Goal: Information Seeking & Learning: Compare options

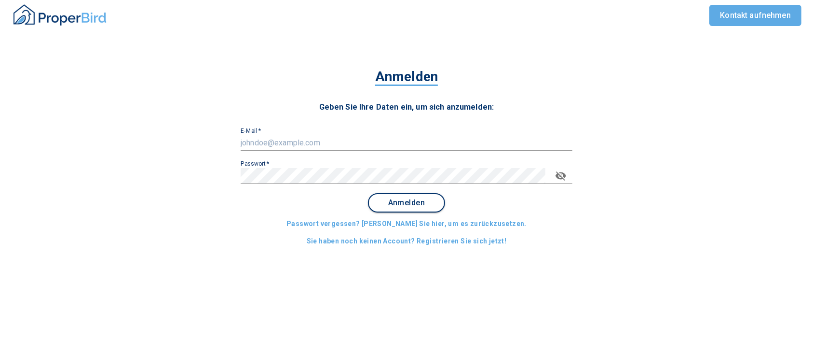
type input "[EMAIL_ADDRESS][DOMAIN_NAME]"
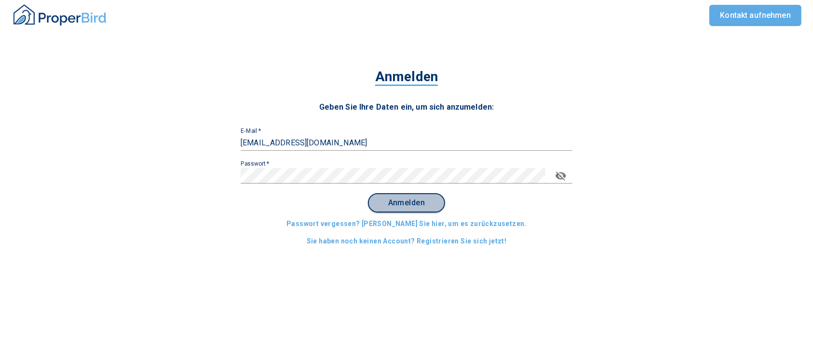
click at [414, 198] on span "Anmelden" at bounding box center [407, 202] width 60 height 9
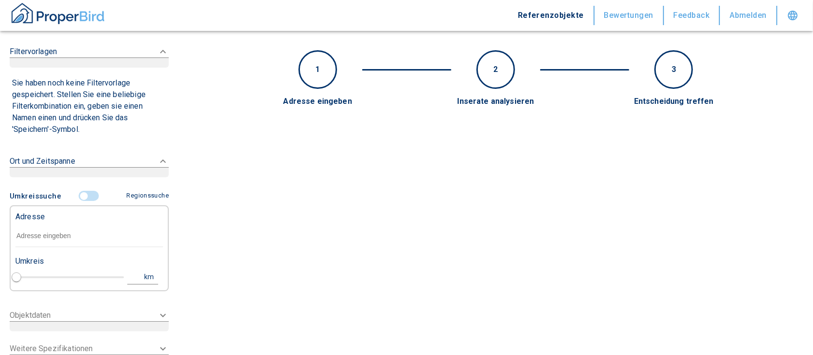
type input "2020"
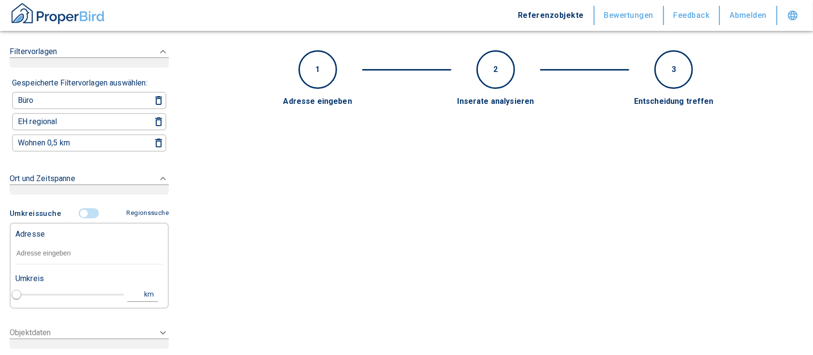
click at [74, 210] on input "controlled" at bounding box center [83, 213] width 29 height 11
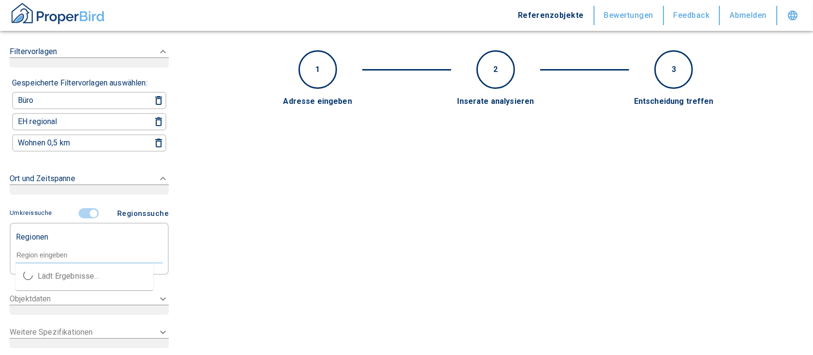
click at [57, 252] on input "text" at bounding box center [89, 254] width 148 height 9
paste input "13088"
click at [28, 250] on input "13088" at bounding box center [89, 254] width 148 height 9
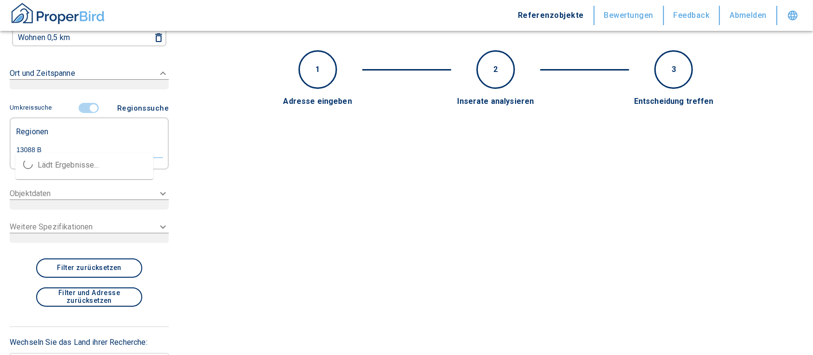
scroll to position [111, 0]
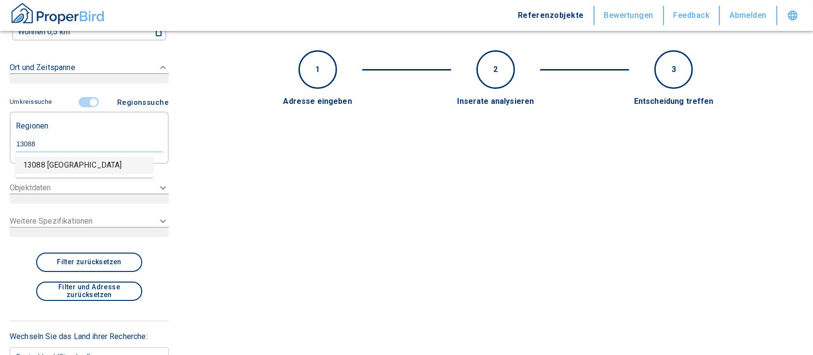
click at [64, 164] on li "13088 [GEOGRAPHIC_DATA]" at bounding box center [84, 164] width 138 height 17
type input "13088"
type input "2020"
type input "13088 [GEOGRAPHIC_DATA]"
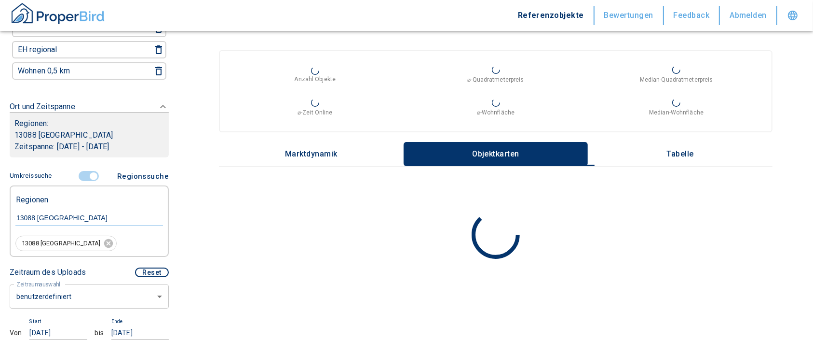
scroll to position [316, 0]
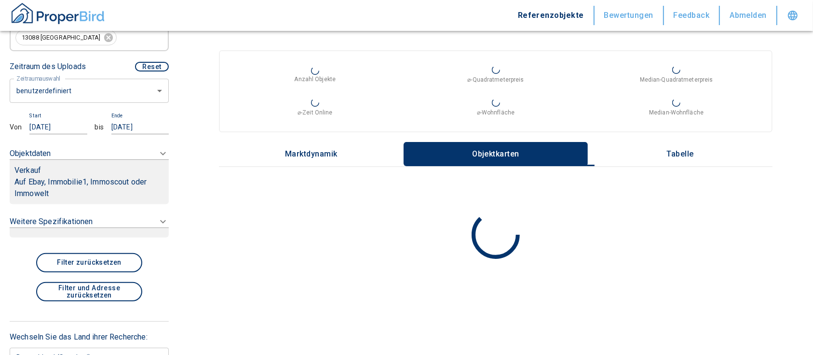
click at [70, 185] on p "Auf Ebay, Immobilie1, Immoscout oder Immowelt" at bounding box center [89, 187] width 150 height 23
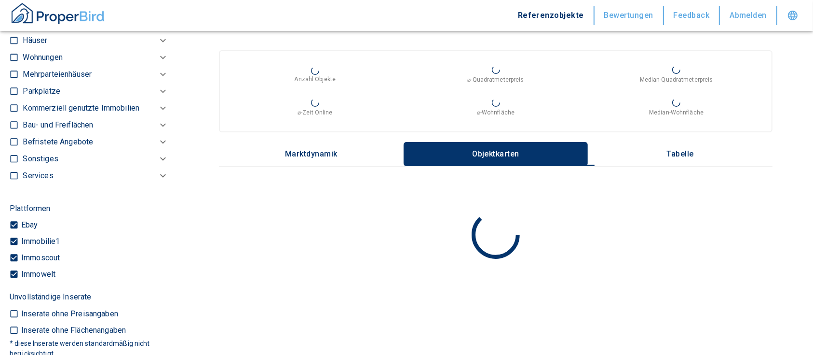
scroll to position [295, 0]
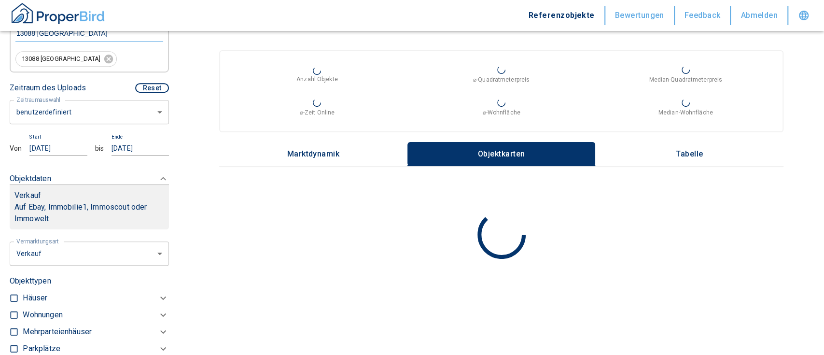
click at [38, 261] on body "Referenzobjekte Bewertungen Feedback Abmelden Filtervorlagen Neue Filtereinstel…" at bounding box center [412, 245] width 824 height 490
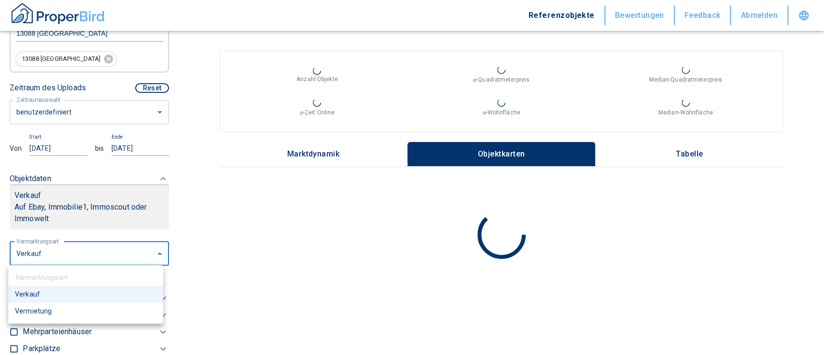
click at [38, 312] on li "Vermietung" at bounding box center [85, 310] width 155 height 17
type input "rent"
type input "2020"
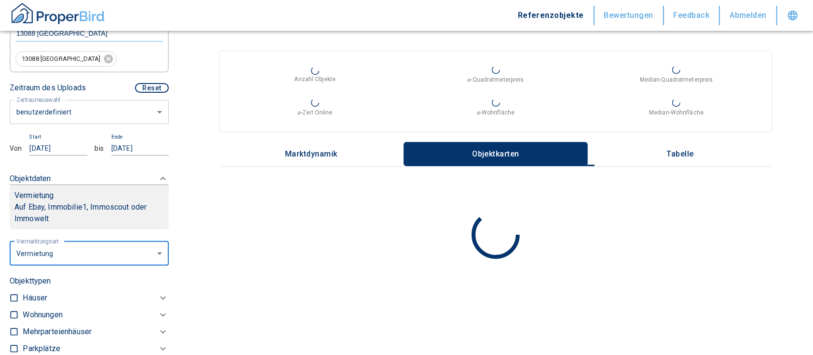
click at [13, 313] on input "checkbox" at bounding box center [14, 315] width 10 height 10
checkbox input "true"
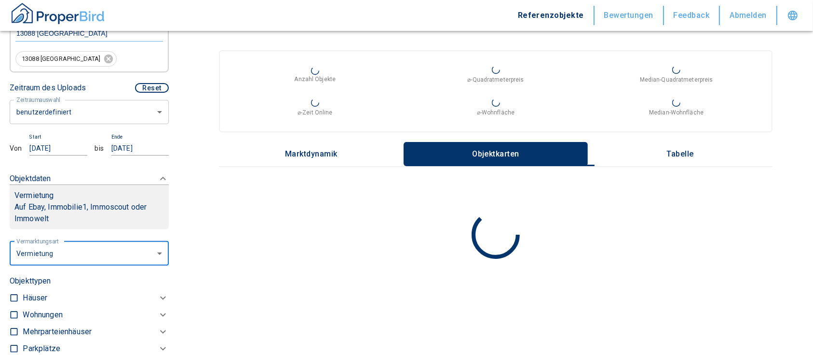
checkbox input "true"
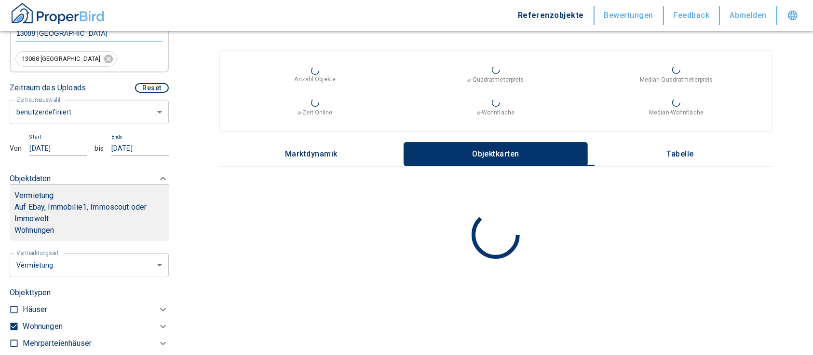
type input "2020"
click at [73, 321] on div "Wohnungen" at bounding box center [90, 326] width 135 height 12
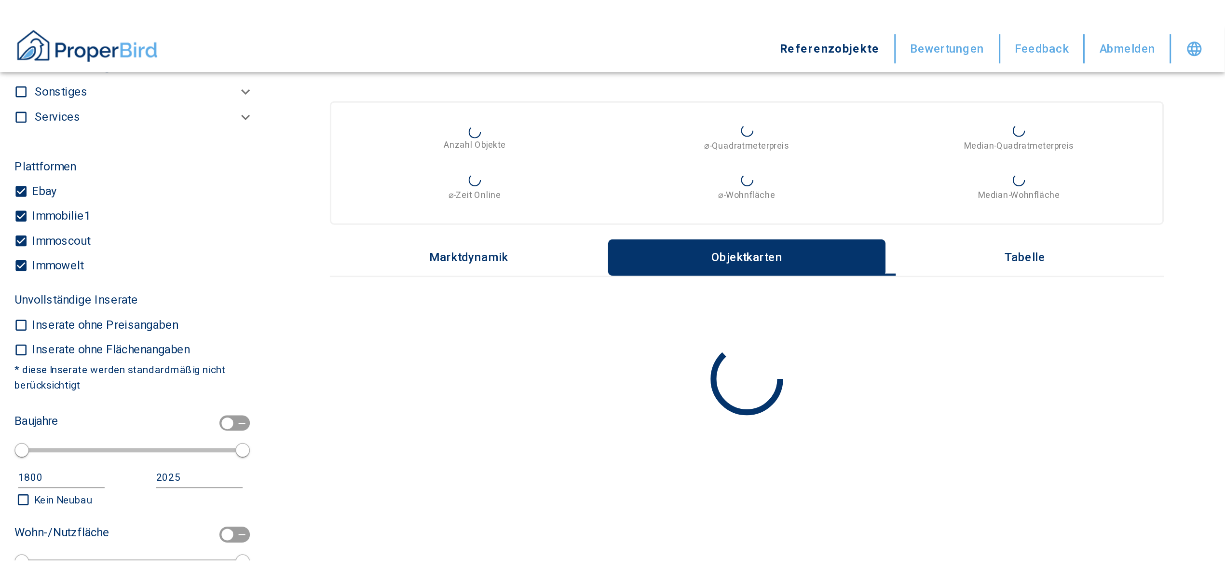
scroll to position [552, 0]
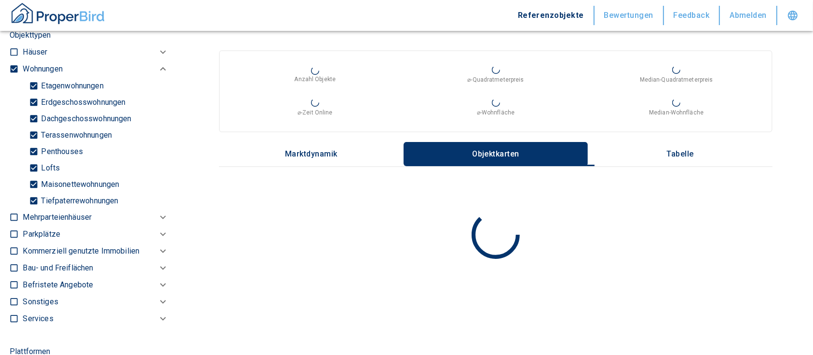
click at [30, 197] on input "Tiefpaterrewohnungen" at bounding box center [34, 200] width 10 height 17
checkbox input "false"
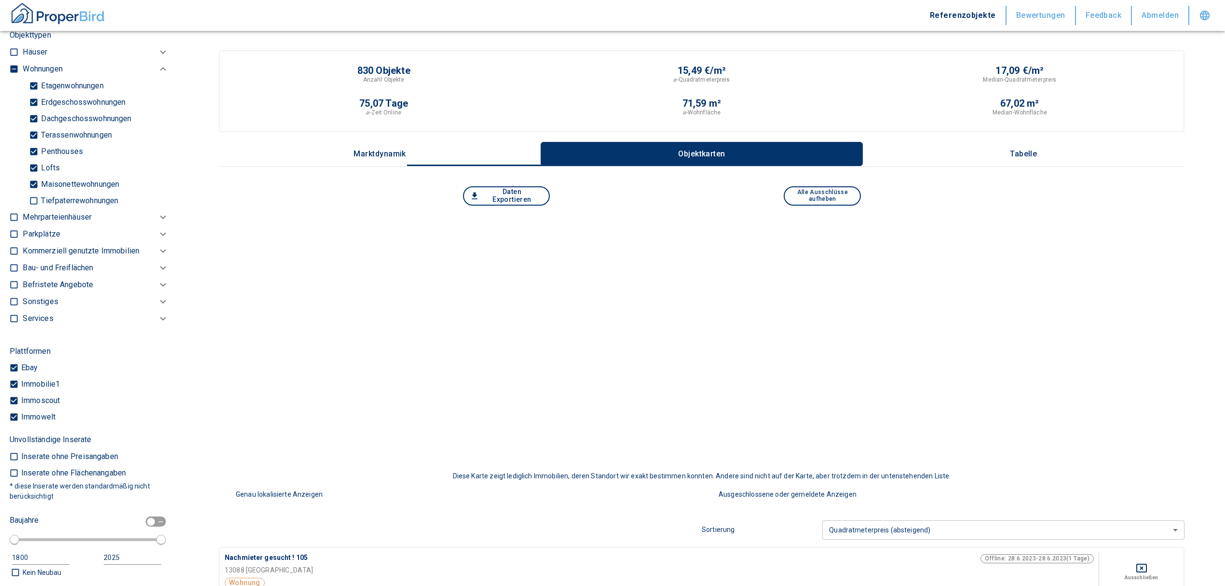
scroll to position [552, 0]
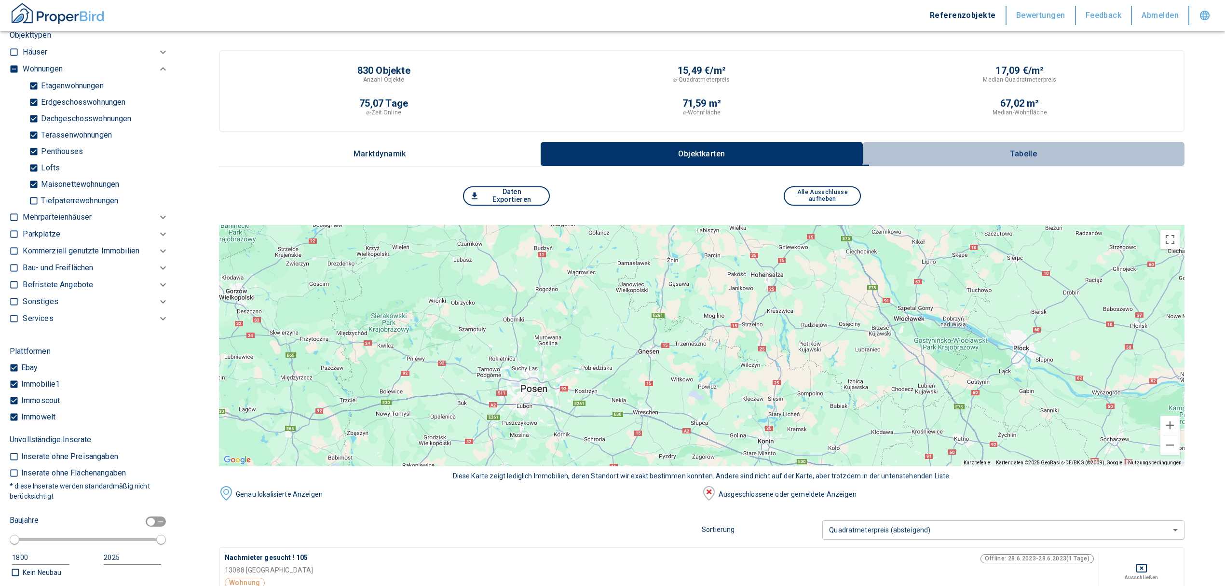
click at [813, 150] on p "Tabelle" at bounding box center [1024, 154] width 48 height 9
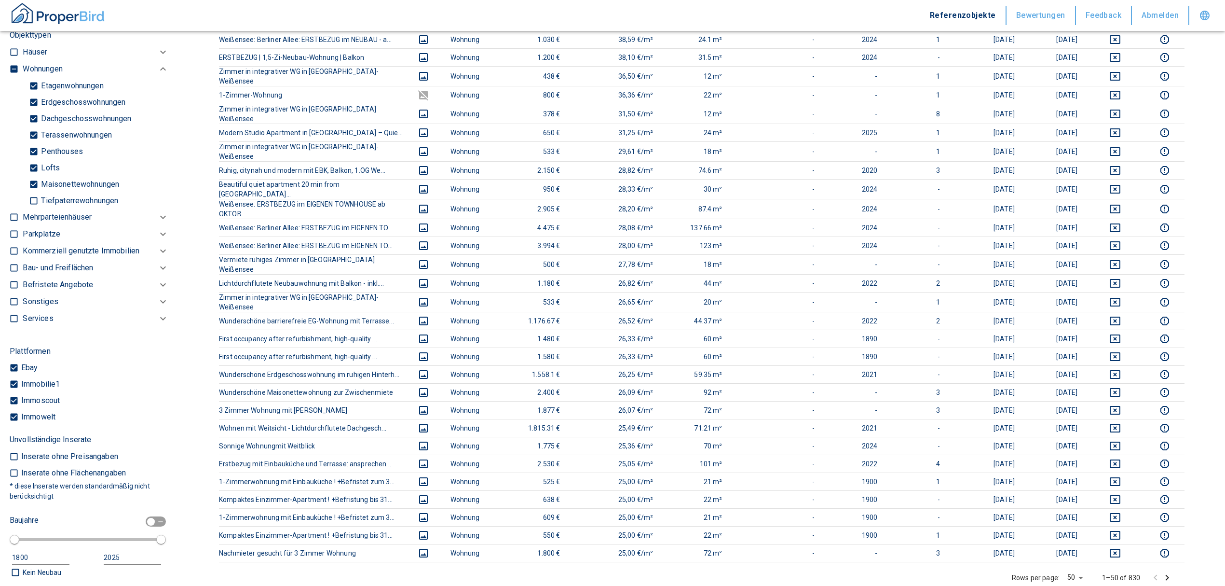
scroll to position [888, 0]
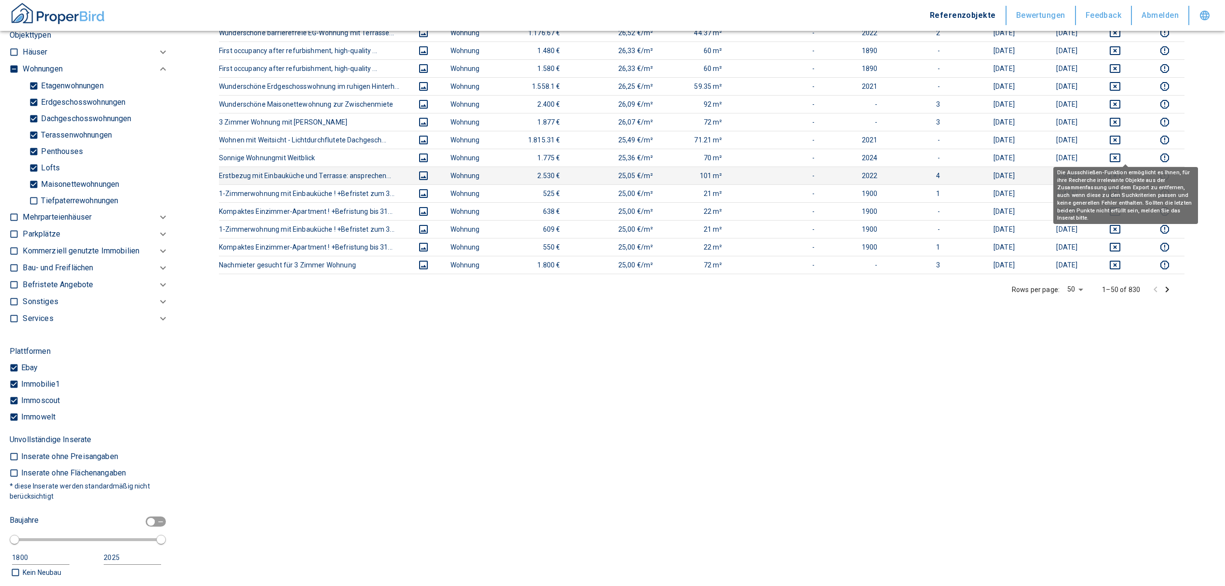
click at [813, 170] on icon "deselect this listing" at bounding box center [1116, 176] width 12 height 12
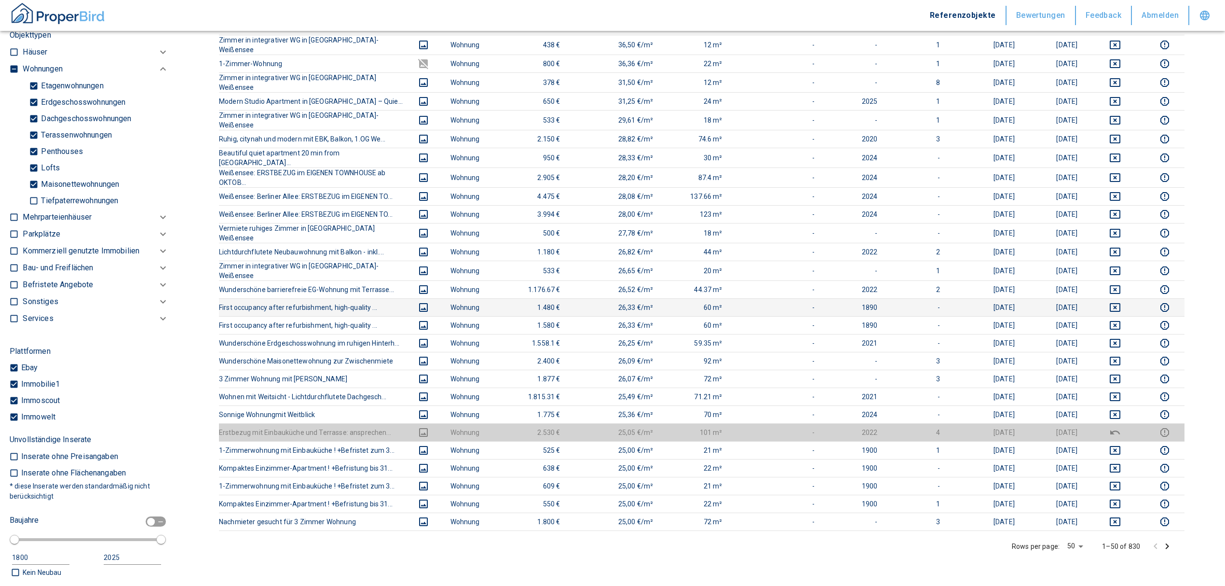
scroll to position [631, 0]
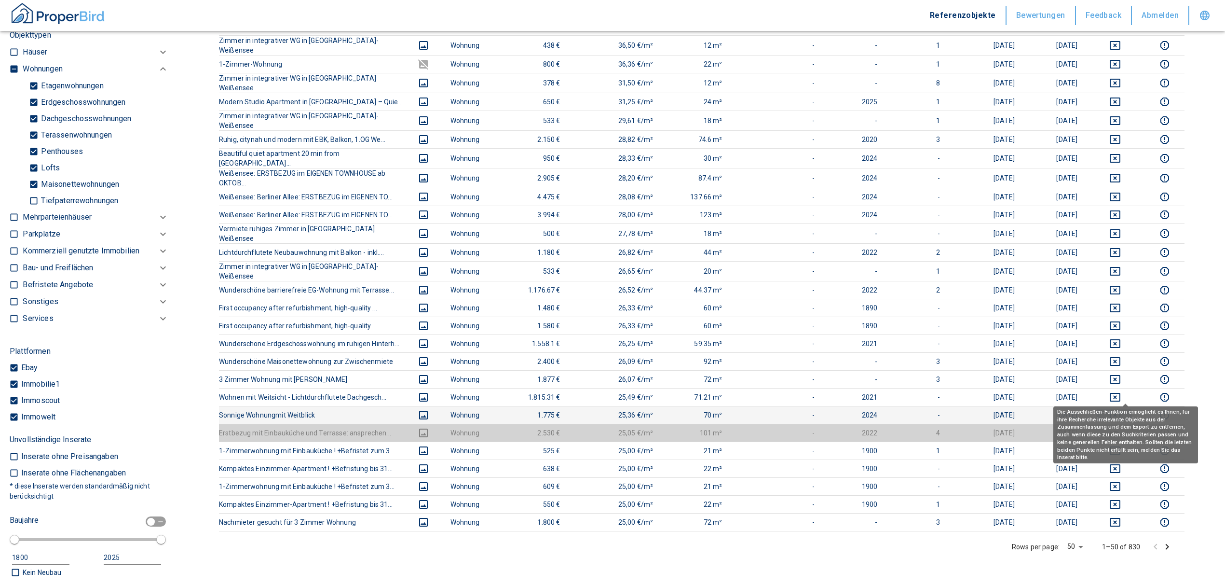
click at [813, 354] on icon "deselect this listing" at bounding box center [1116, 415] width 12 height 12
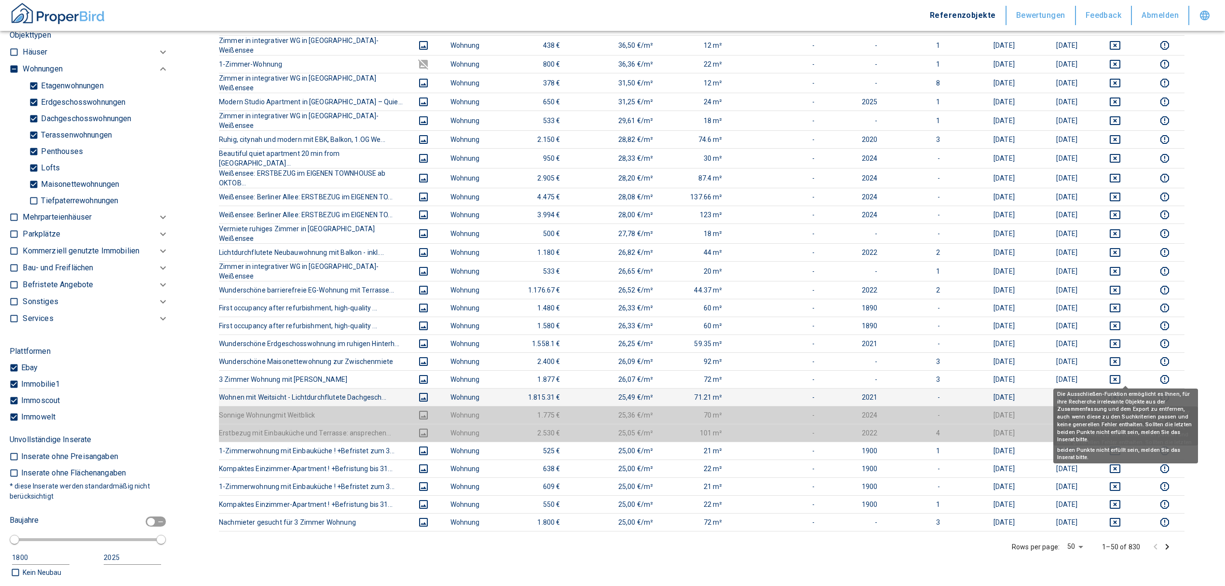
click at [813, 354] on icon "deselect this listing" at bounding box center [1116, 397] width 12 height 12
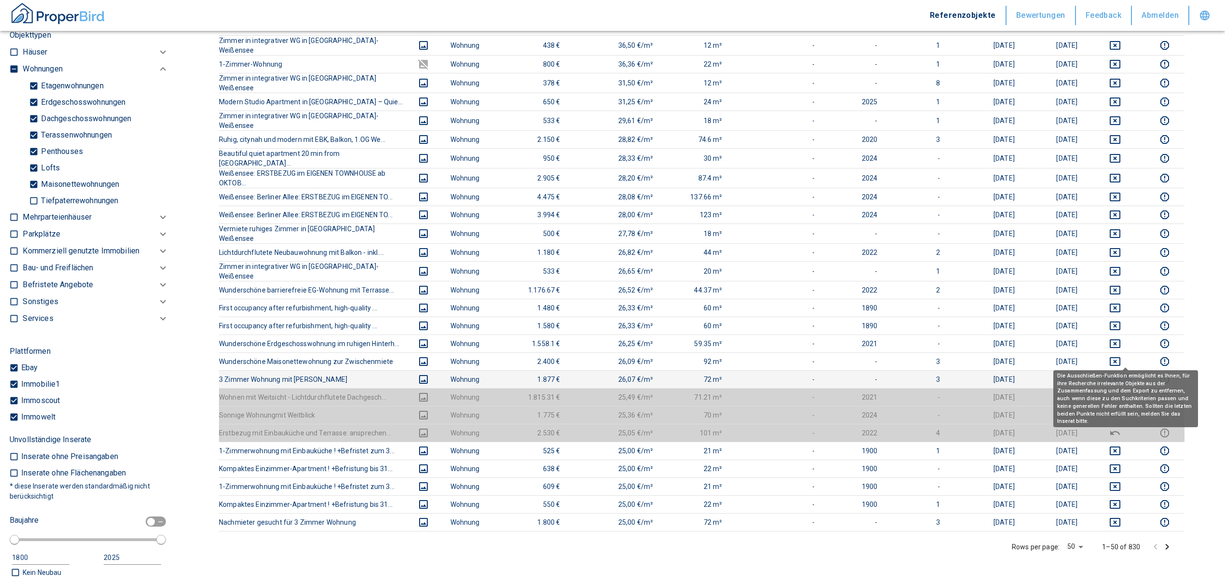
click at [813, 354] on icon "deselect this listing" at bounding box center [1115, 379] width 11 height 9
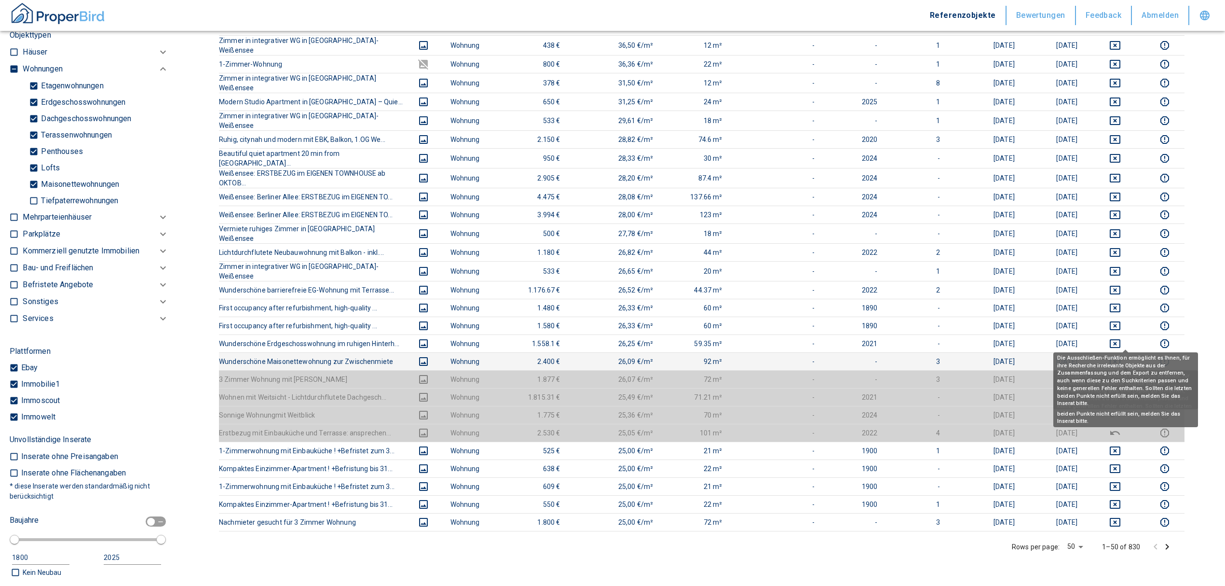
click at [813, 354] on icon "deselect this listing" at bounding box center [1115, 361] width 11 height 9
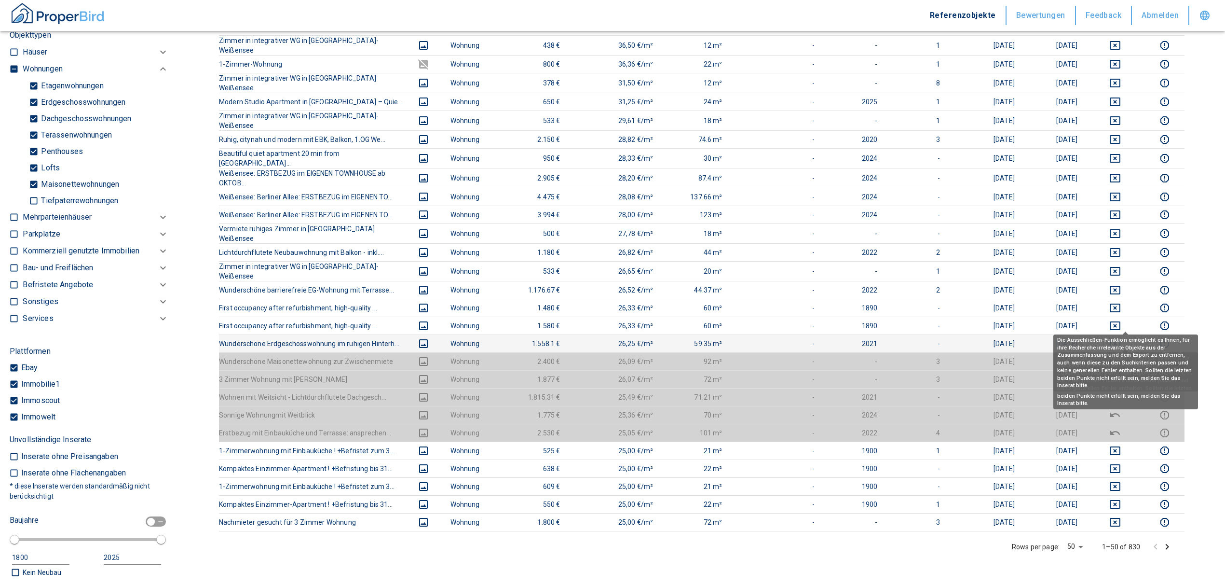
click at [813, 338] on icon "deselect this listing" at bounding box center [1116, 344] width 12 height 12
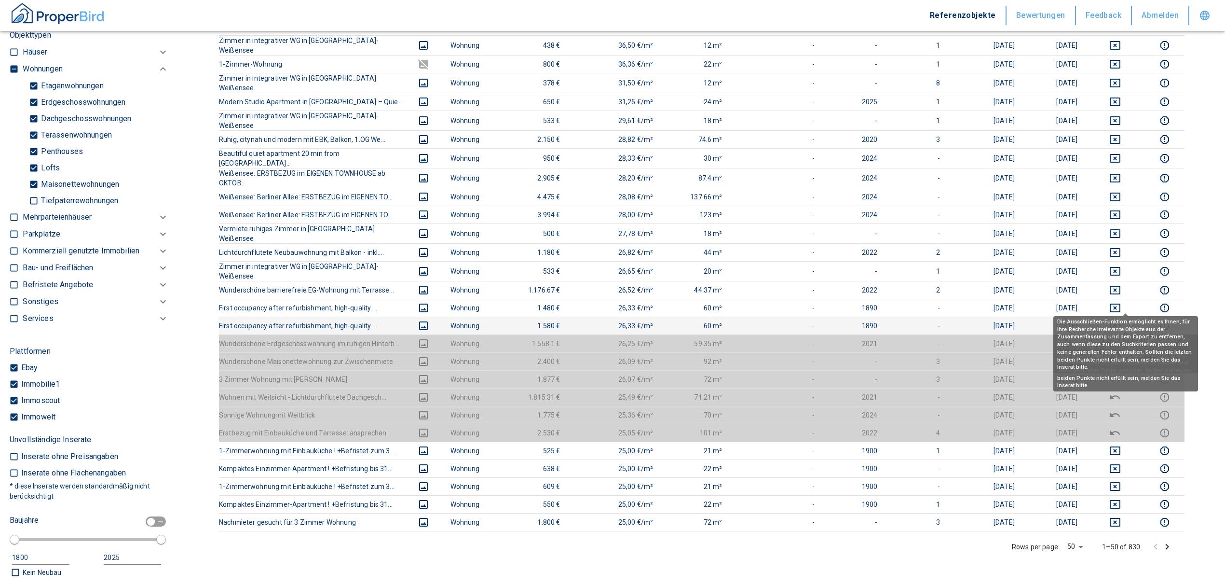
click at [813, 320] on icon "deselect this listing" at bounding box center [1116, 326] width 12 height 12
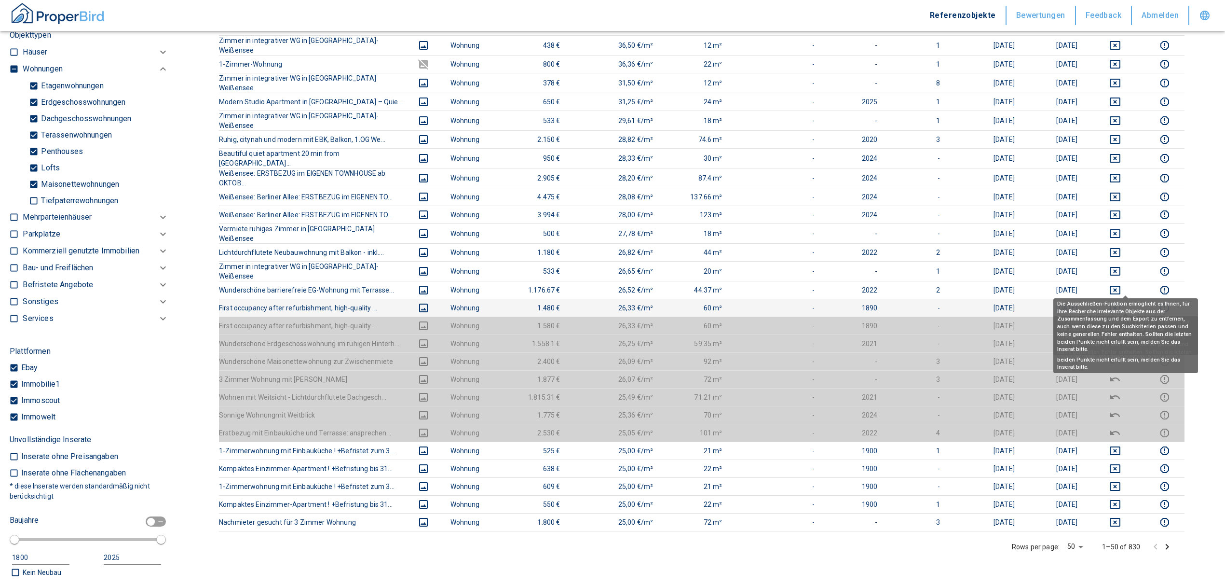
click at [813, 303] on icon "deselect this listing" at bounding box center [1115, 307] width 11 height 9
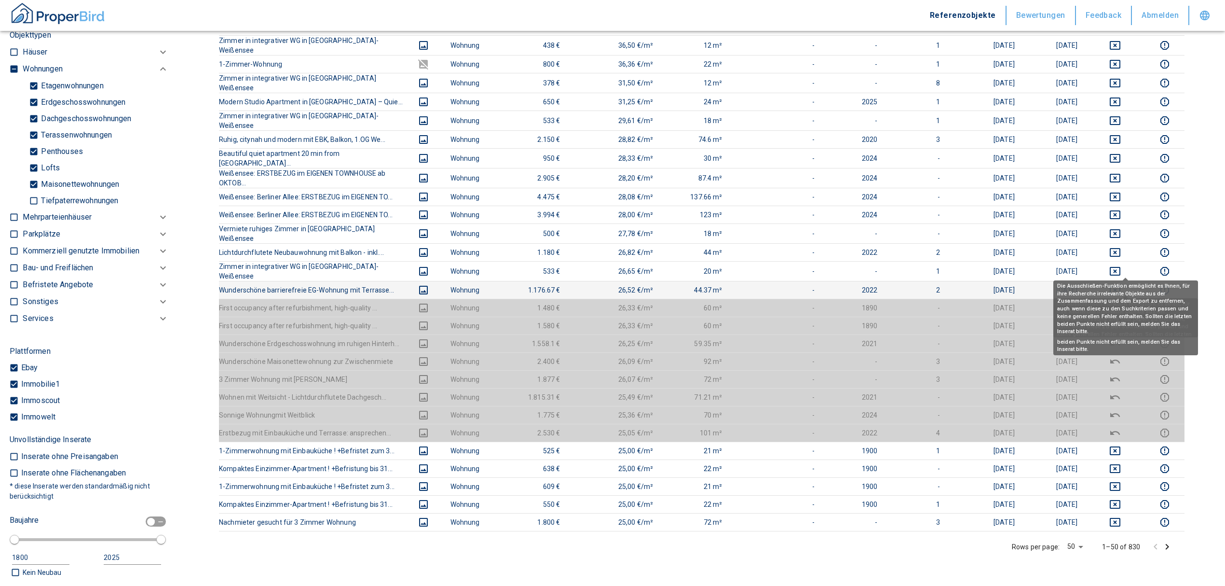
click at [813, 286] on icon "deselect this listing" at bounding box center [1115, 290] width 11 height 9
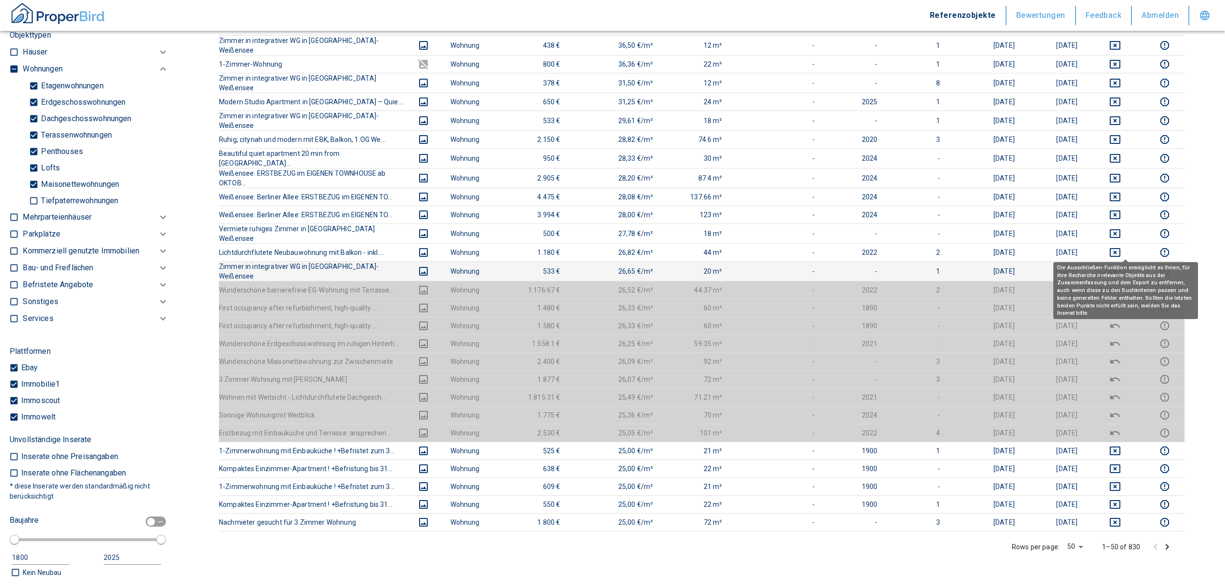
click at [813, 265] on icon "deselect this listing" at bounding box center [1116, 271] width 12 height 12
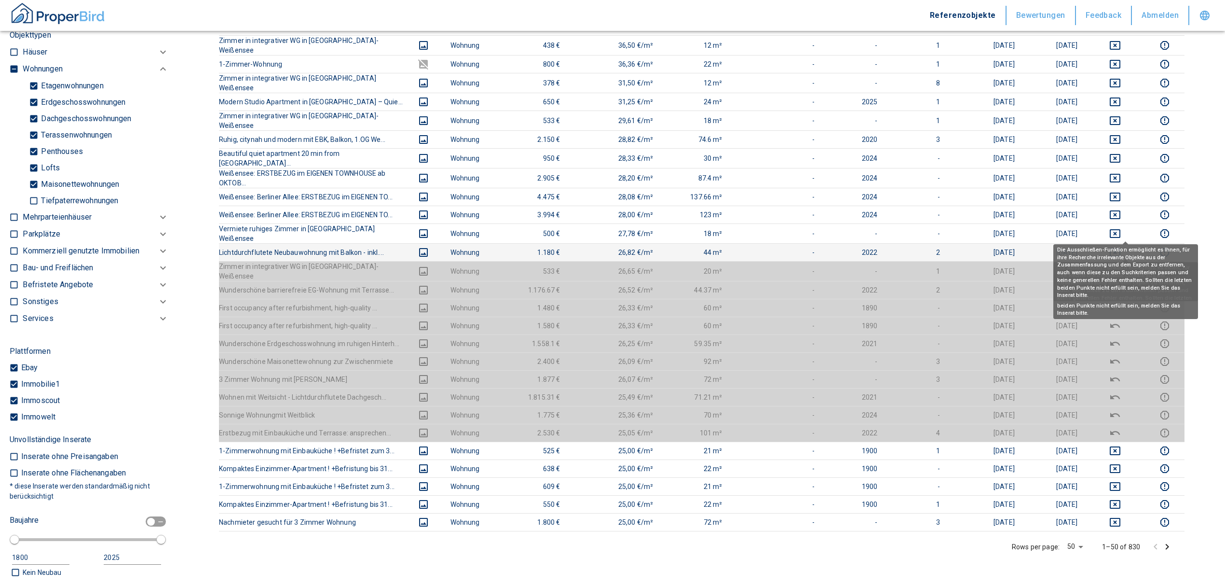
click at [813, 247] on icon "deselect this listing" at bounding box center [1116, 253] width 12 height 12
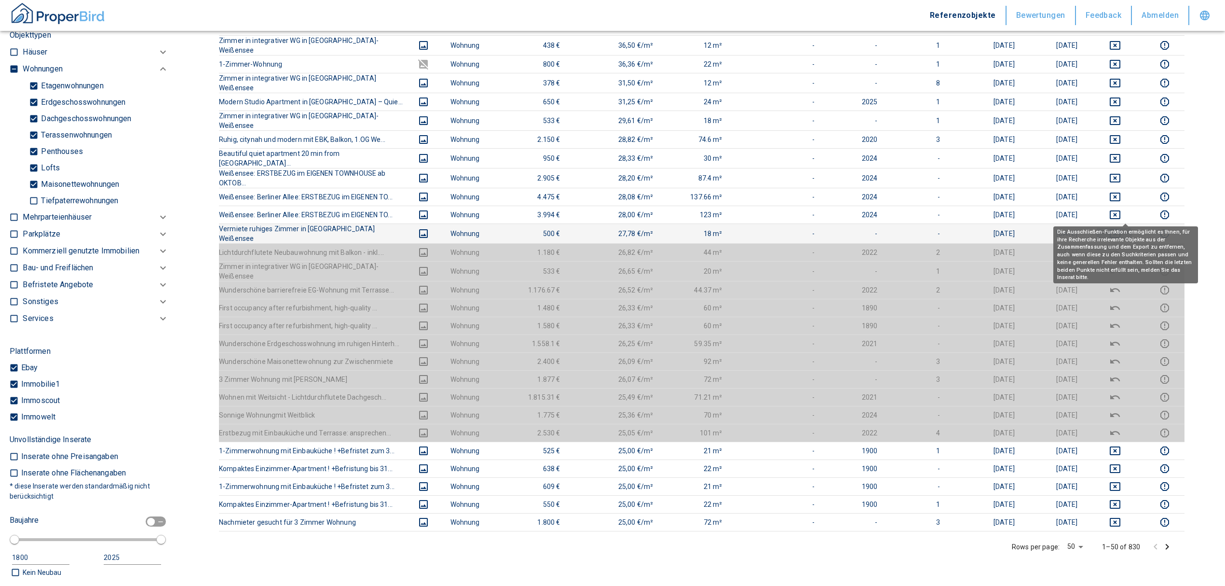
click at [813, 228] on icon "deselect this listing" at bounding box center [1116, 234] width 12 height 12
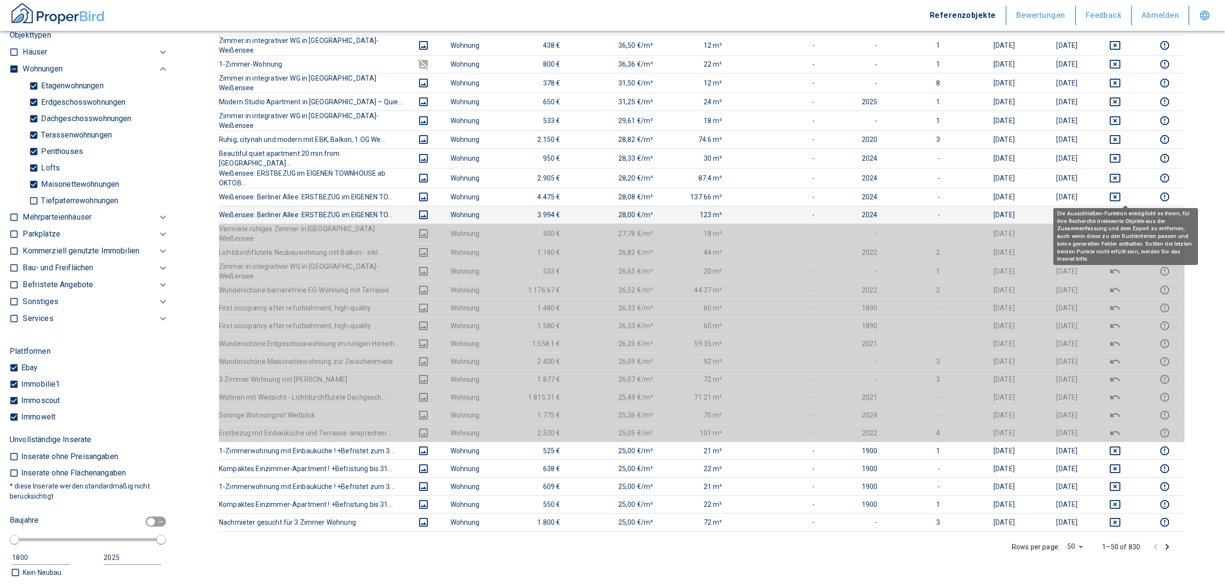
click at [813, 210] on icon "deselect this listing" at bounding box center [1115, 214] width 11 height 9
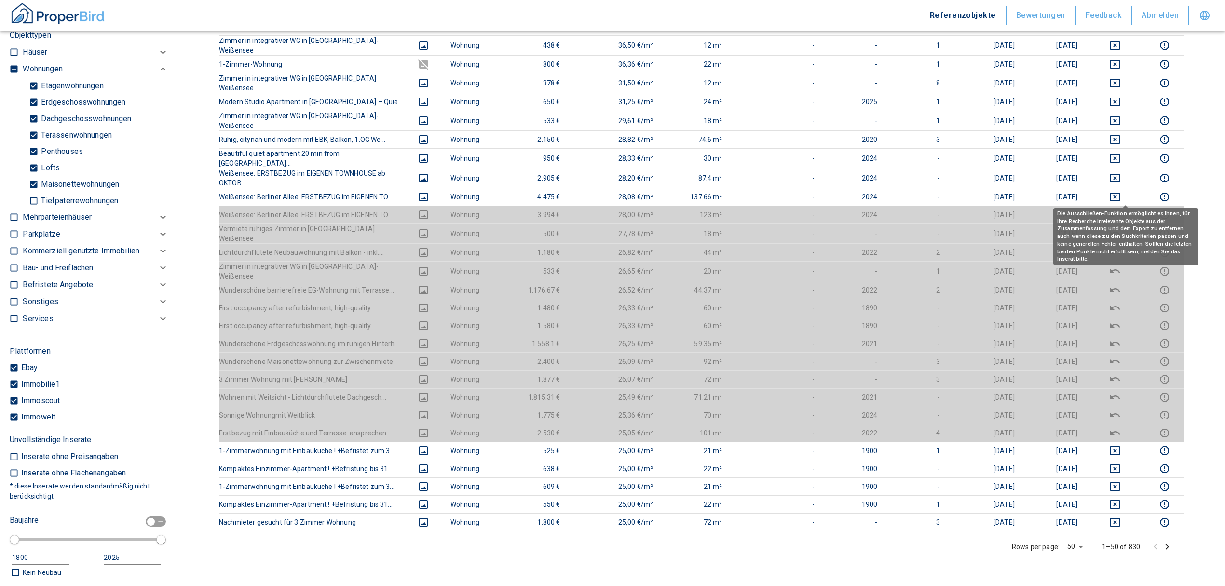
scroll to position [373, 0]
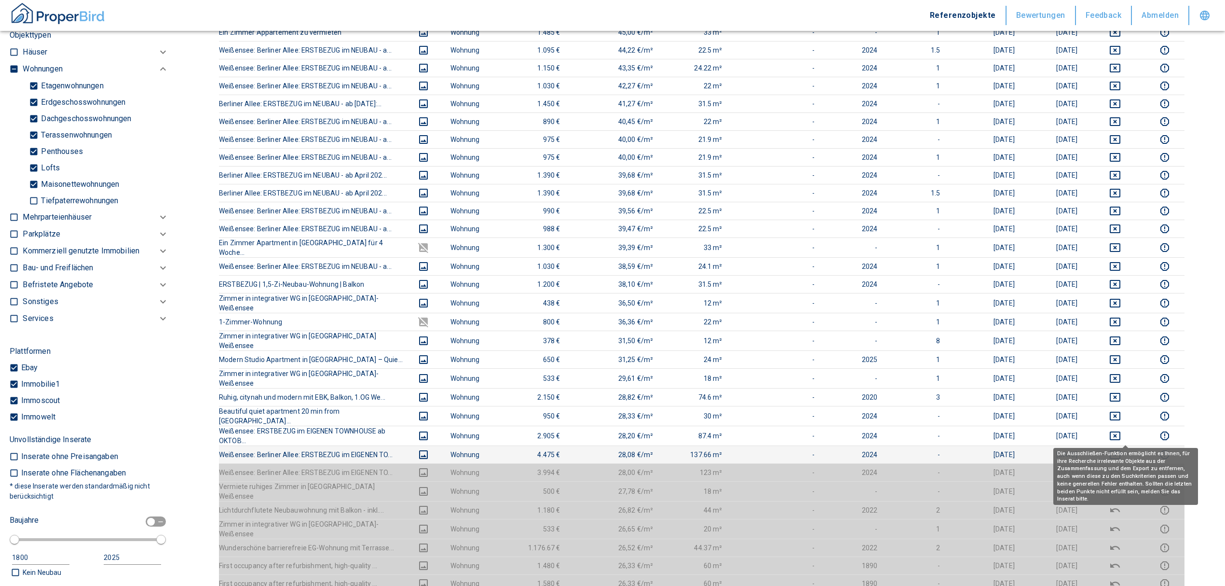
click at [813, 354] on icon "deselect this listing" at bounding box center [1115, 454] width 11 height 9
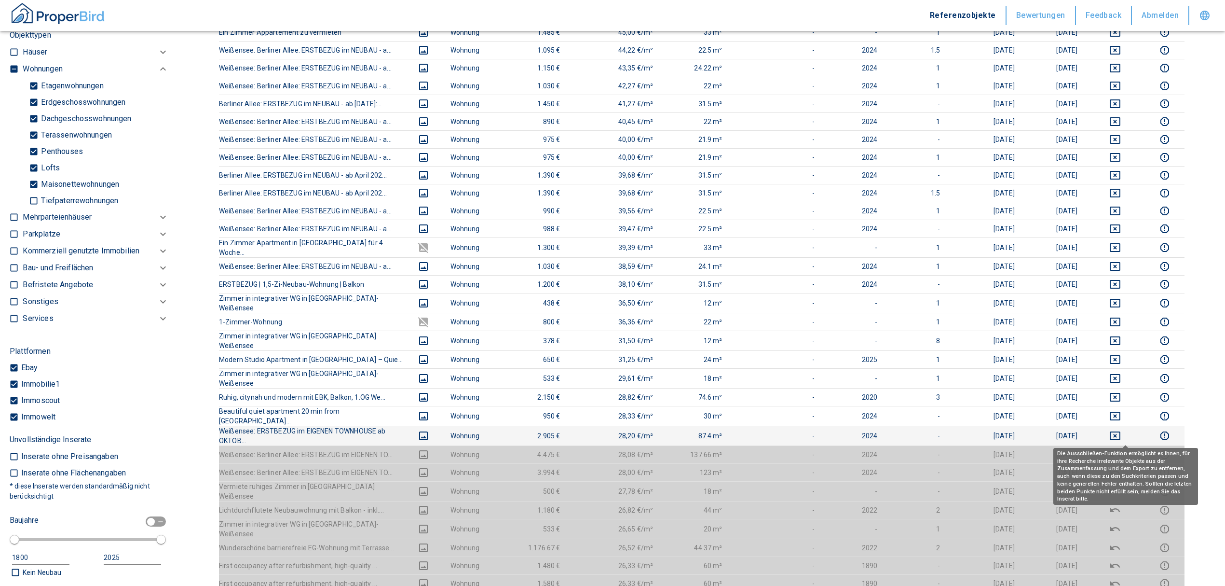
click at [813, 354] on icon "deselect this listing" at bounding box center [1116, 436] width 12 height 12
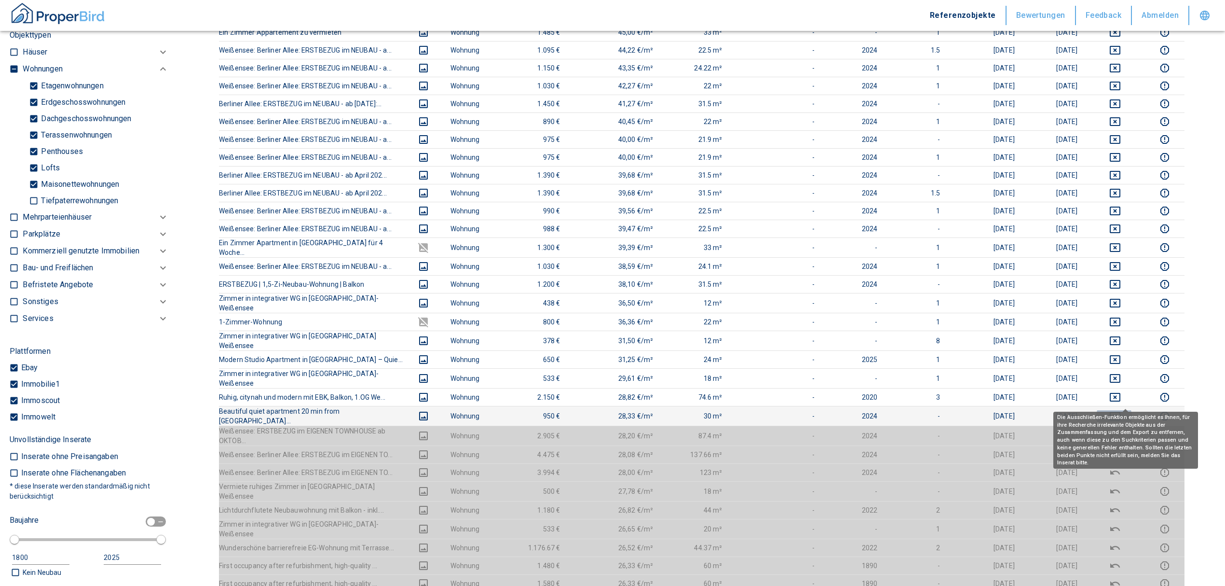
click at [813, 354] on icon "deselect this listing" at bounding box center [1116, 416] width 12 height 12
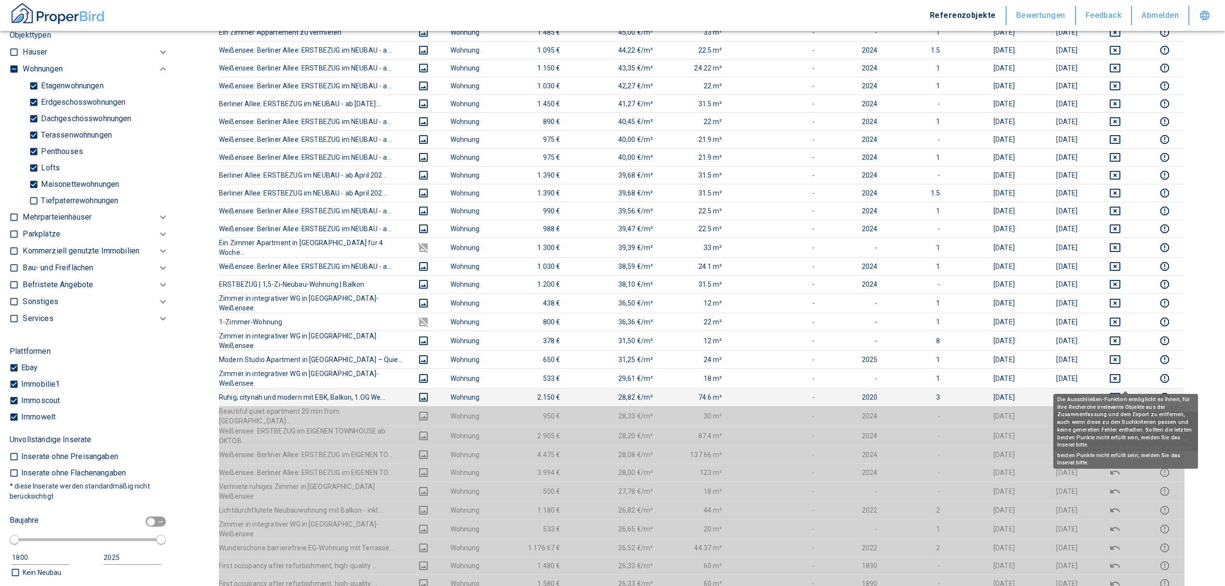
click at [813, 354] on icon "deselect this listing" at bounding box center [1116, 397] width 12 height 12
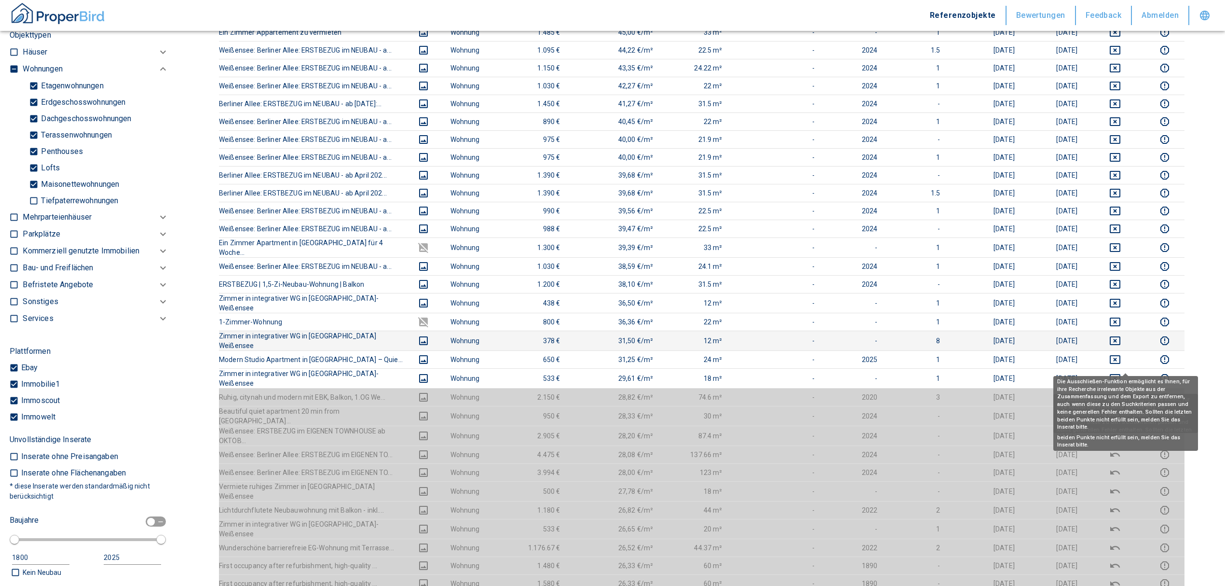
drag, startPoint x: 1128, startPoint y: 361, endPoint x: 1129, endPoint y: 335, distance: 26.6
click at [813, 354] on icon "deselect this listing" at bounding box center [1116, 378] width 12 height 12
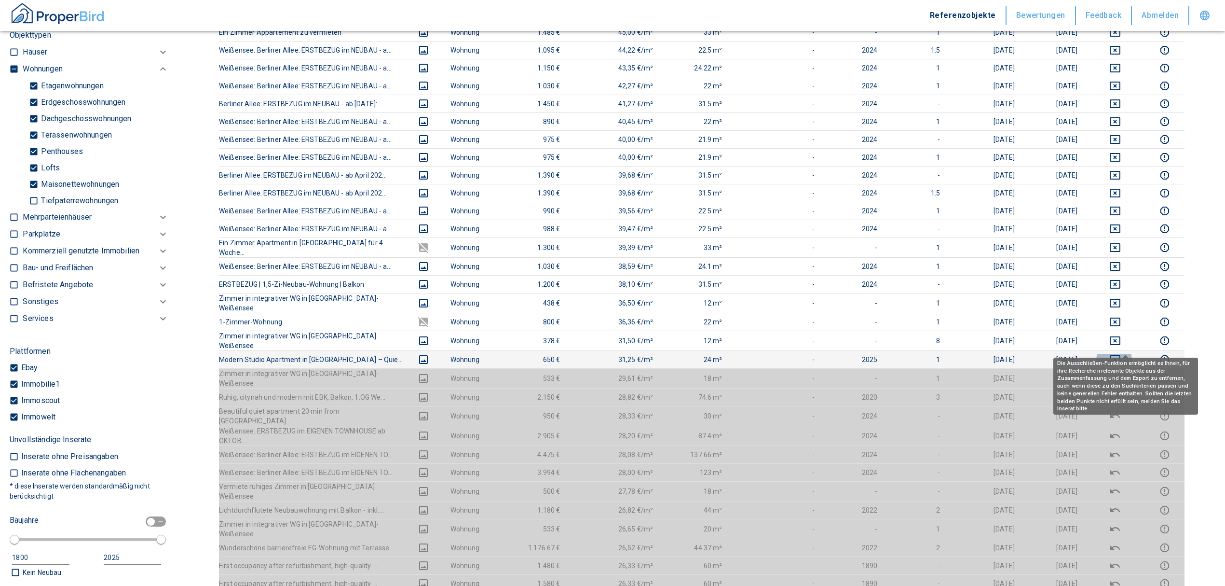
click at [813, 354] on icon "deselect this listing" at bounding box center [1115, 359] width 11 height 9
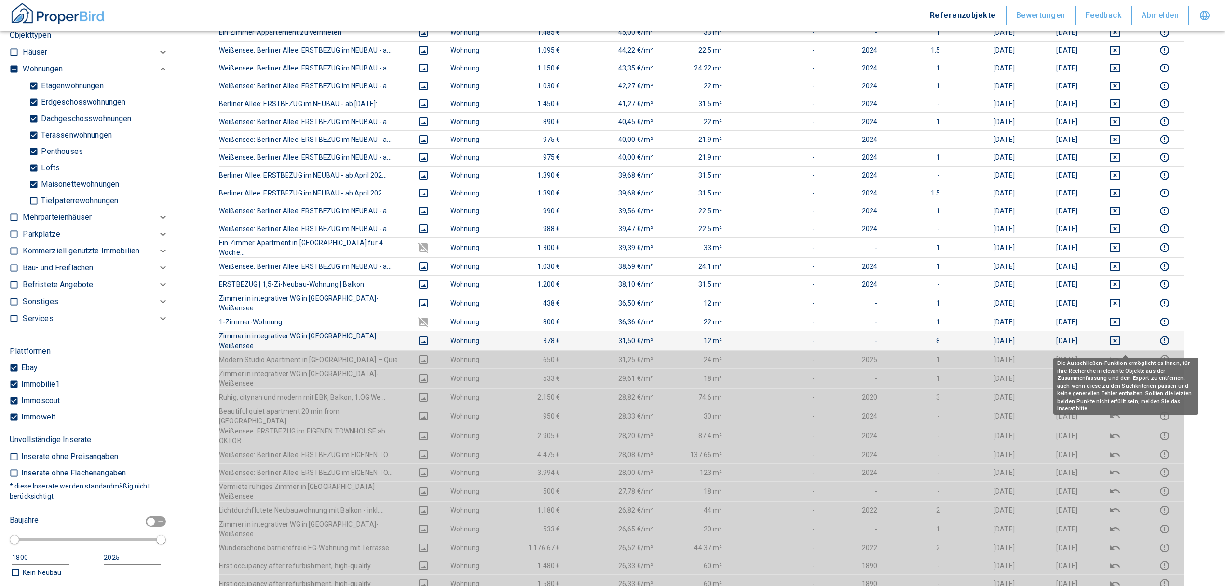
click at [813, 335] on icon "deselect this listing" at bounding box center [1116, 341] width 12 height 12
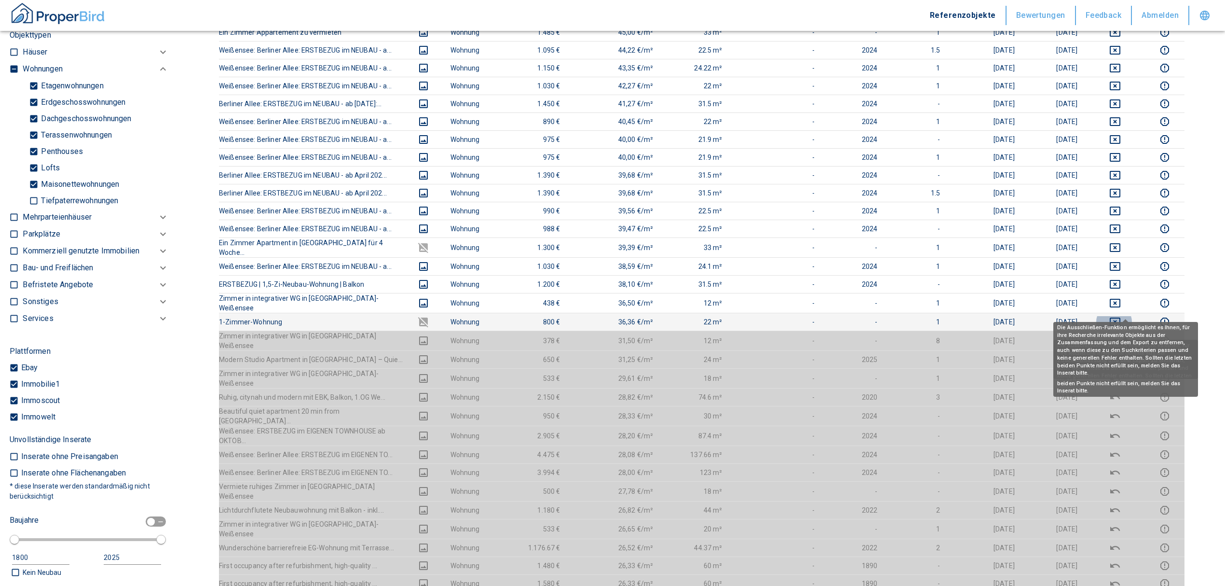
click at [813, 316] on icon "deselect this listing" at bounding box center [1116, 322] width 12 height 12
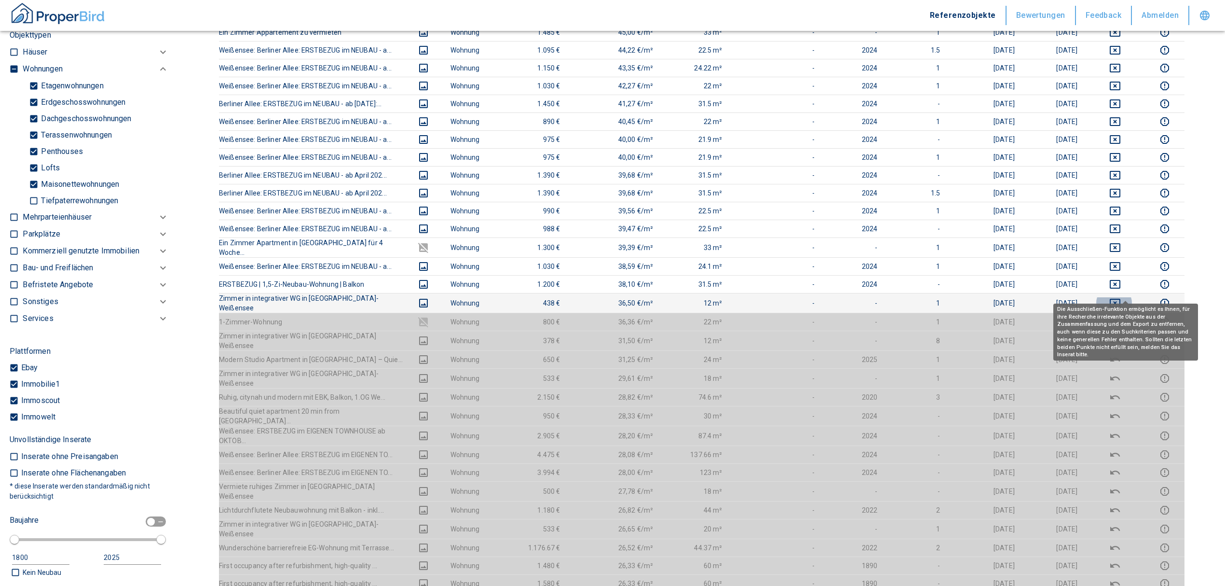
click at [813, 299] on icon "deselect this listing" at bounding box center [1115, 303] width 11 height 9
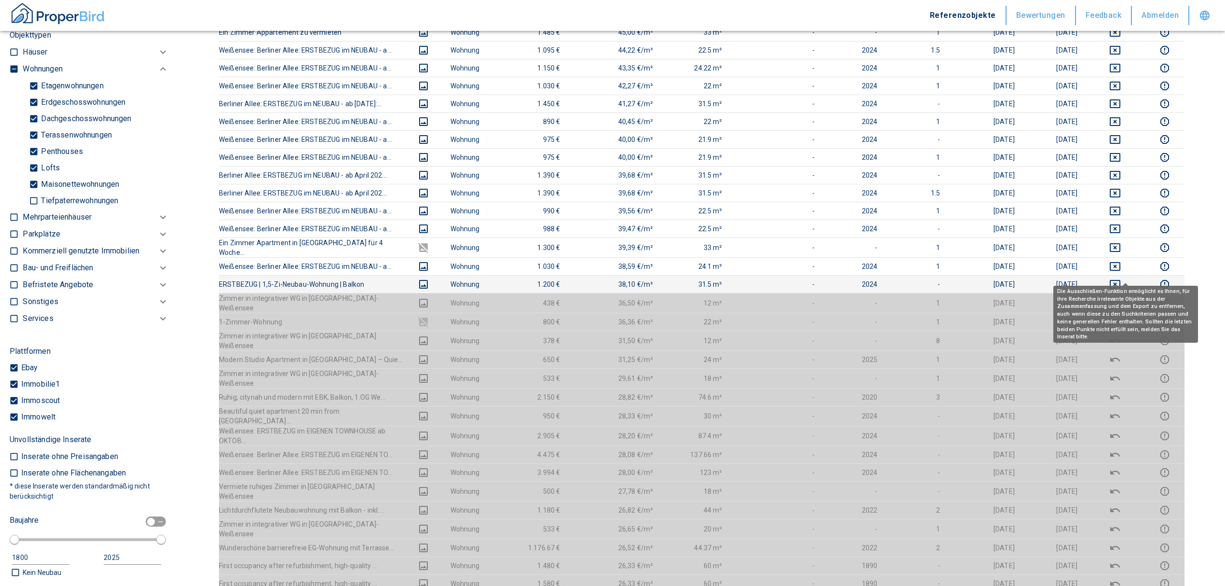
click at [813, 278] on icon "deselect this listing" at bounding box center [1116, 284] width 12 height 12
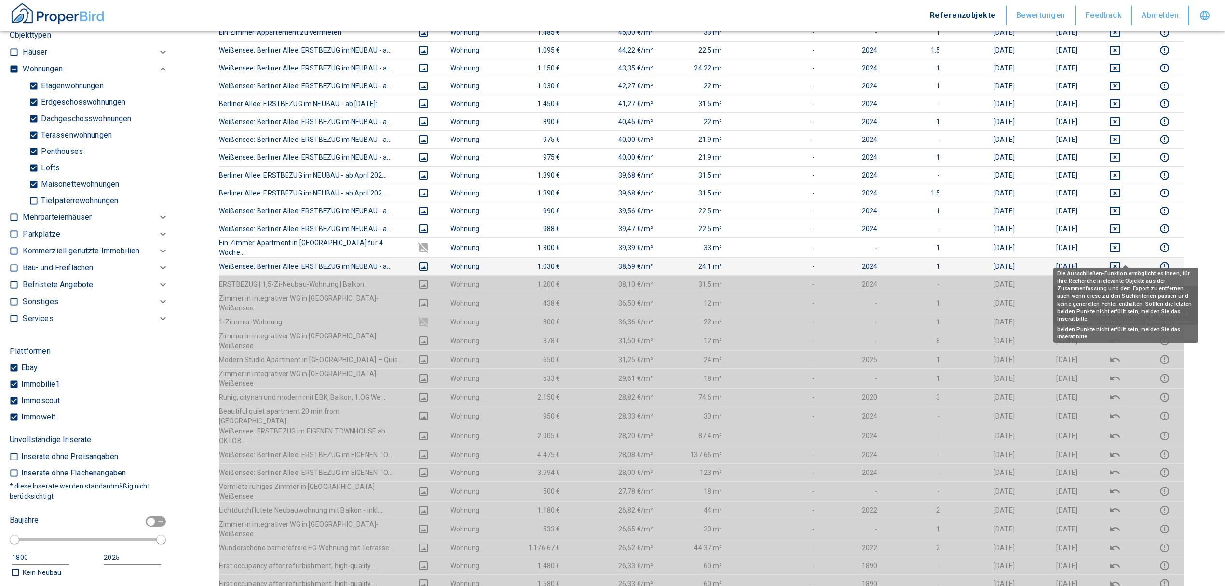
click at [813, 261] on icon "deselect this listing" at bounding box center [1116, 267] width 12 height 12
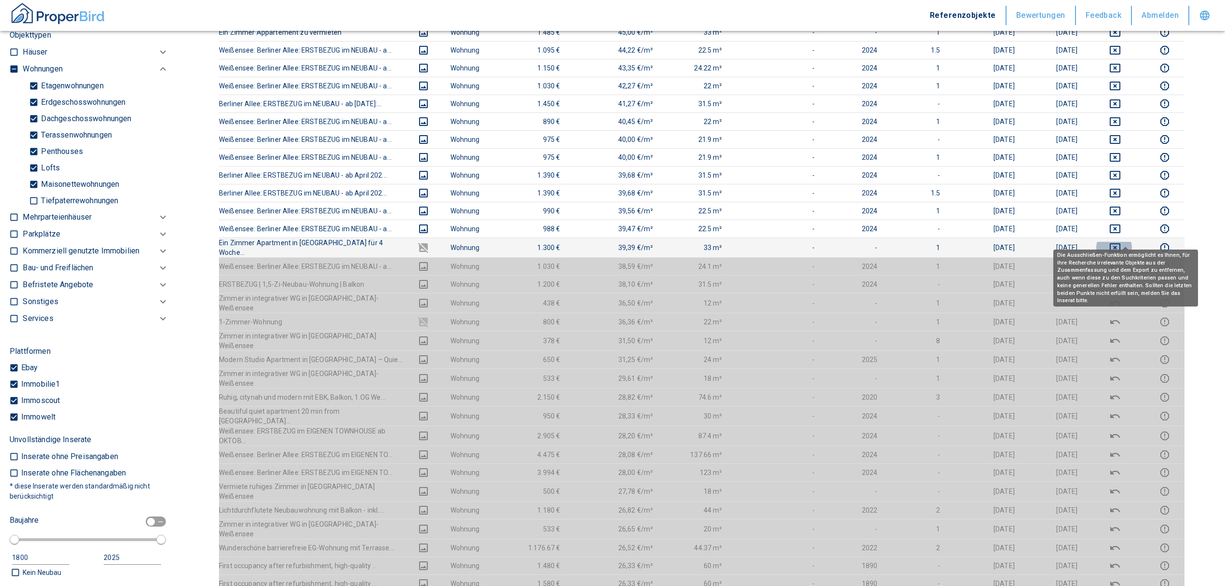
click at [813, 242] on icon "deselect this listing" at bounding box center [1116, 248] width 12 height 12
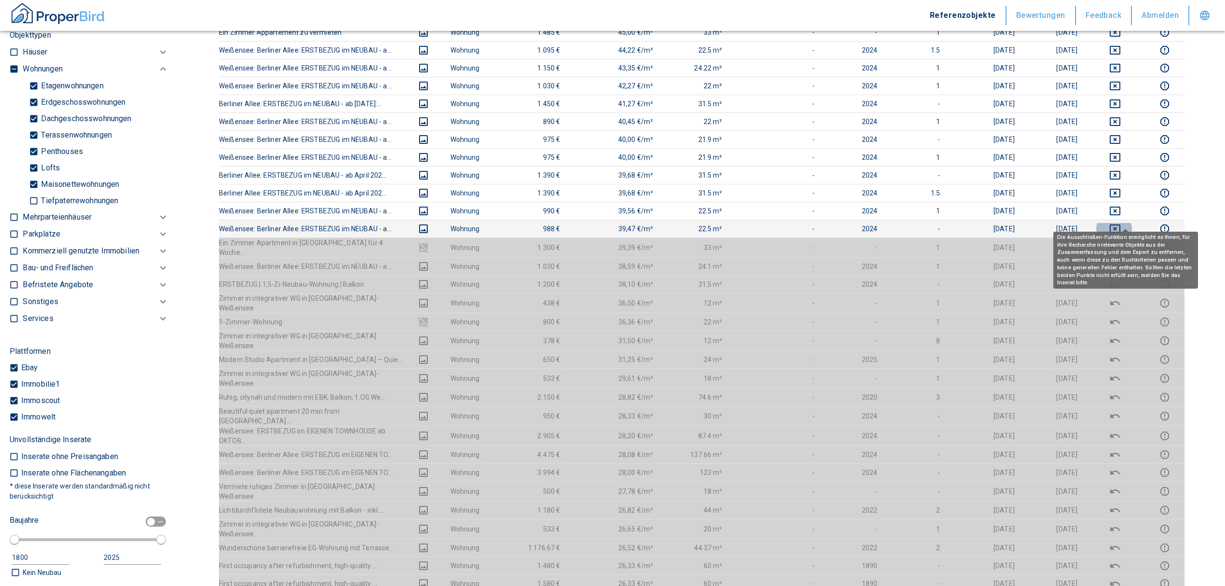
click at [813, 224] on icon "deselect this listing" at bounding box center [1115, 228] width 11 height 9
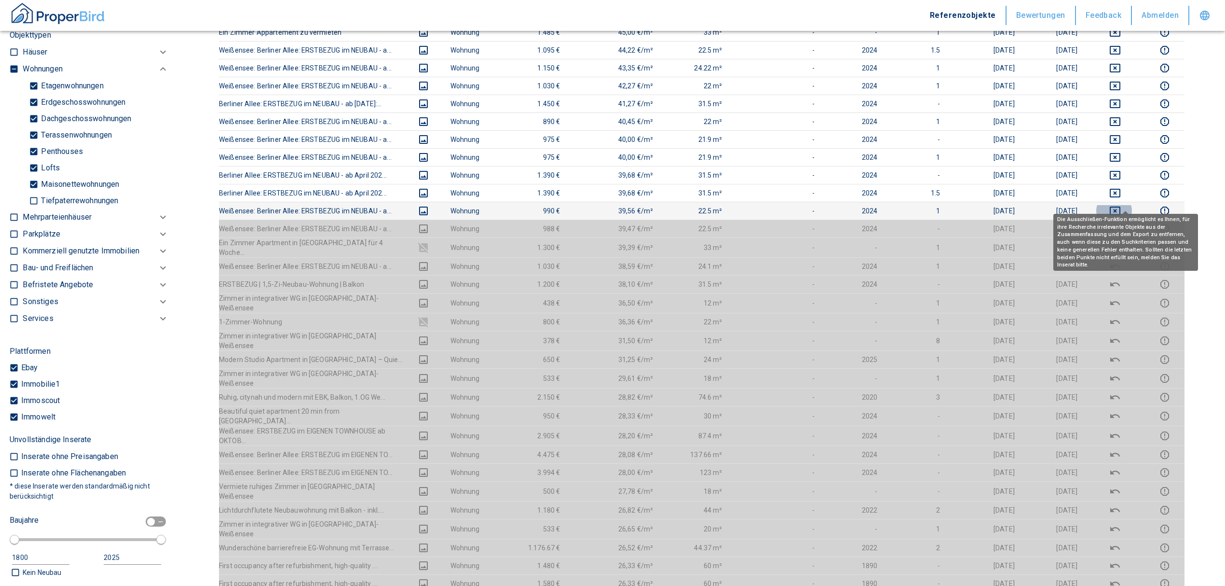
click at [813, 205] on icon "deselect this listing" at bounding box center [1116, 211] width 12 height 12
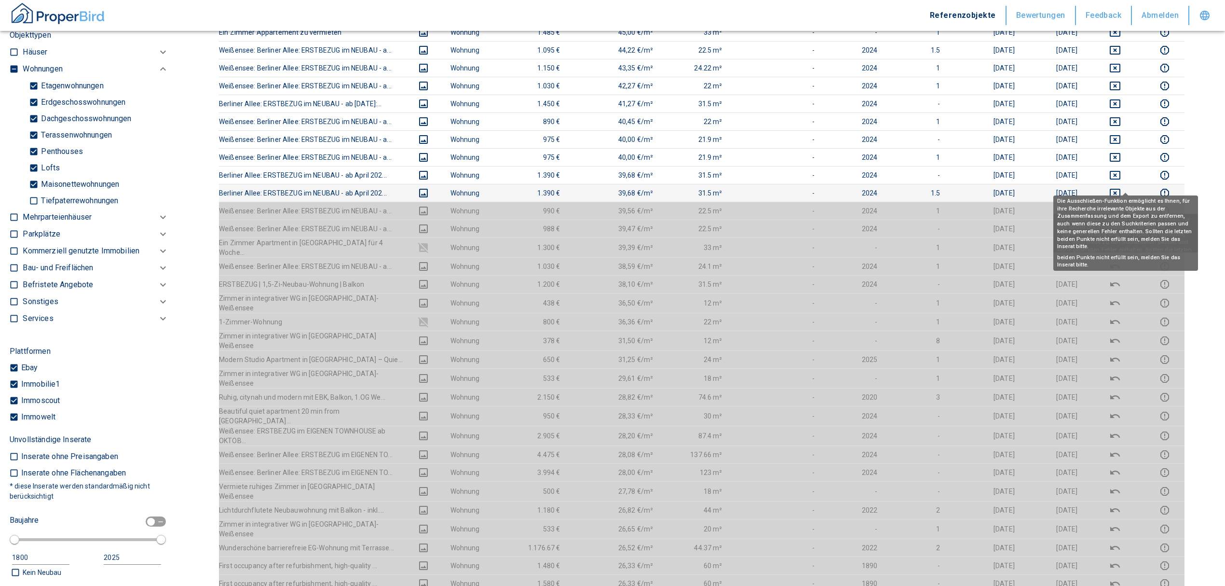
click at [813, 187] on icon "deselect this listing" at bounding box center [1116, 193] width 12 height 12
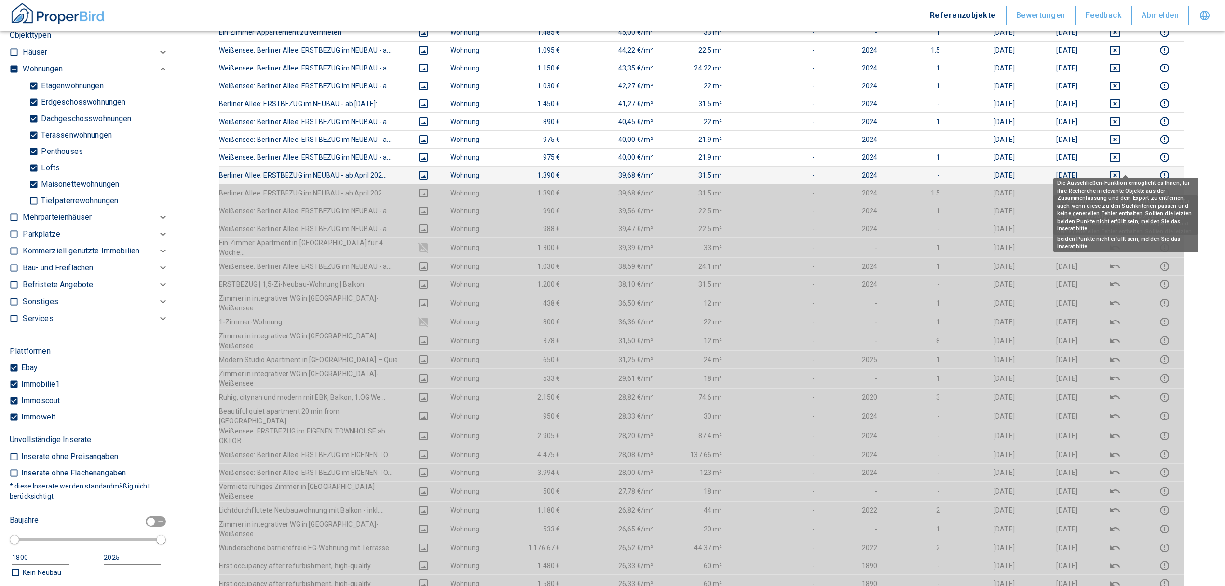
click at [813, 169] on icon "deselect this listing" at bounding box center [1116, 175] width 12 height 12
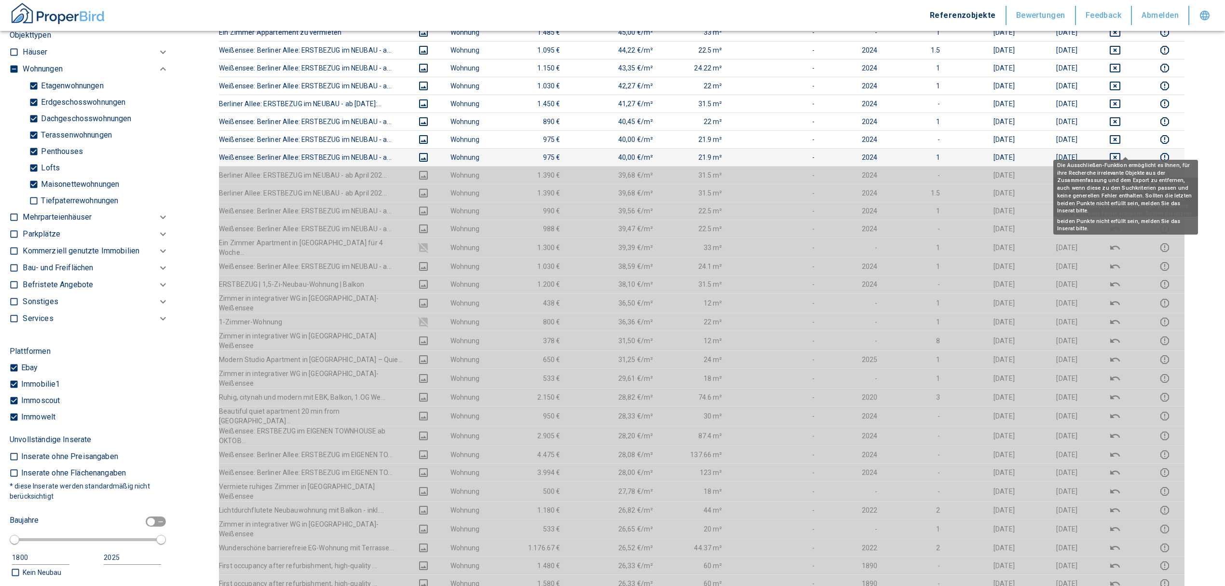
click at [813, 151] on icon "deselect this listing" at bounding box center [1116, 157] width 12 height 12
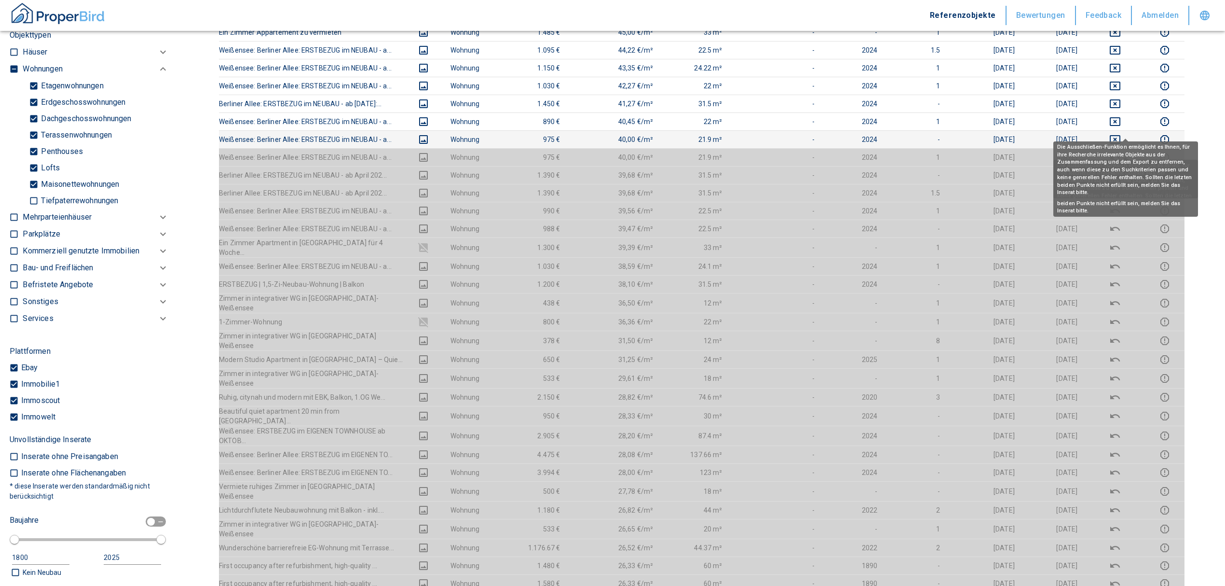
click at [813, 134] on icon "deselect this listing" at bounding box center [1116, 140] width 12 height 12
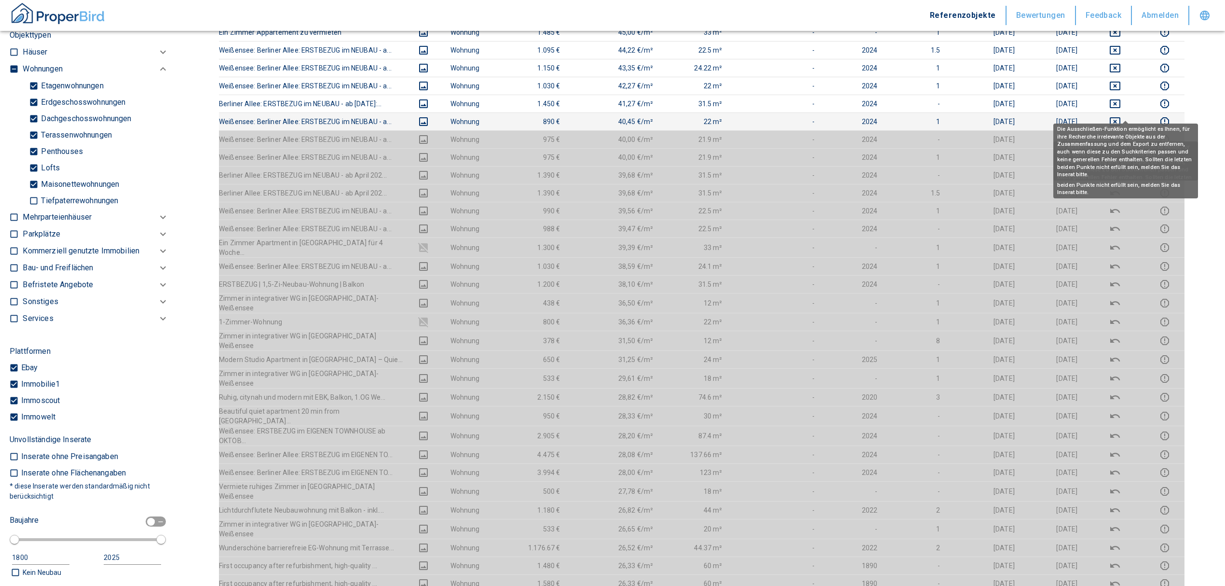
click at [813, 116] on icon "deselect this listing" at bounding box center [1116, 122] width 12 height 12
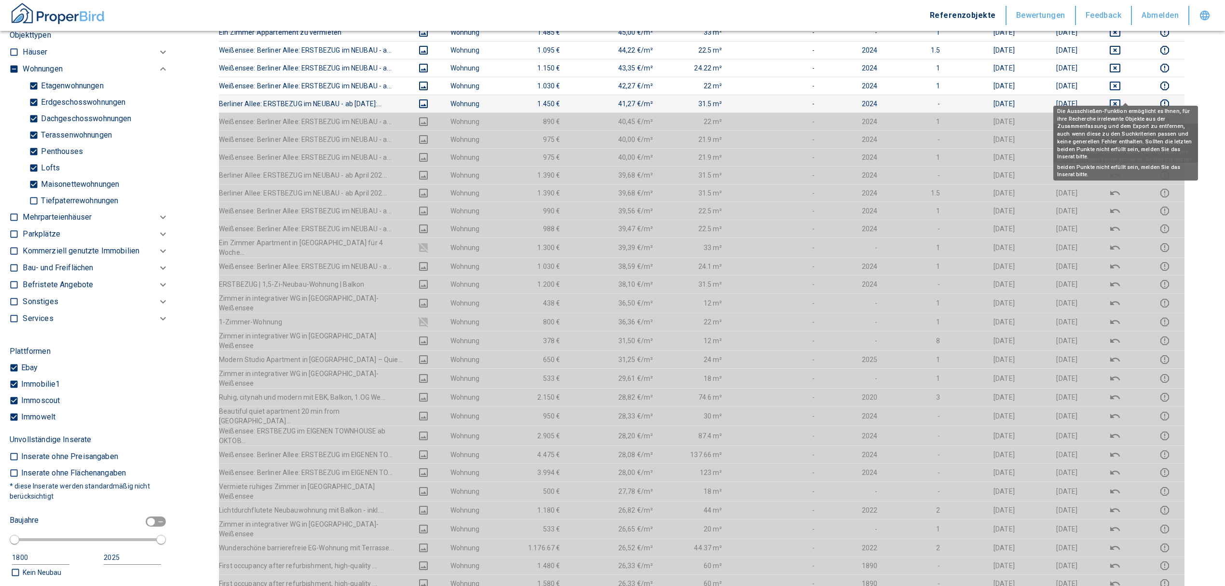
click at [813, 99] on icon "deselect this listing" at bounding box center [1115, 103] width 11 height 9
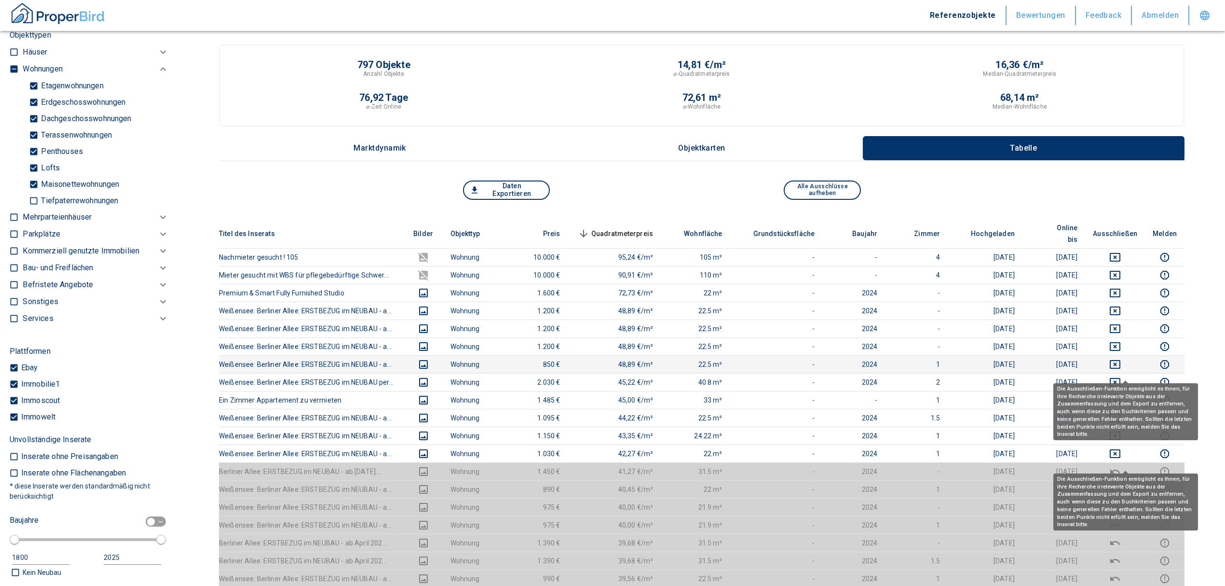
scroll to position [0, 0]
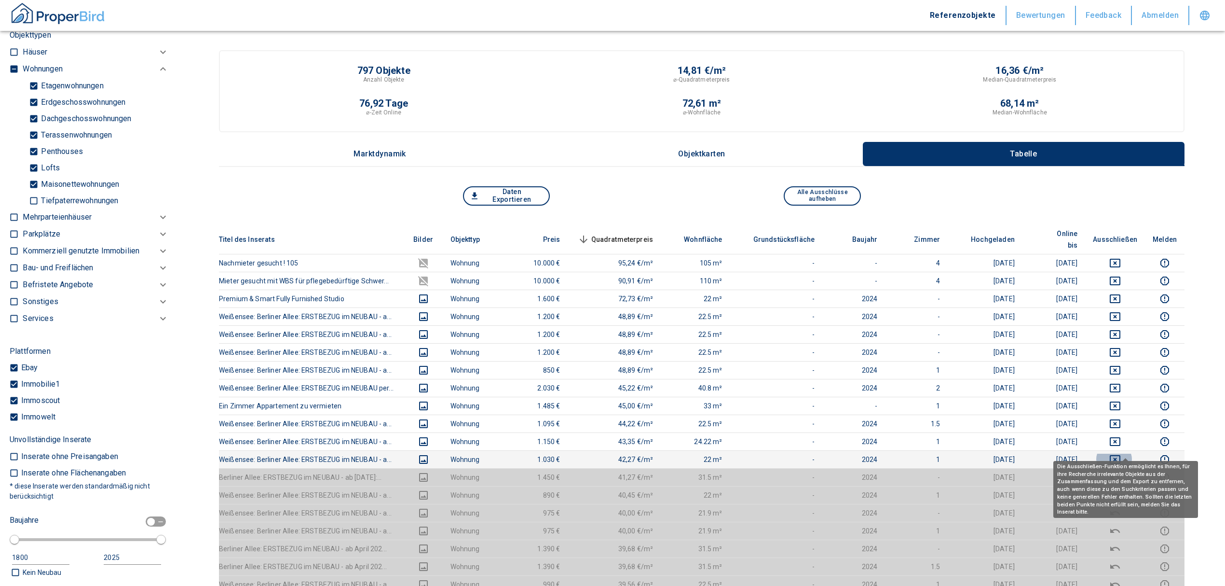
click at [813, 354] on icon "deselect this listing" at bounding box center [1116, 459] width 12 height 12
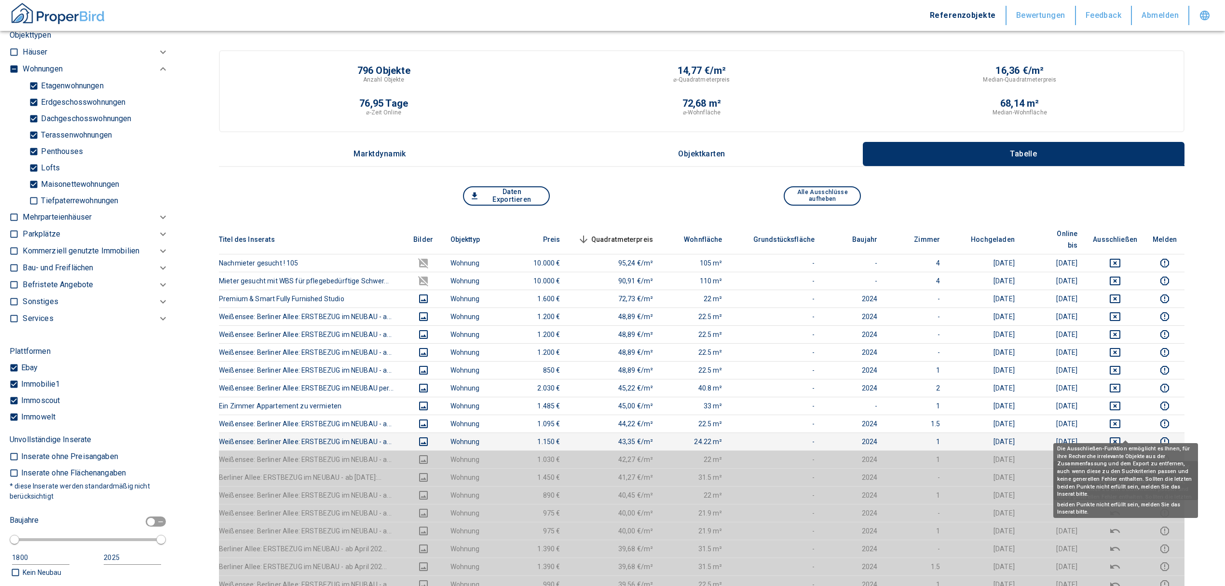
click at [813, 354] on icon "deselect this listing" at bounding box center [1115, 441] width 11 height 9
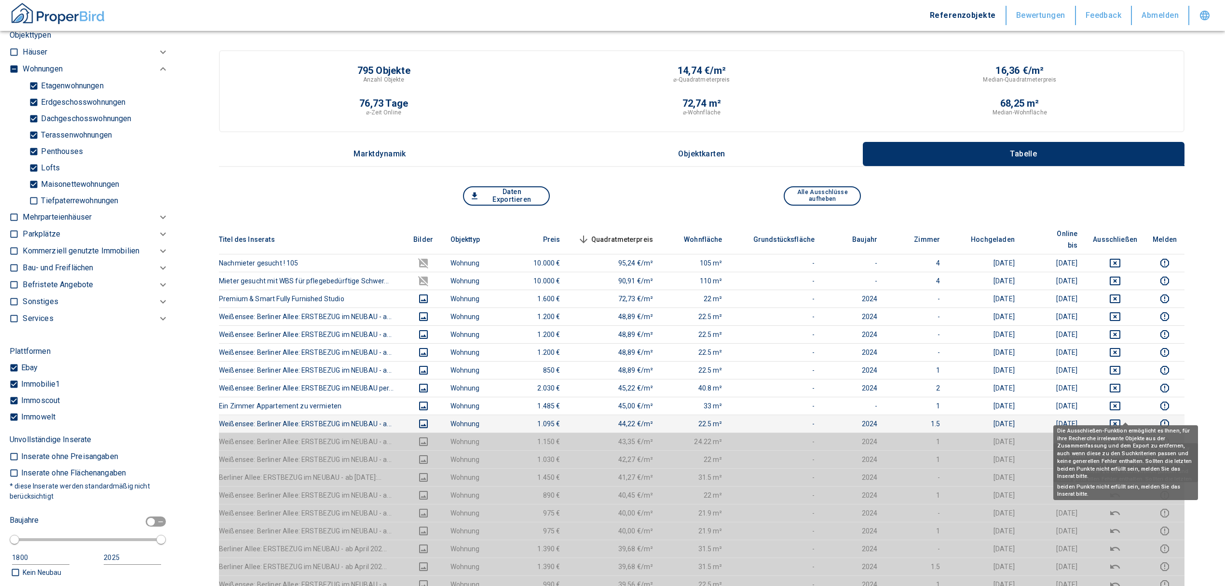
click at [813, 354] on icon "deselect this listing" at bounding box center [1115, 423] width 11 height 9
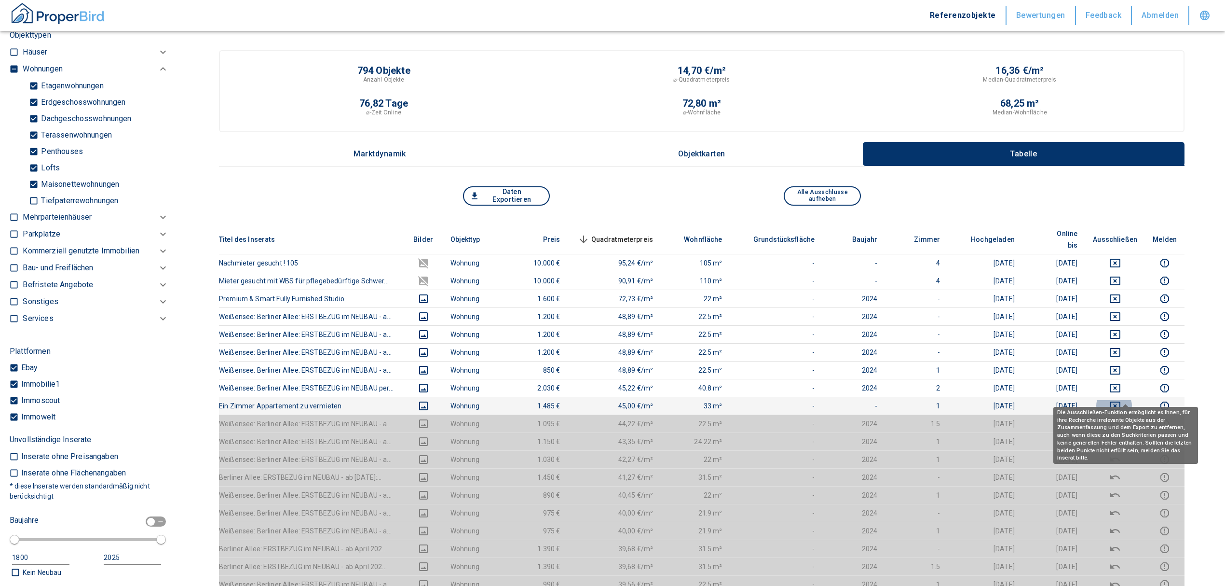
click at [813, 354] on icon "deselect this listing" at bounding box center [1116, 406] width 12 height 12
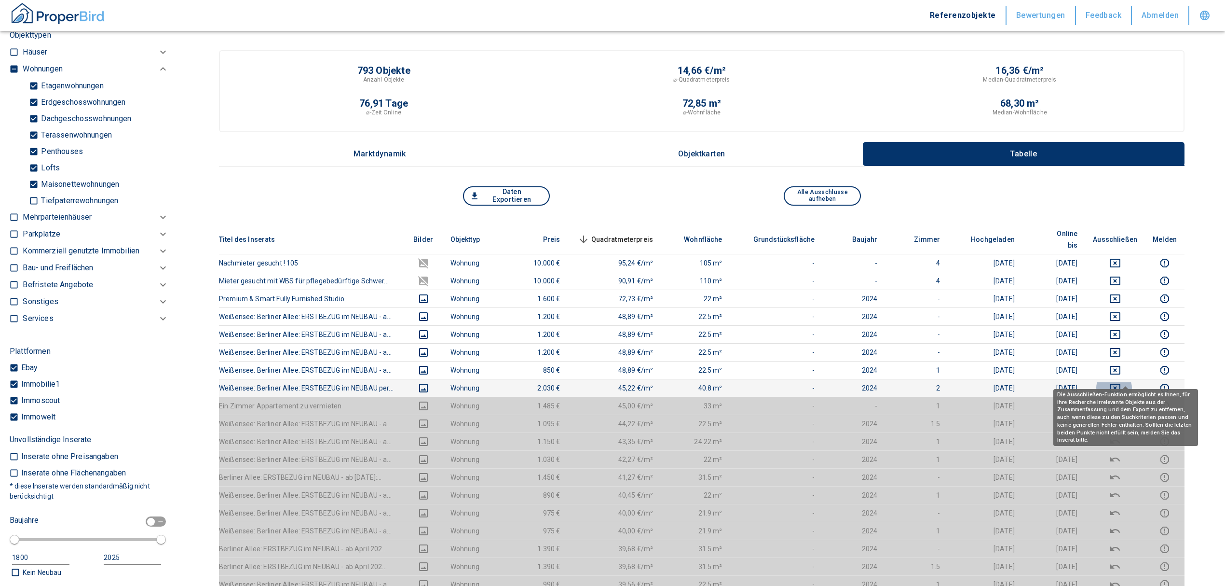
click at [813, 354] on icon "deselect this listing" at bounding box center [1116, 388] width 12 height 12
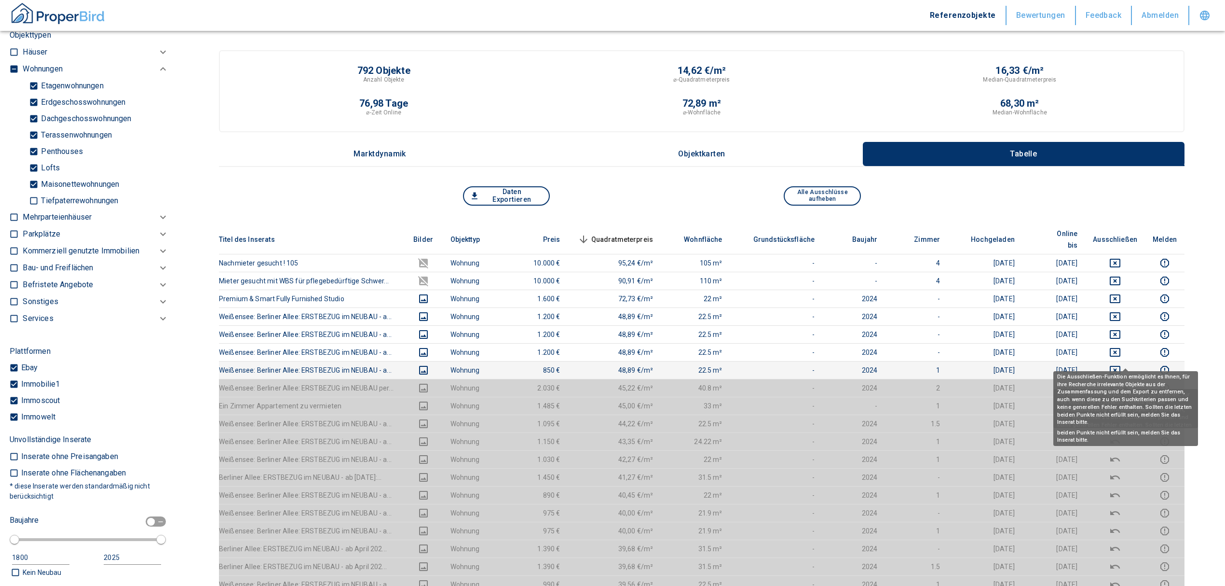
click at [813, 354] on icon "deselect this listing" at bounding box center [1115, 370] width 11 height 9
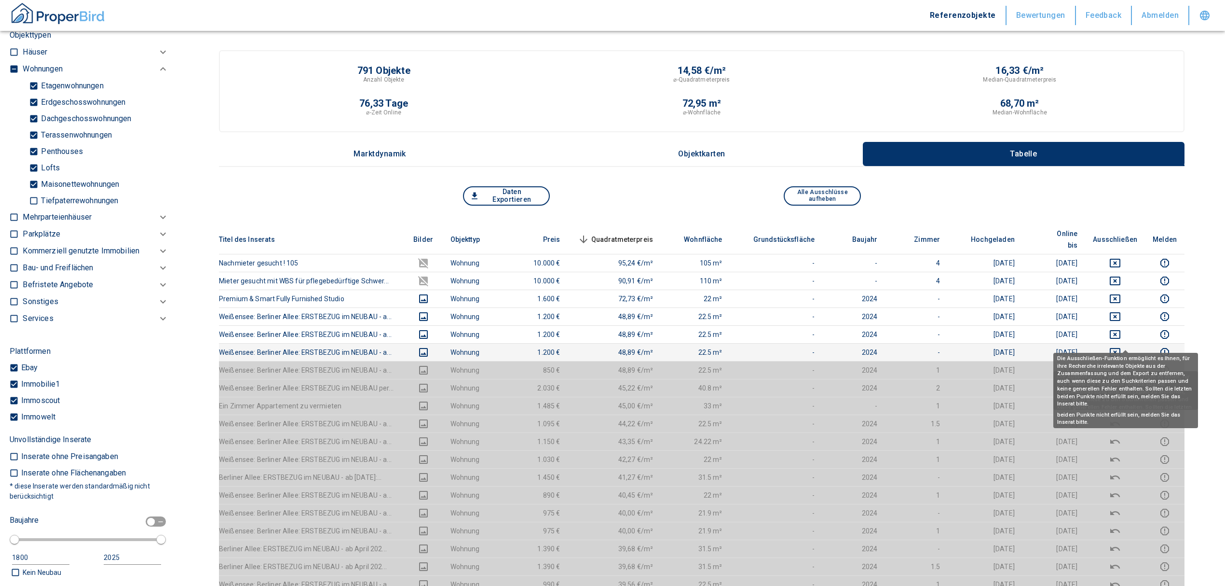
click at [813, 348] on icon "deselect this listing" at bounding box center [1115, 352] width 11 height 9
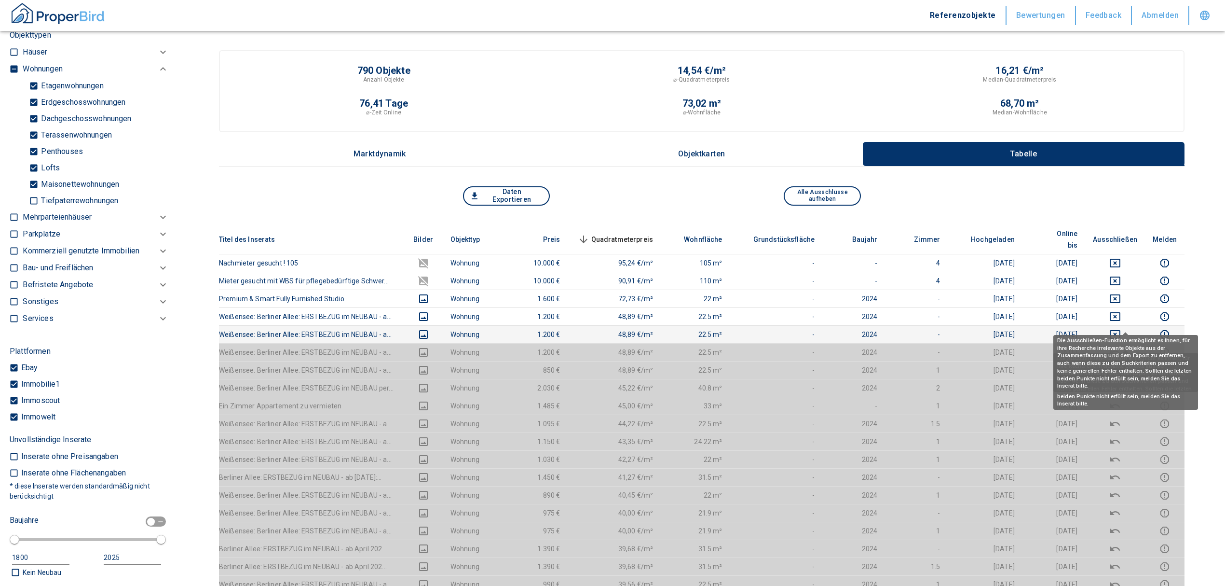
click at [813, 329] on icon "deselect this listing" at bounding box center [1116, 335] width 12 height 12
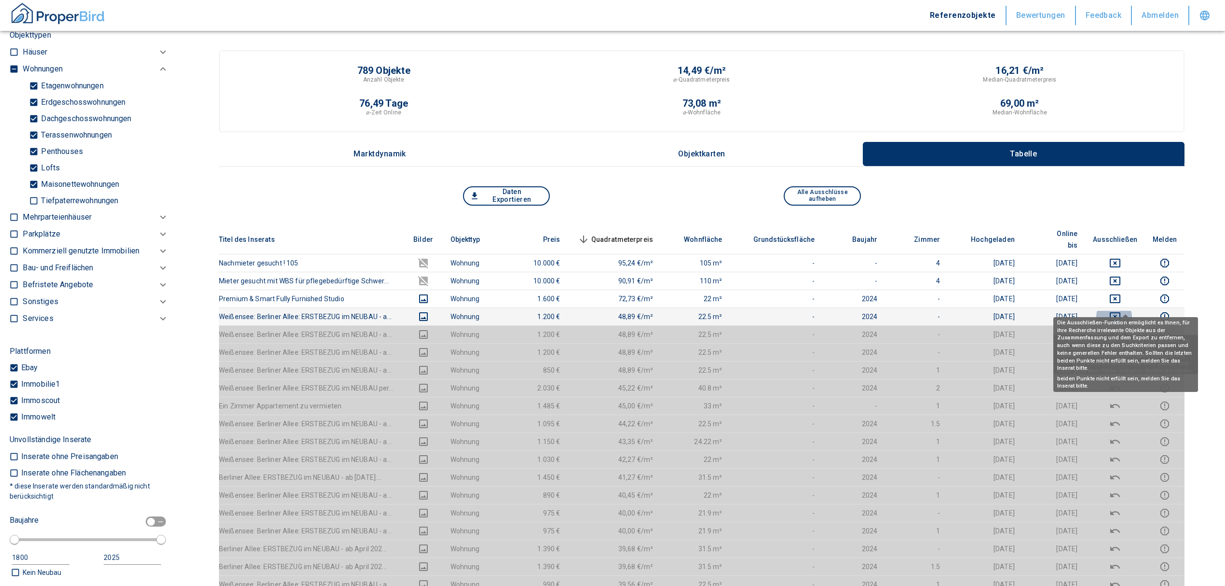
click at [813, 311] on icon "deselect this listing" at bounding box center [1116, 317] width 12 height 12
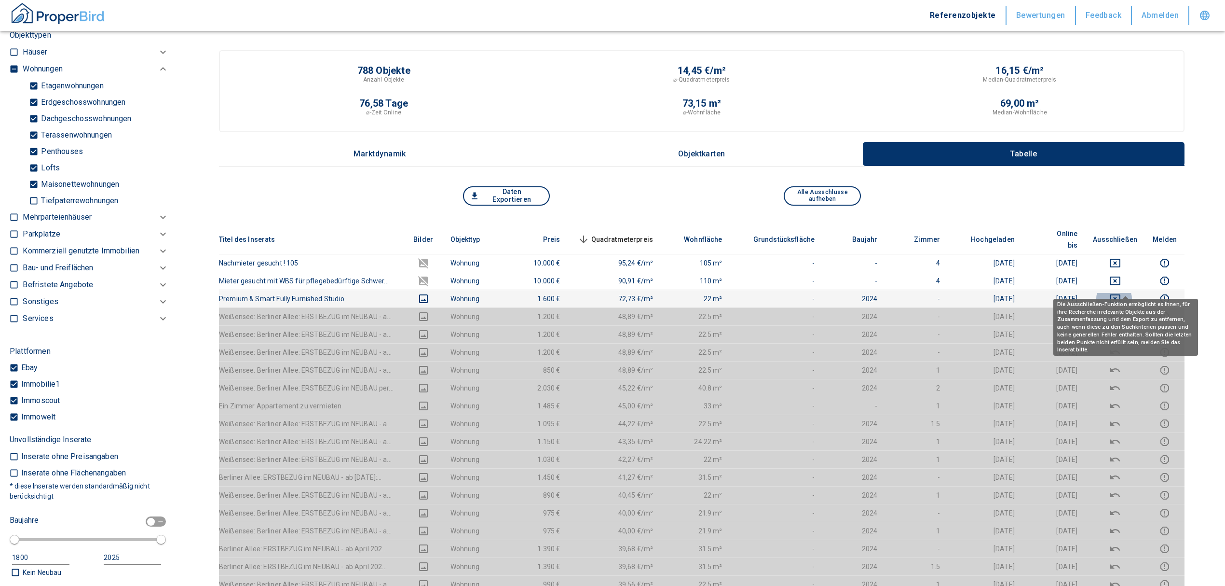
click at [813, 293] on icon "deselect this listing" at bounding box center [1116, 299] width 12 height 12
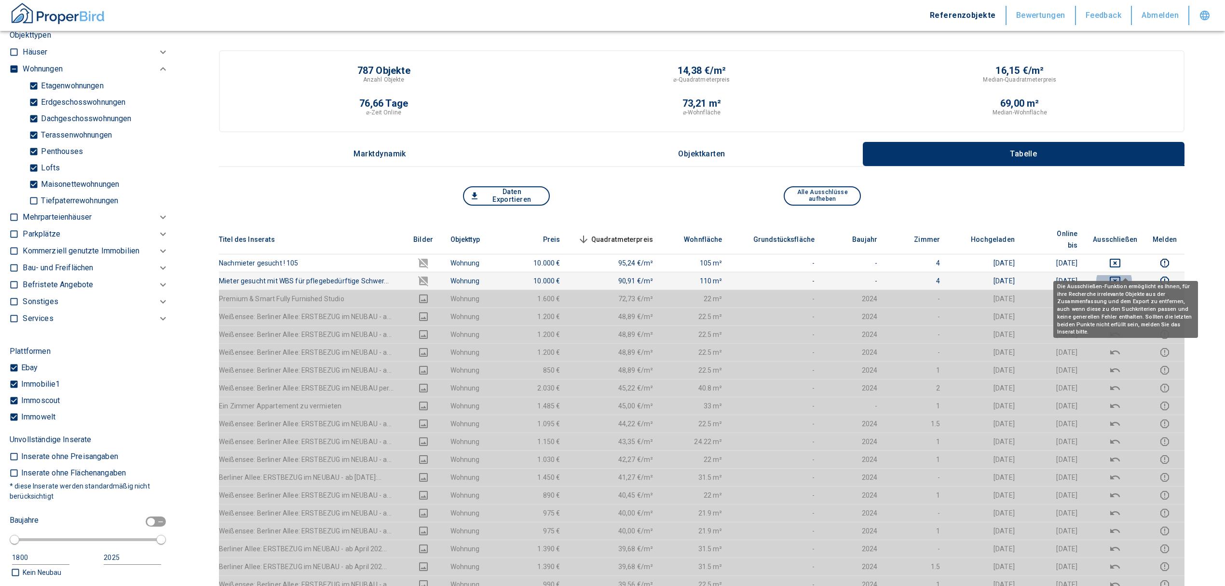
click at [813, 275] on icon "deselect this listing" at bounding box center [1116, 281] width 12 height 12
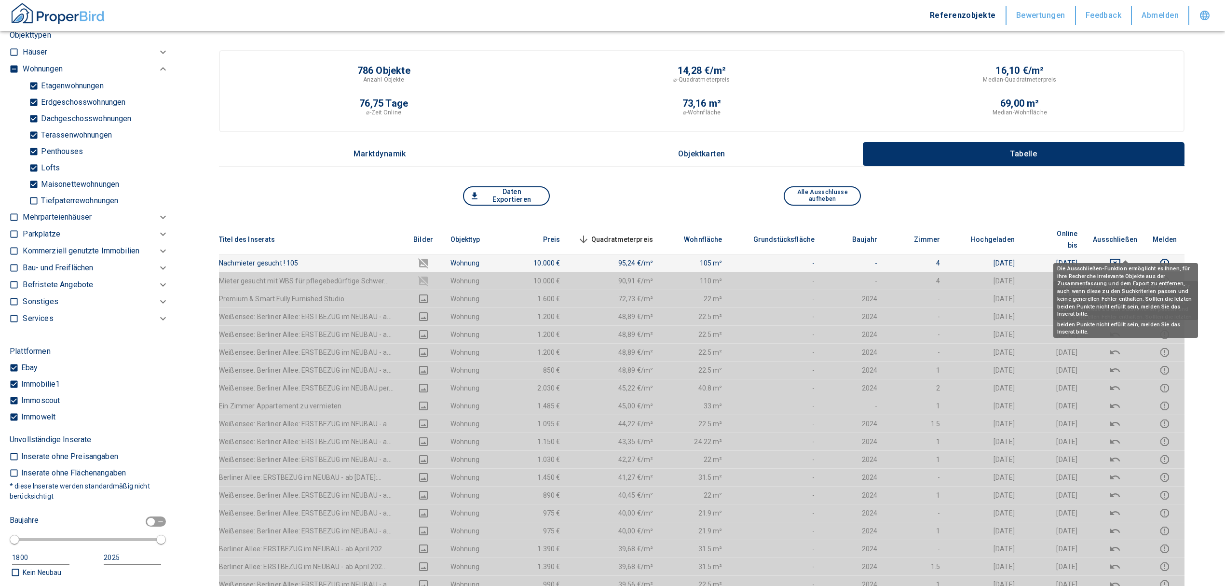
click at [813, 257] on icon "deselect this listing" at bounding box center [1116, 263] width 12 height 12
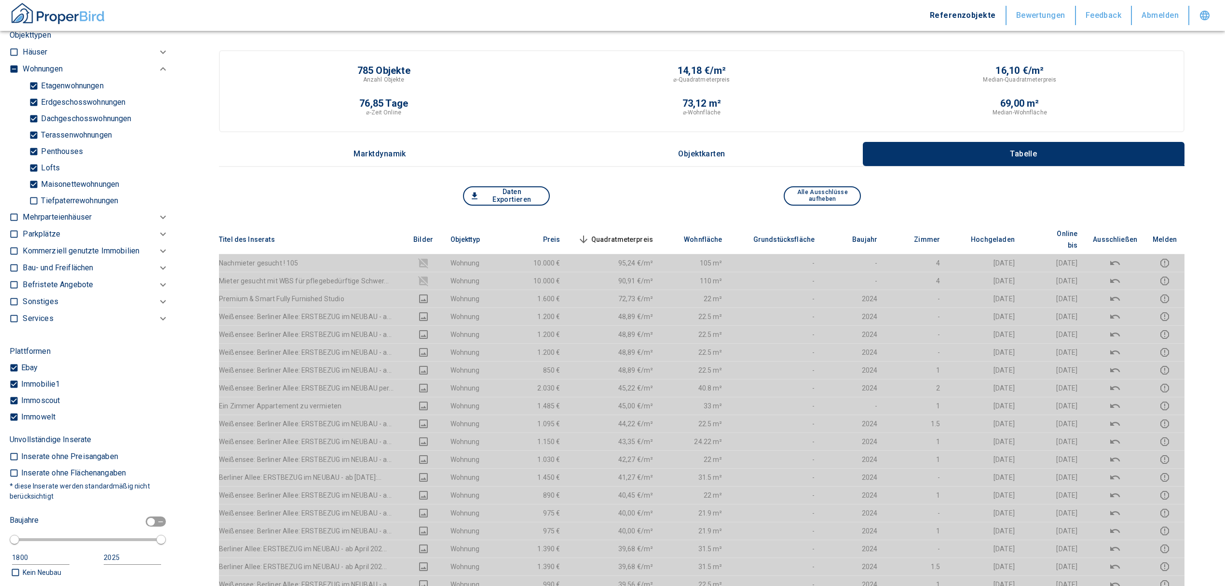
click at [637, 234] on span "Quadratmeterpreis sorted descending" at bounding box center [615, 240] width 78 height 12
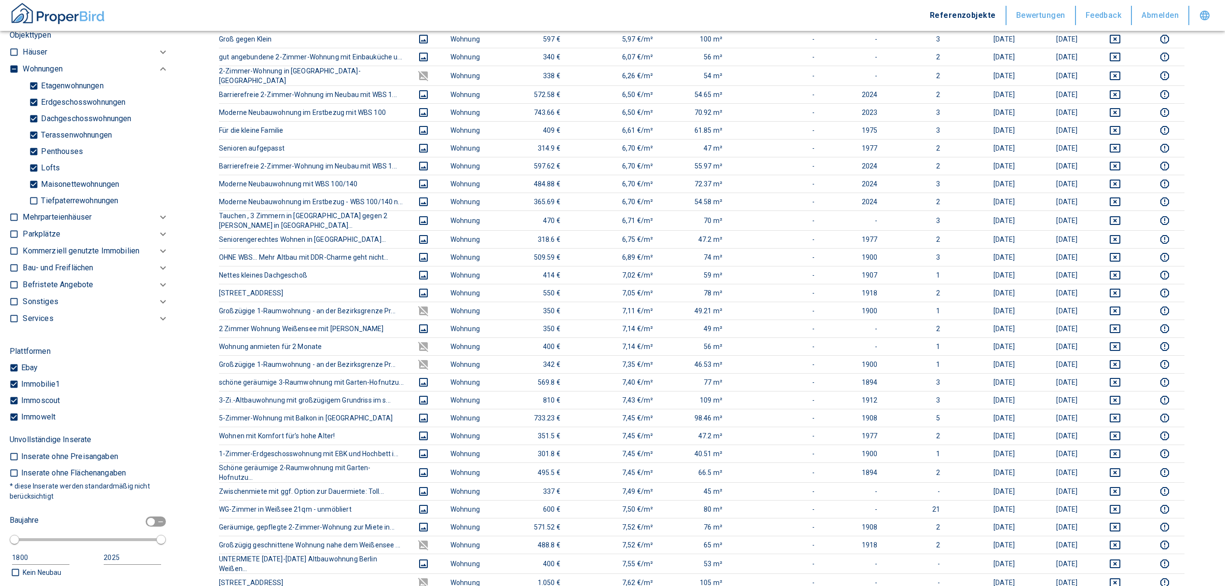
scroll to position [772, 0]
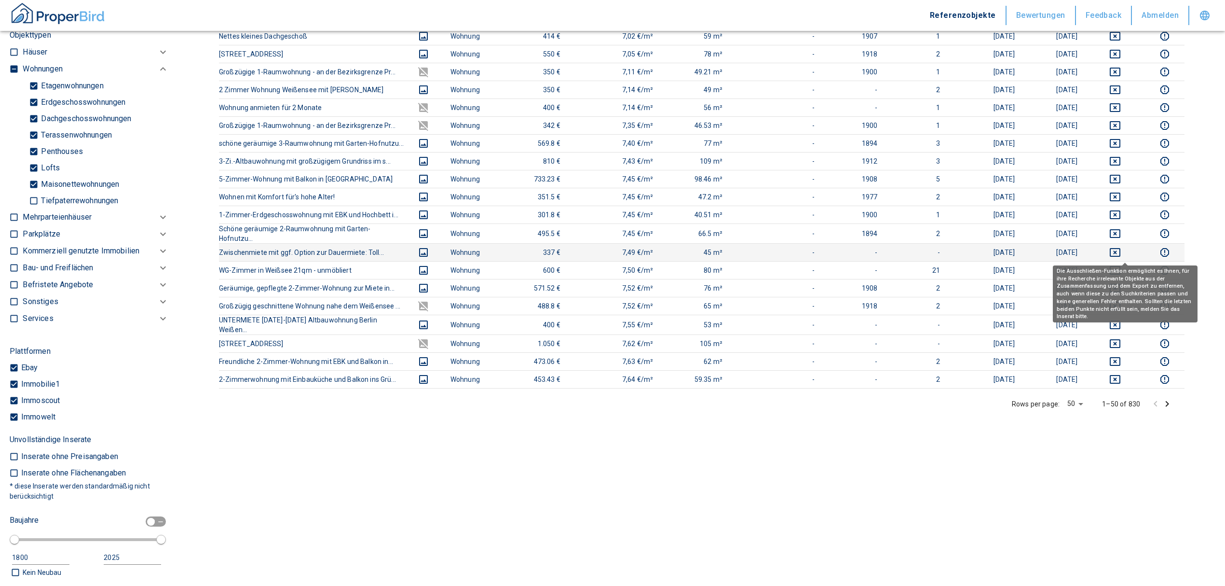
click at [813, 264] on button "deselect this listing" at bounding box center [1115, 270] width 44 height 12
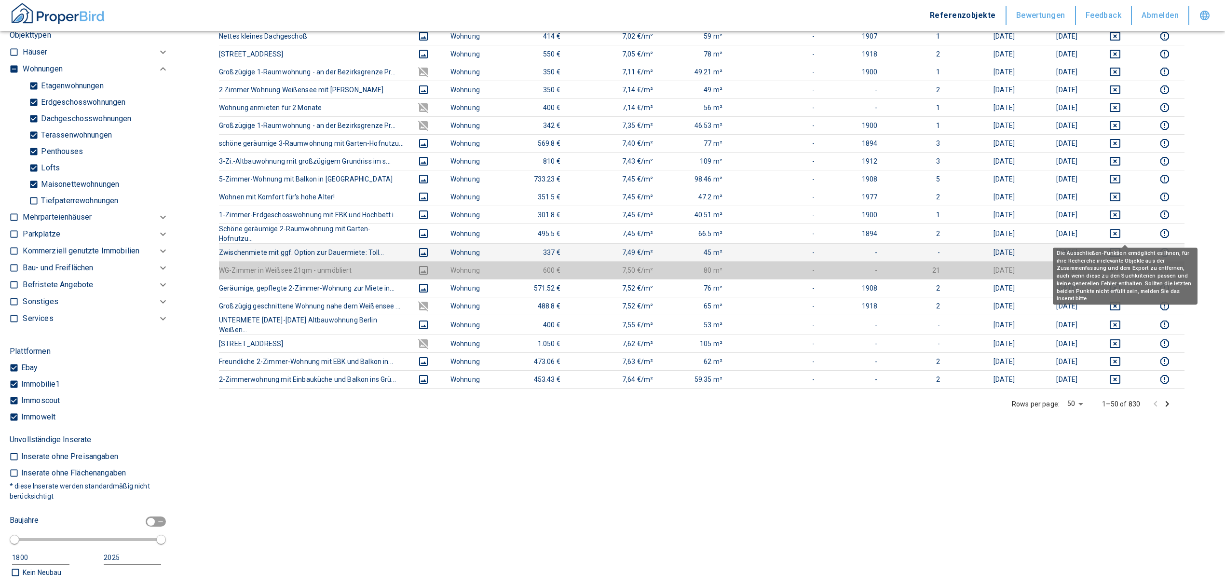
click at [813, 247] on icon "deselect this listing" at bounding box center [1116, 253] width 12 height 12
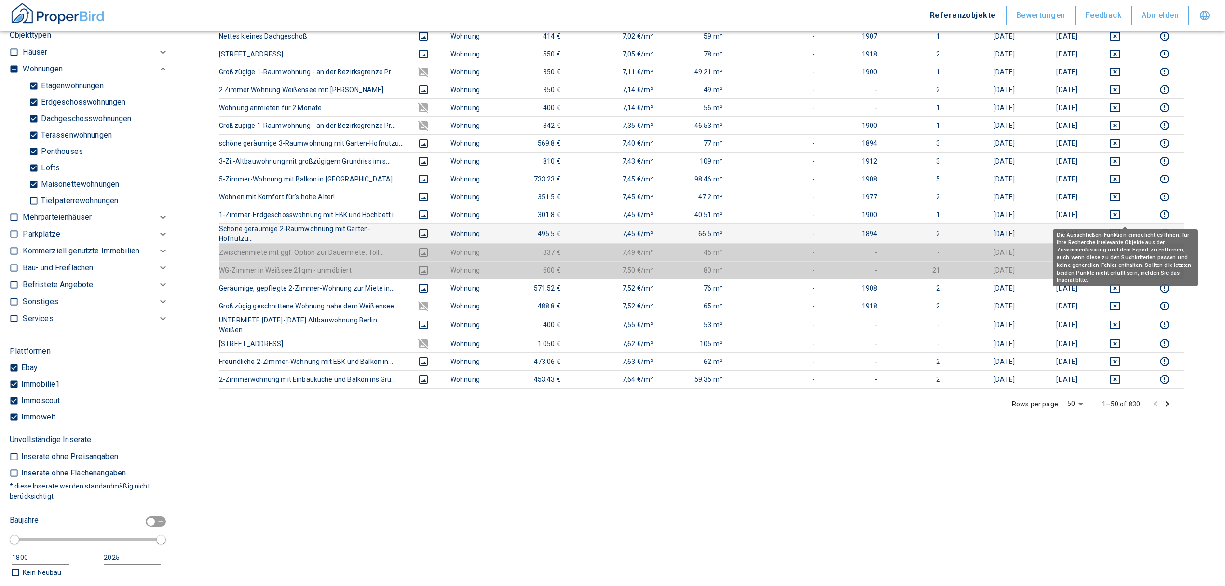
click at [813, 228] on icon "deselect this listing" at bounding box center [1116, 234] width 12 height 12
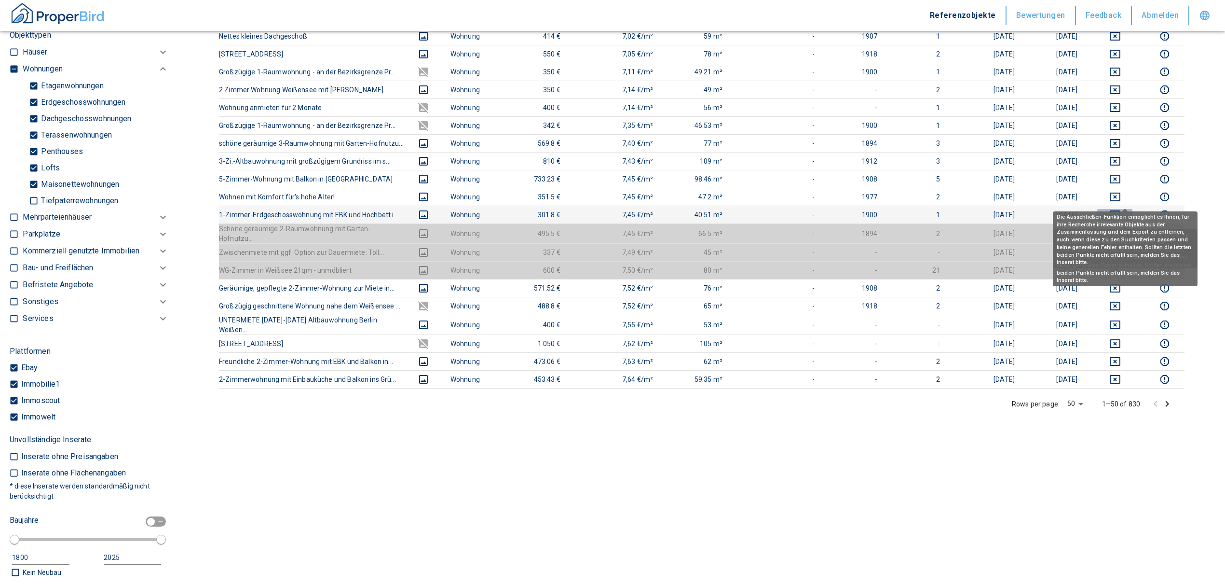
click at [813, 209] on icon "deselect this listing" at bounding box center [1116, 215] width 12 height 12
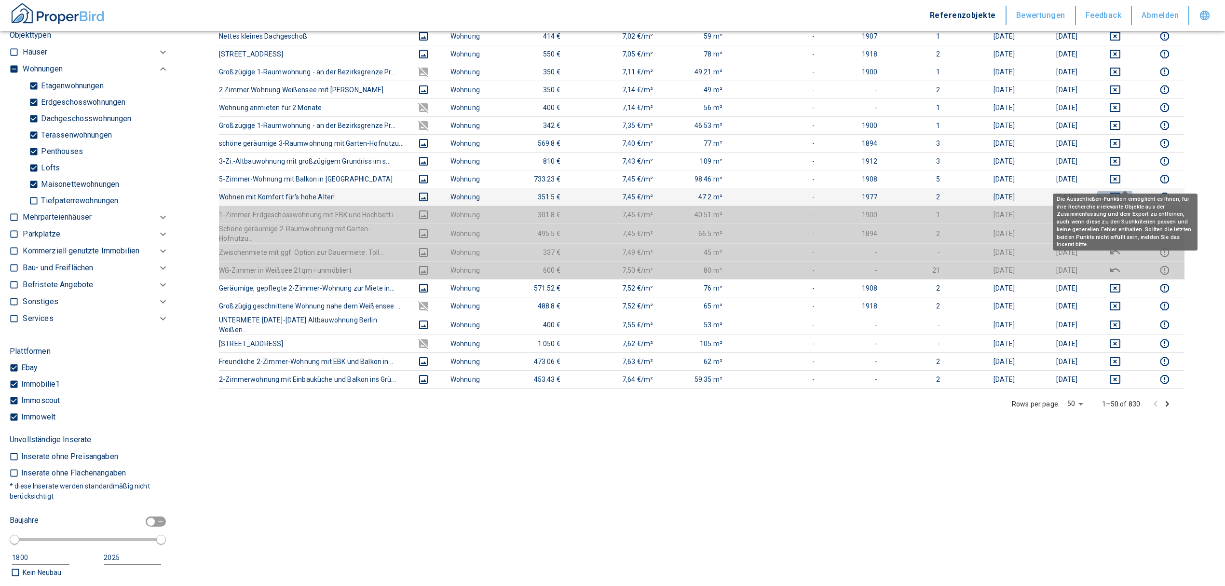
click at [813, 191] on icon "deselect this listing" at bounding box center [1116, 197] width 12 height 12
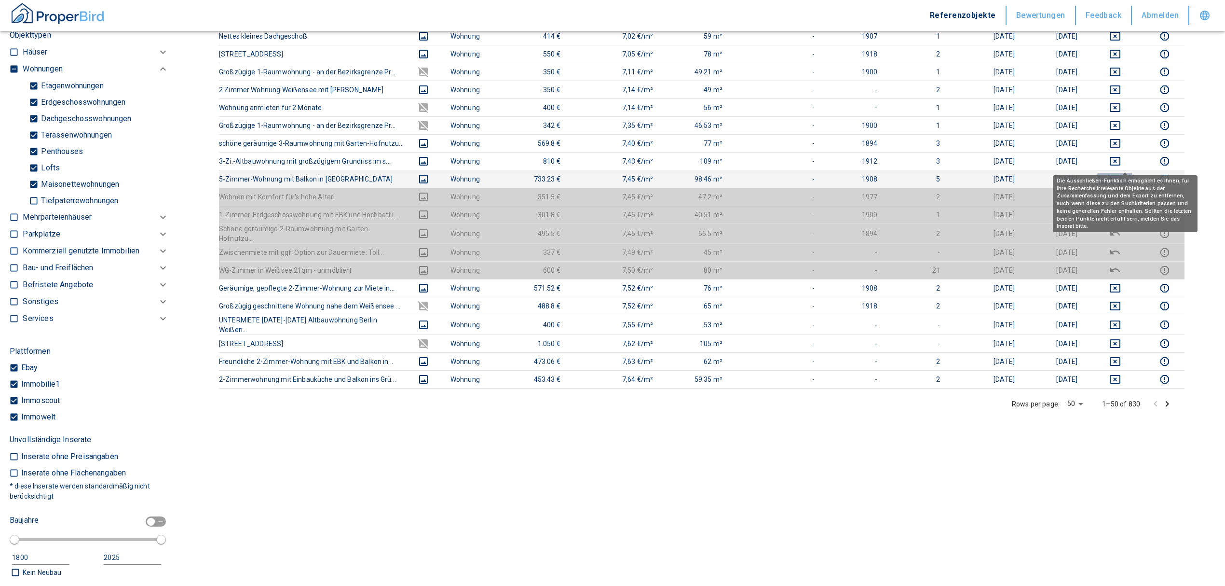
click at [813, 173] on button "deselect this listing" at bounding box center [1115, 179] width 44 height 12
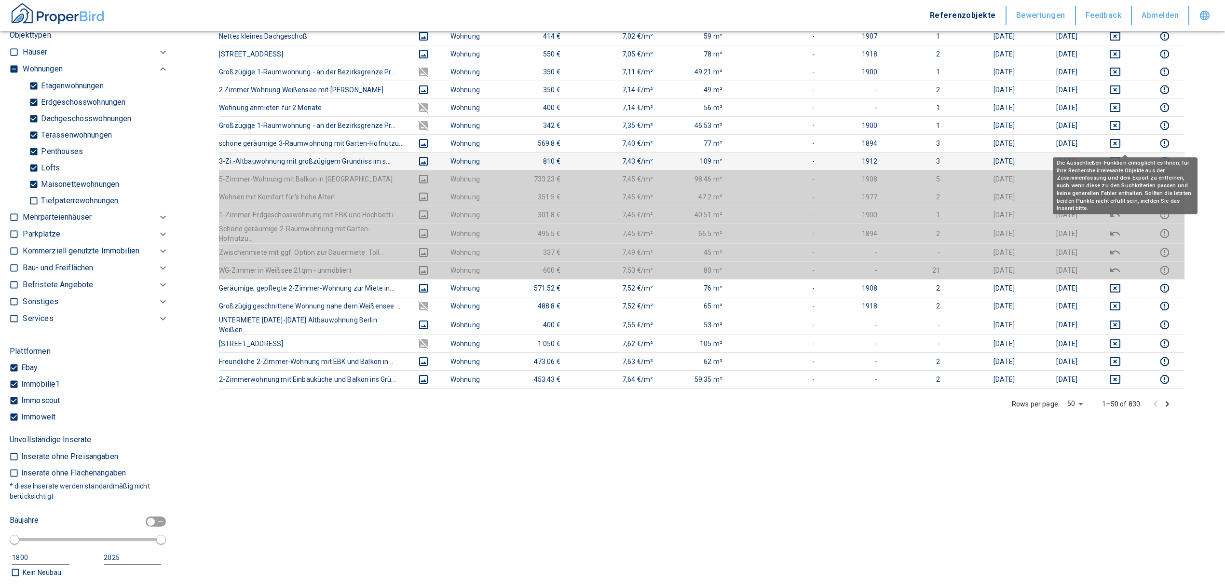
click at [813, 155] on icon "deselect this listing" at bounding box center [1116, 161] width 12 height 12
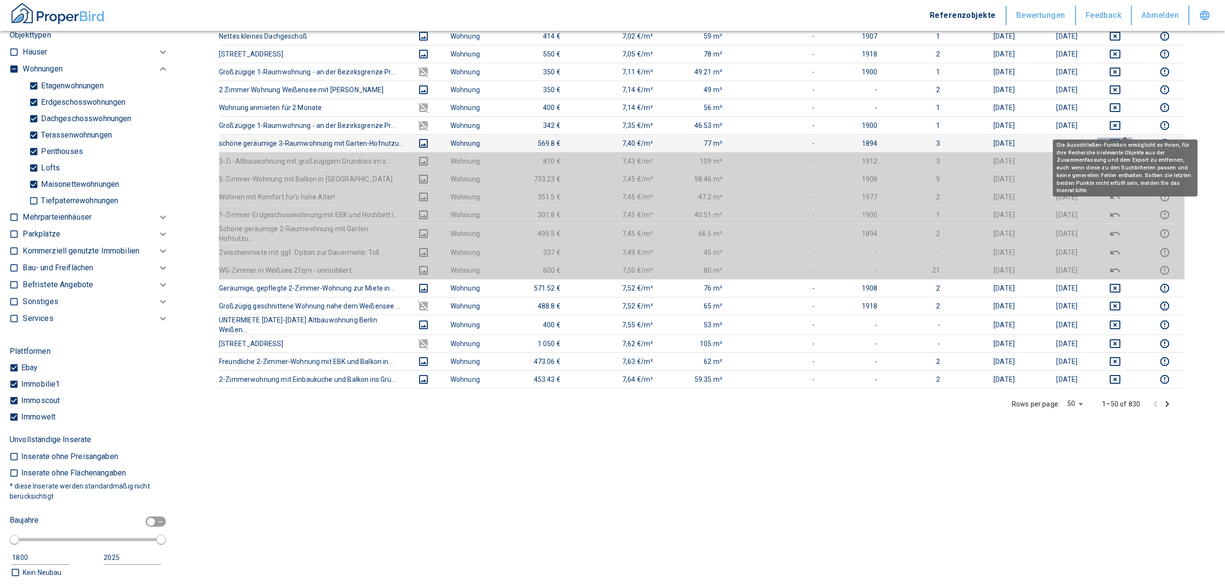
click at [813, 137] on icon "deselect this listing" at bounding box center [1116, 143] width 12 height 12
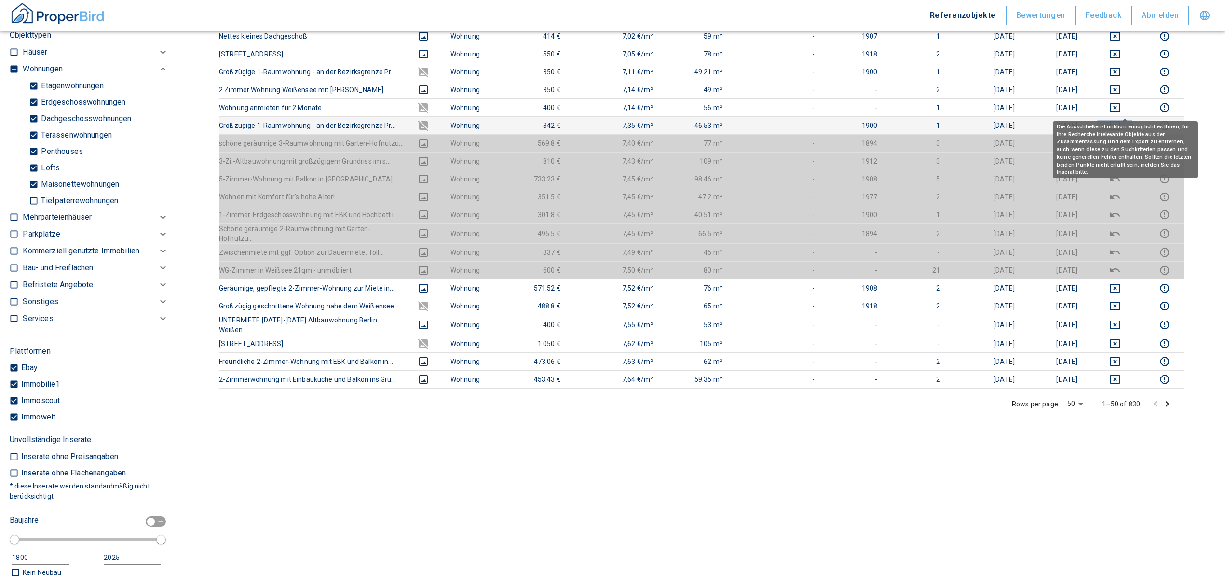
click at [813, 120] on icon "deselect this listing" at bounding box center [1116, 126] width 12 height 12
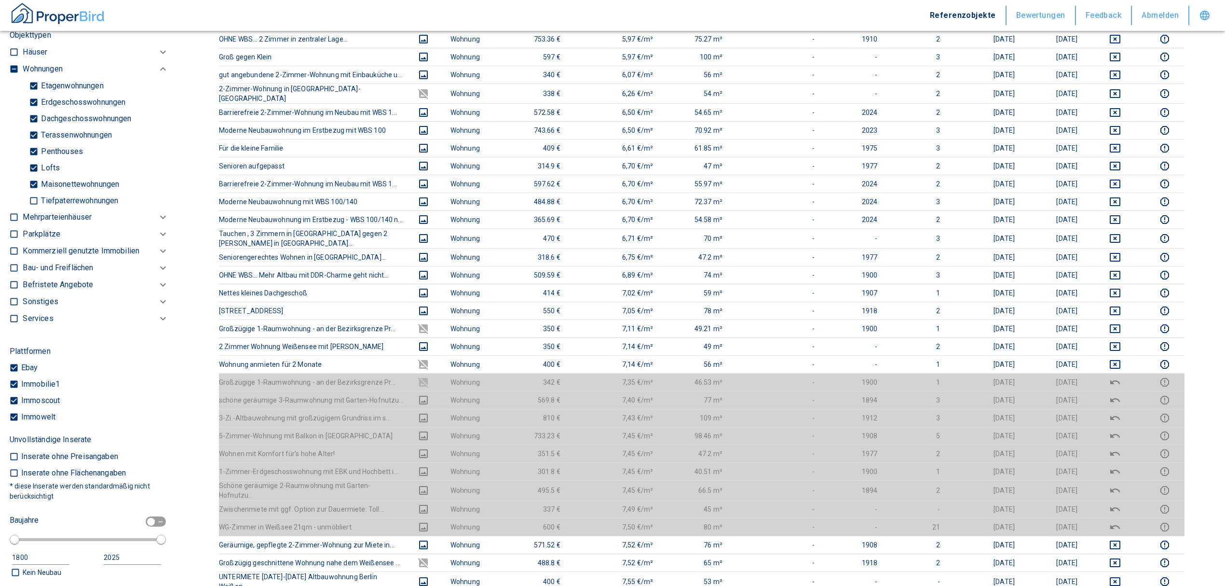
scroll to position [514, 0]
click at [813, 354] on icon "deselect this listing" at bounding box center [1115, 365] width 11 height 9
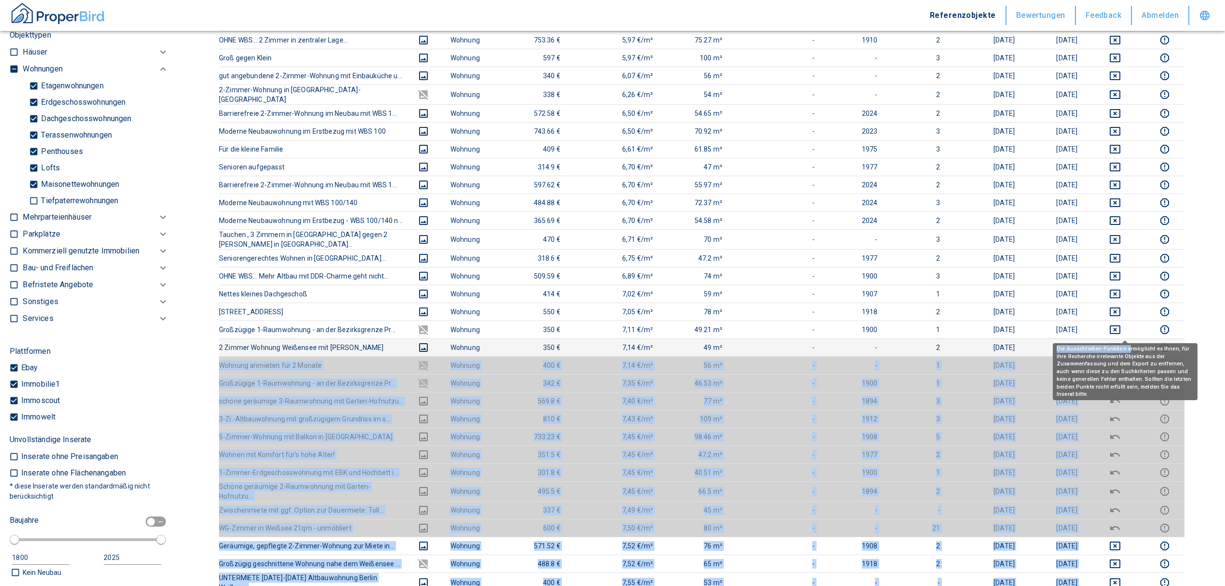
click at [813, 335] on body "Referenzobjekte Bewertungen Feedback Abmelden Filtervorlagen Neue Filtereinstel…" at bounding box center [612, 232] width 1225 height 1492
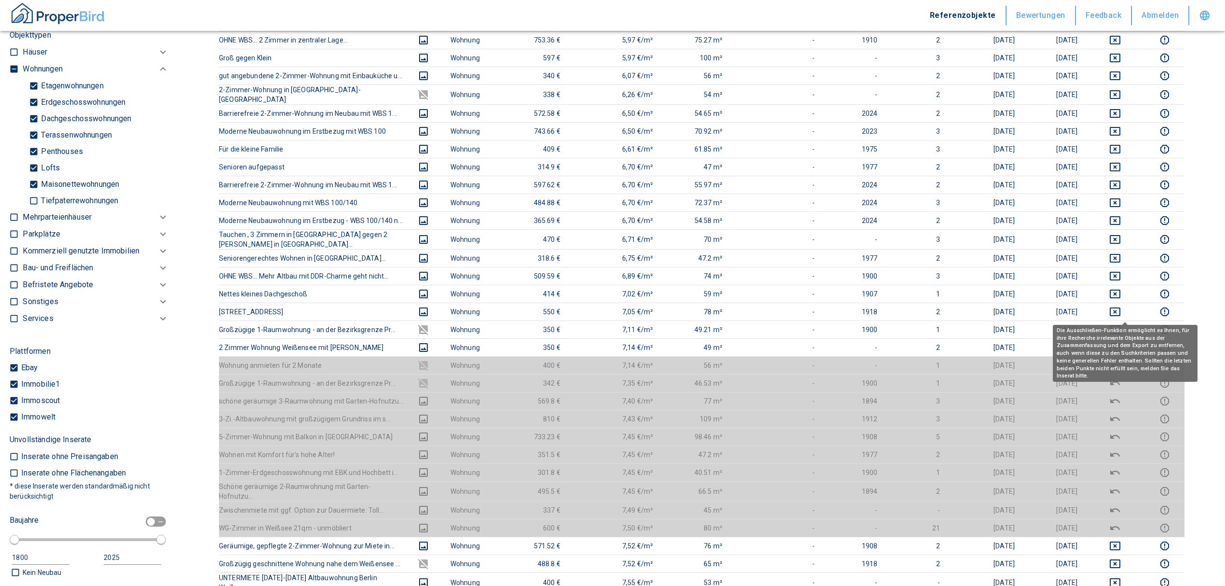
click at [813, 325] on div "Die Ausschließen-Funktion ermöglicht es Ihnen, für ihre Recherche irrelevante O…" at bounding box center [1125, 353] width 145 height 57
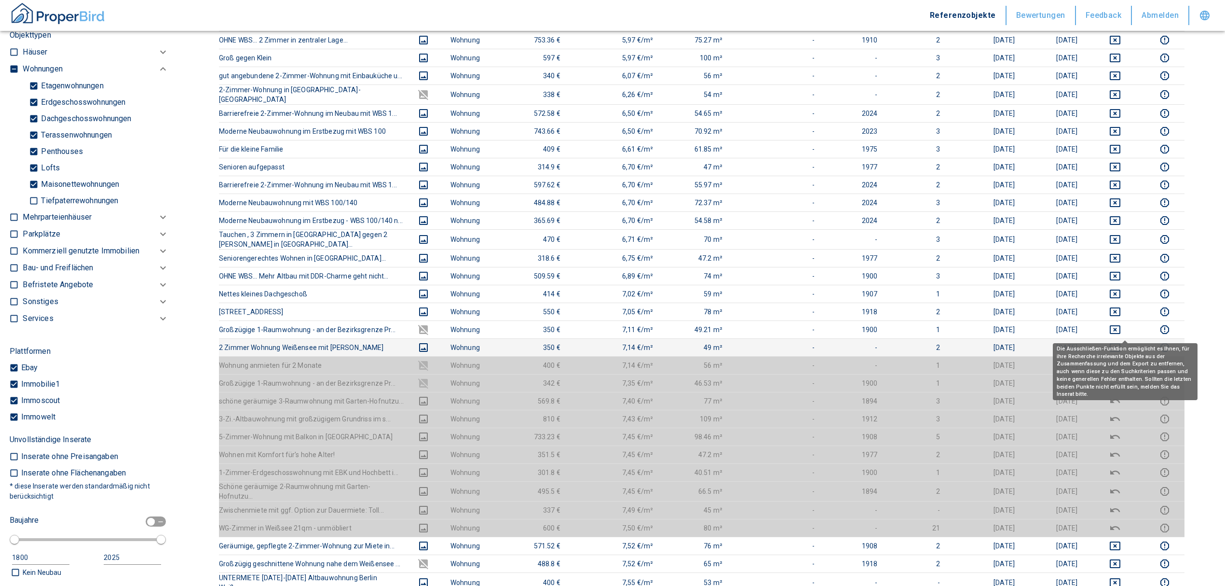
drag, startPoint x: 1126, startPoint y: 328, endPoint x: 1129, endPoint y: 321, distance: 7.6
click at [813, 342] on icon "deselect this listing" at bounding box center [1116, 348] width 12 height 12
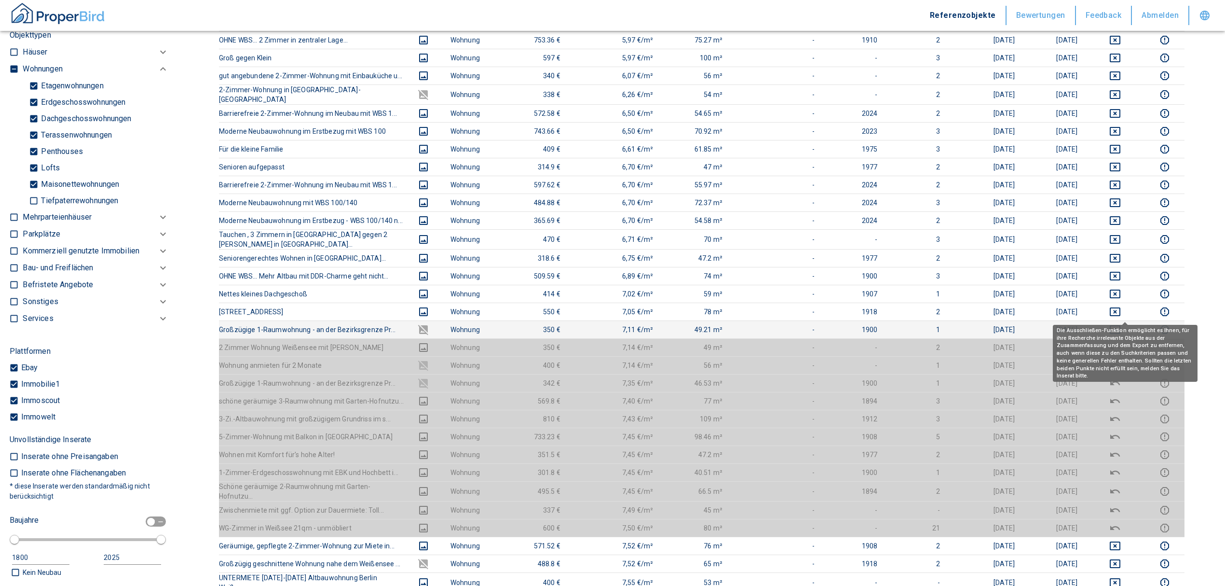
click at [813, 318] on div "Die Ausschließen-Funktion ermöglicht es Ihnen, für ihre Recherche irrelevante O…" at bounding box center [1125, 350] width 145 height 64
click at [813, 325] on icon "deselect this listing" at bounding box center [1115, 329] width 11 height 9
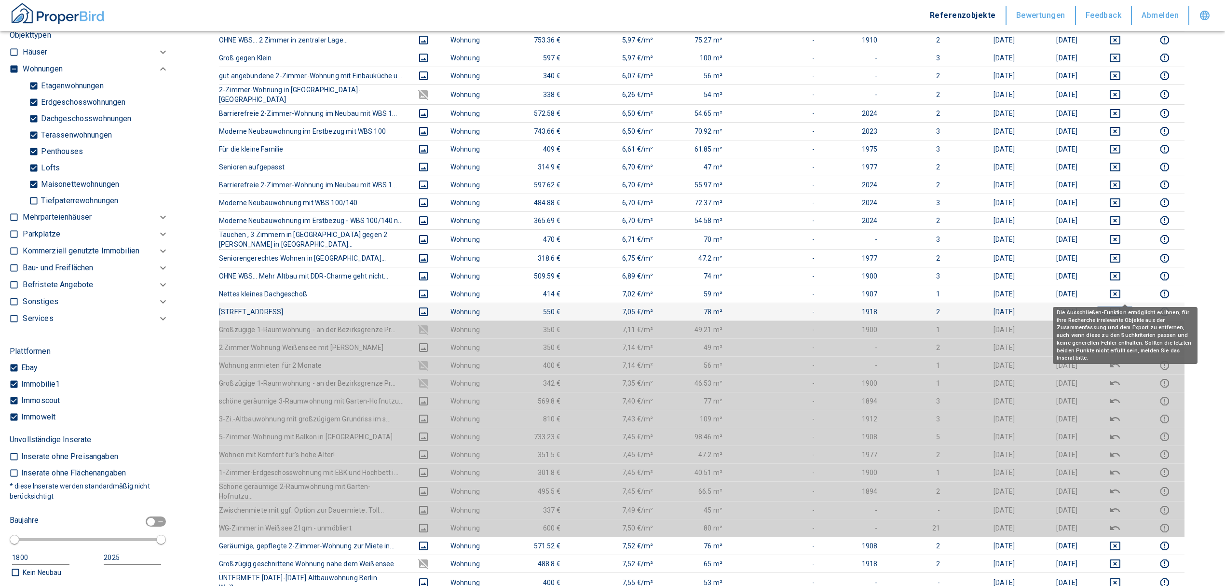
click at [813, 306] on icon "deselect this listing" at bounding box center [1116, 312] width 12 height 12
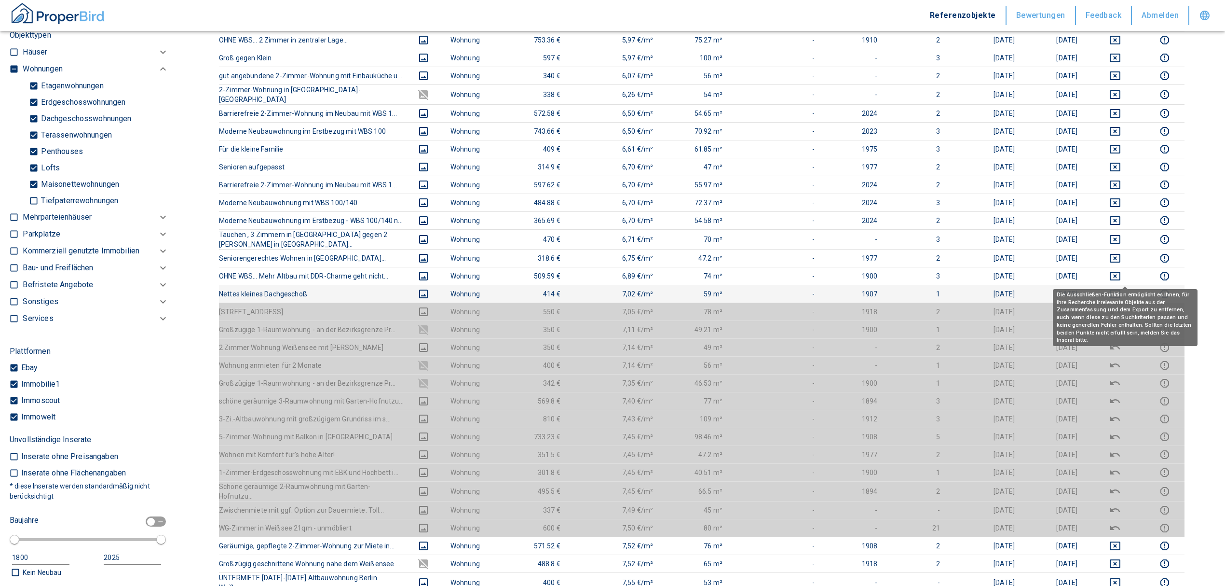
click at [813, 288] on icon "deselect this listing" at bounding box center [1116, 294] width 12 height 12
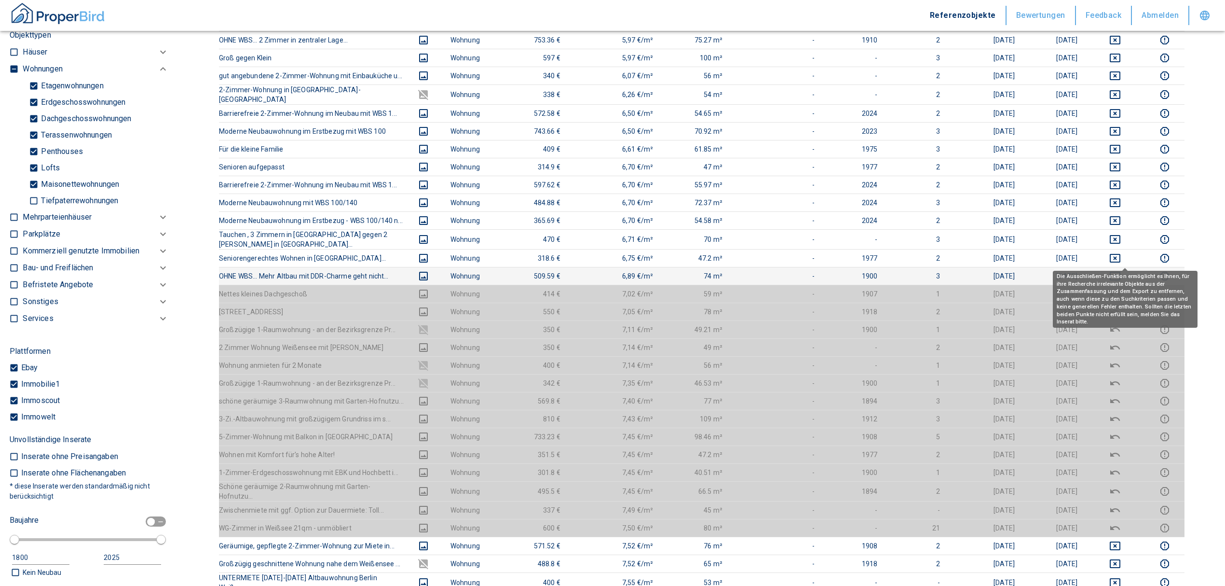
click at [813, 270] on icon "deselect this listing" at bounding box center [1116, 276] width 12 height 12
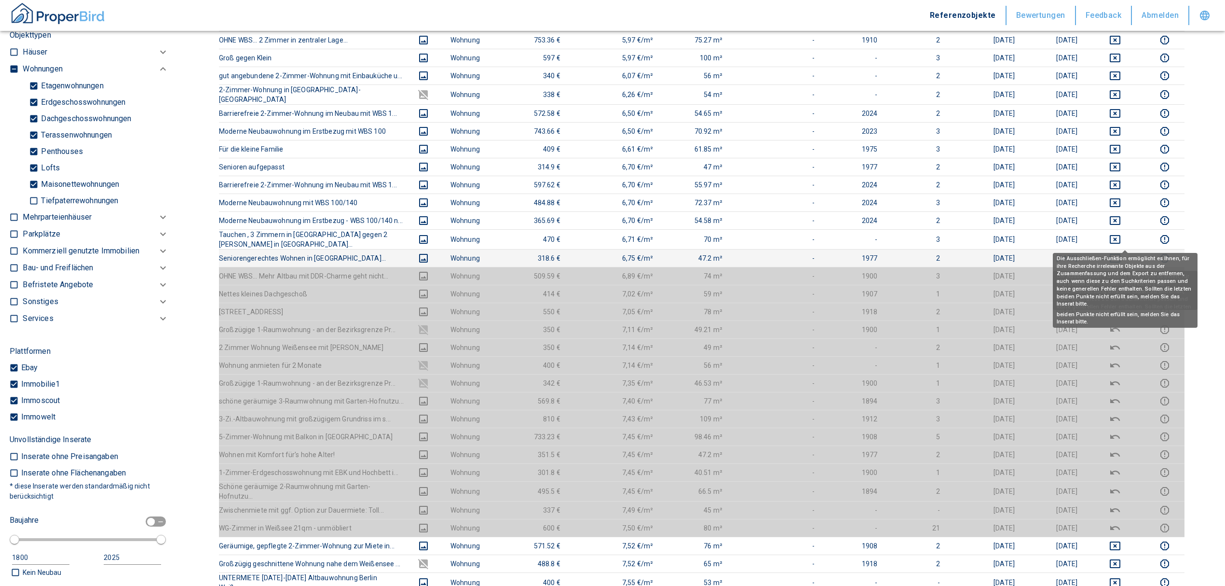
click at [813, 254] on icon "deselect this listing" at bounding box center [1115, 258] width 11 height 9
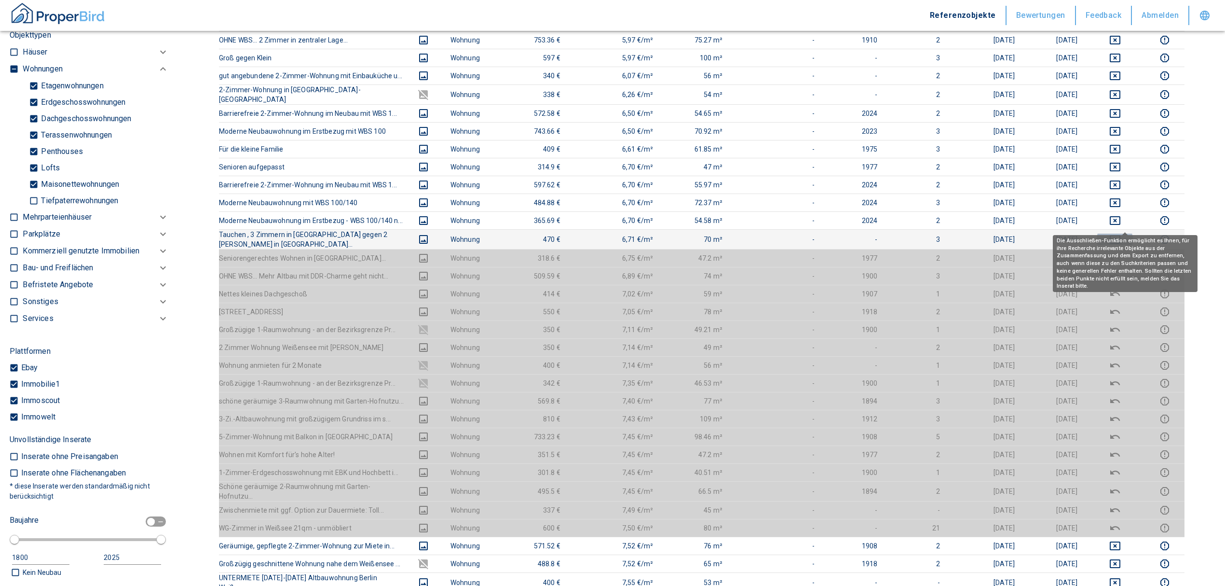
click at [813, 235] on icon "deselect this listing" at bounding box center [1115, 239] width 11 height 9
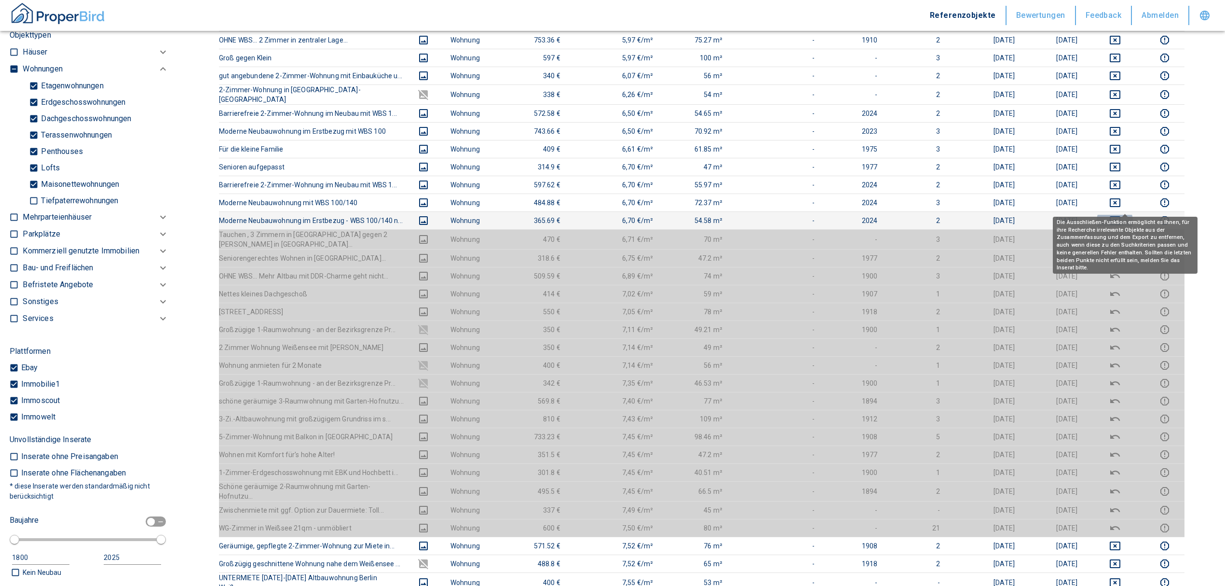
click at [813, 215] on icon "deselect this listing" at bounding box center [1116, 221] width 12 height 12
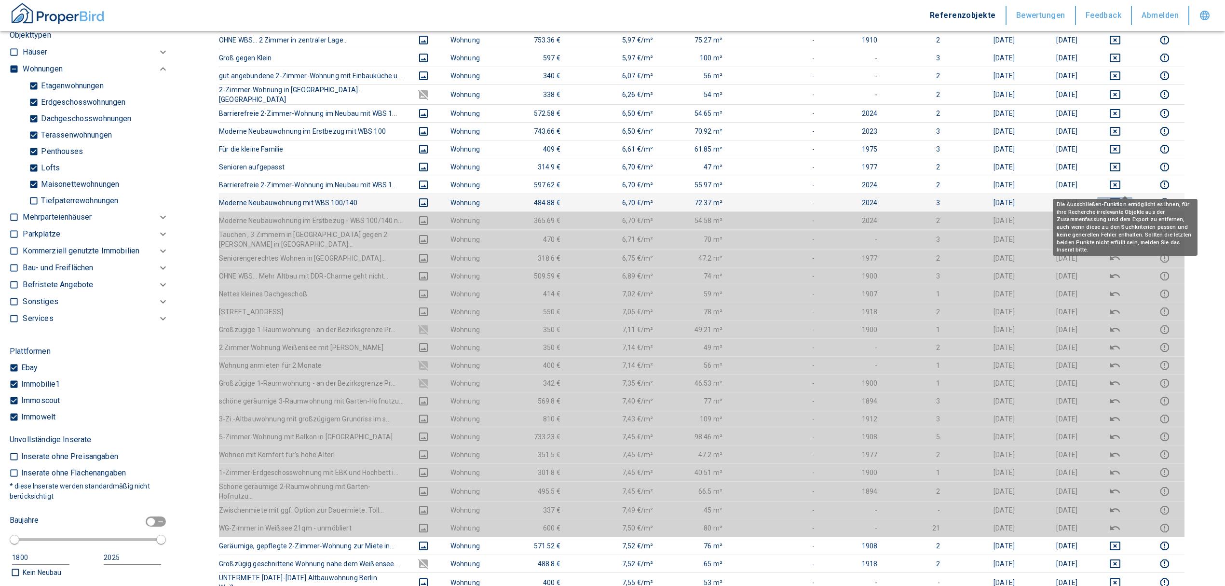
click at [813, 198] on icon "deselect this listing" at bounding box center [1115, 202] width 11 height 9
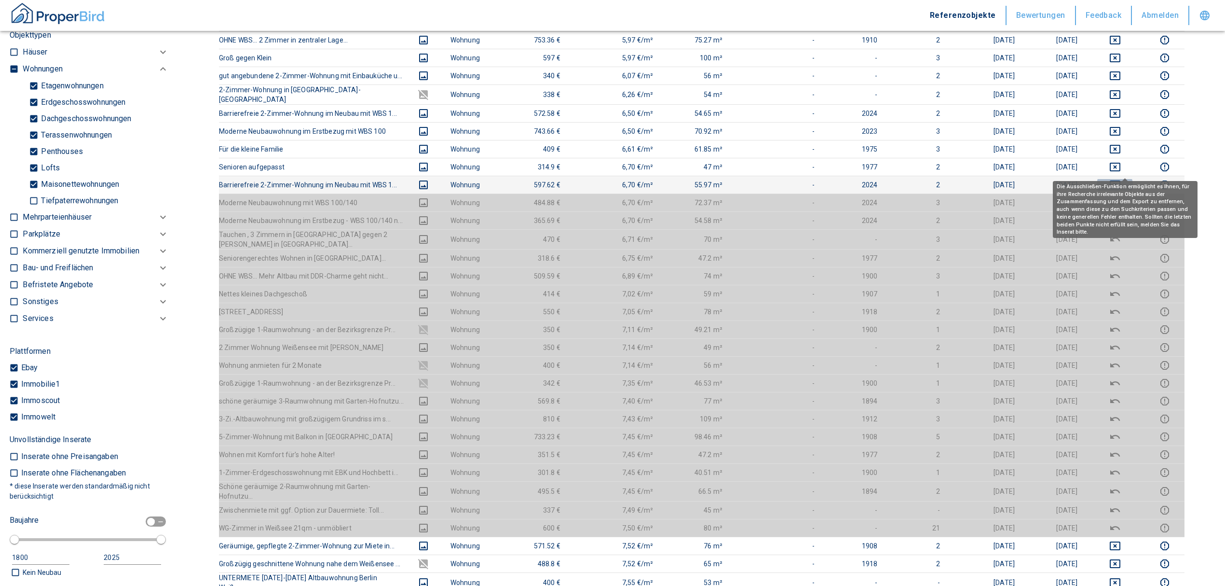
click at [813, 180] on icon "deselect this listing" at bounding box center [1115, 184] width 11 height 9
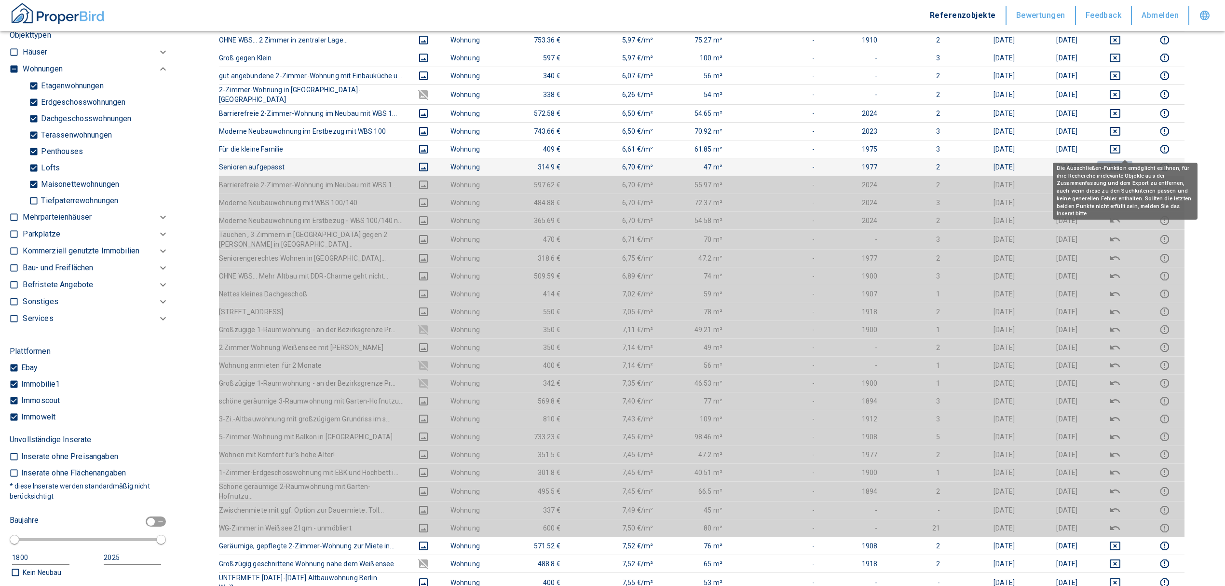
click at [813, 161] on icon "deselect this listing" at bounding box center [1116, 167] width 12 height 12
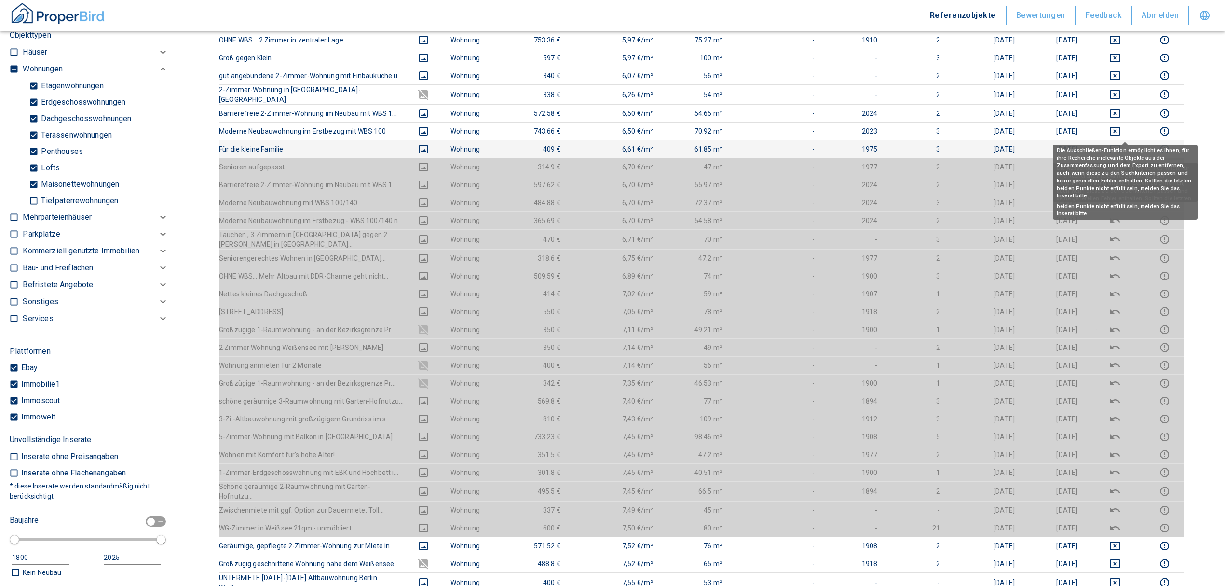
click at [813, 143] on icon "deselect this listing" at bounding box center [1116, 149] width 12 height 12
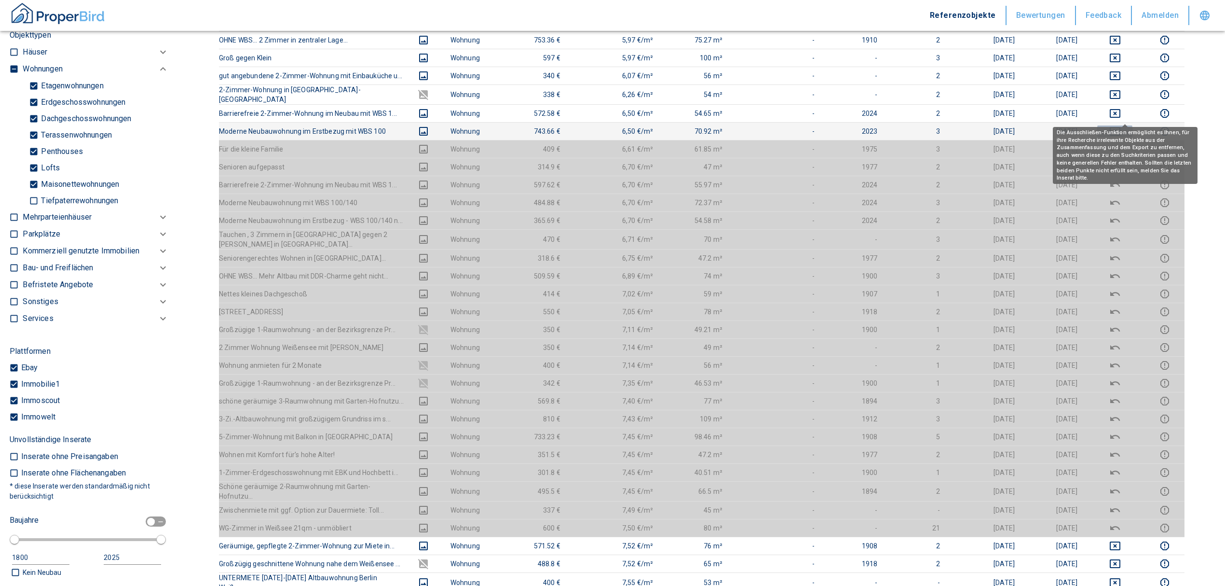
click at [813, 127] on icon "deselect this listing" at bounding box center [1115, 131] width 11 height 9
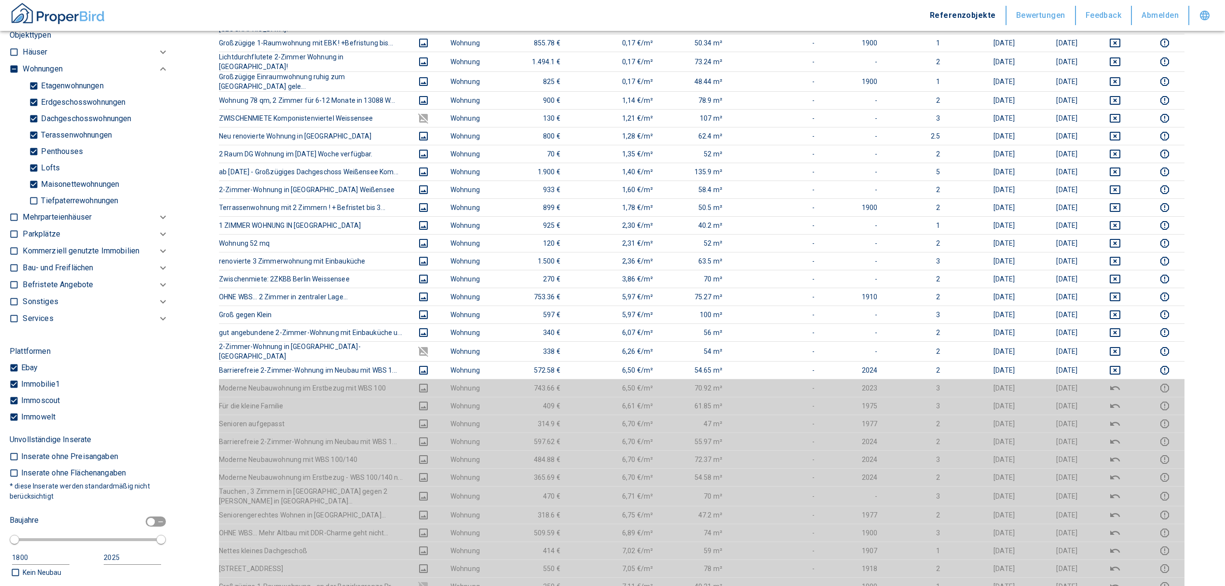
scroll to position [257, 0]
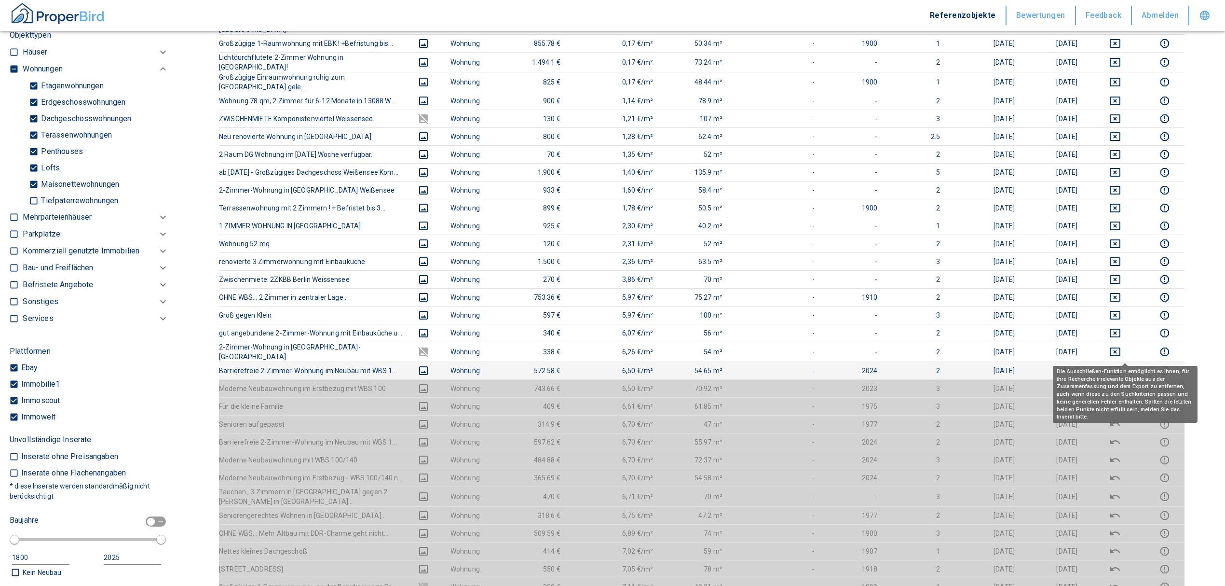
click at [813, 354] on icon "deselect this listing" at bounding box center [1116, 371] width 12 height 12
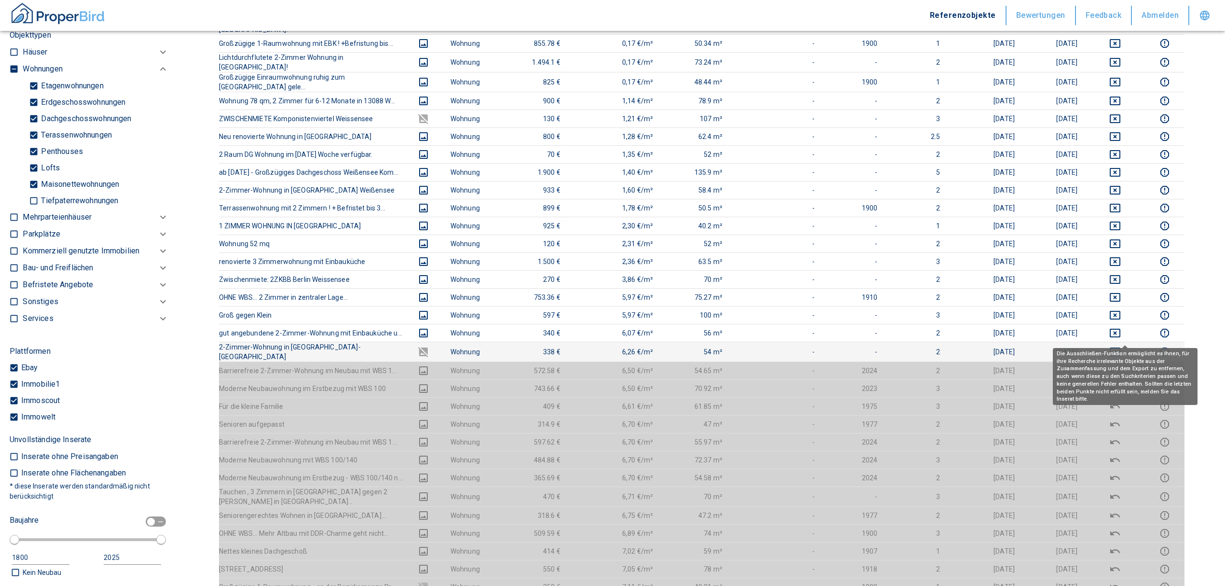
click at [813, 346] on icon "deselect this listing" at bounding box center [1116, 352] width 12 height 12
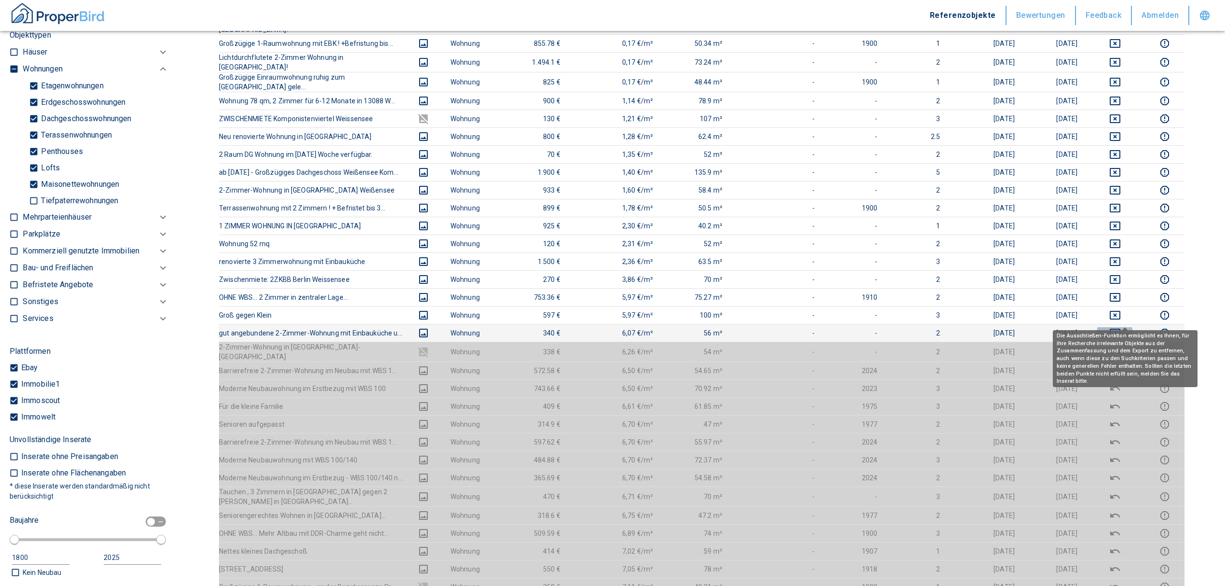
click at [813, 327] on icon "deselect this listing" at bounding box center [1116, 333] width 12 height 12
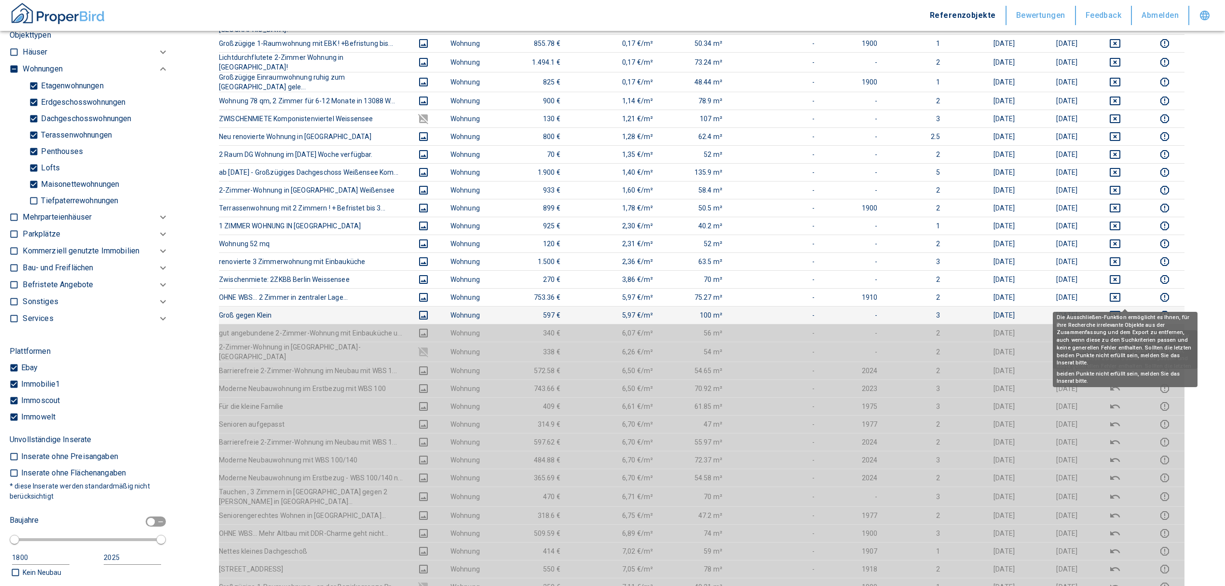
click at [813, 311] on icon "deselect this listing" at bounding box center [1115, 315] width 11 height 9
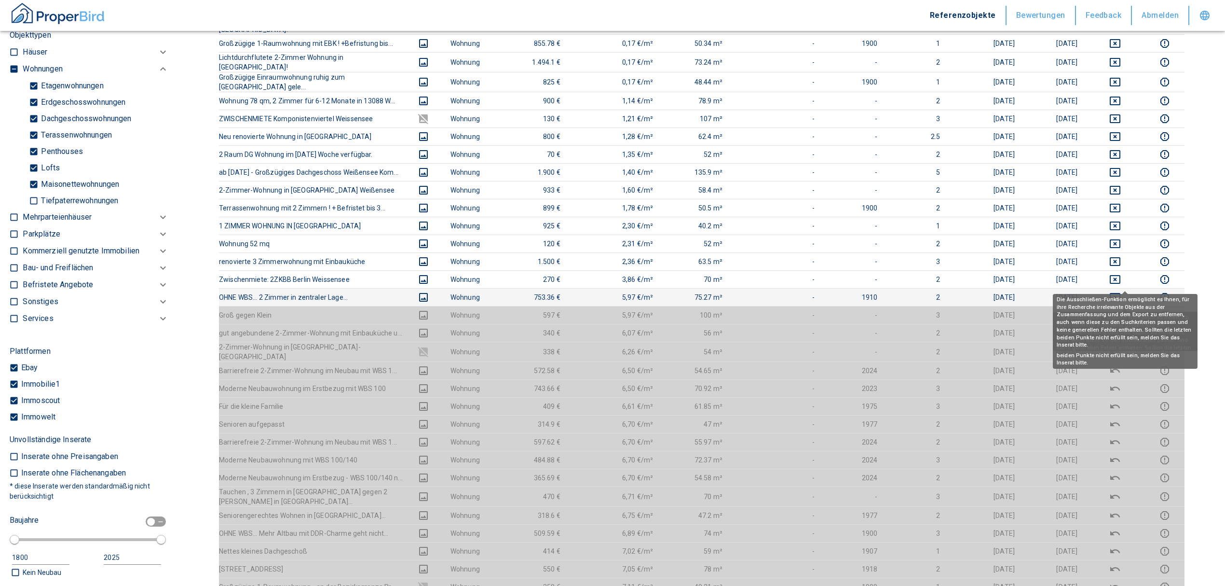
click at [813, 291] on icon "deselect this listing" at bounding box center [1116, 297] width 12 height 12
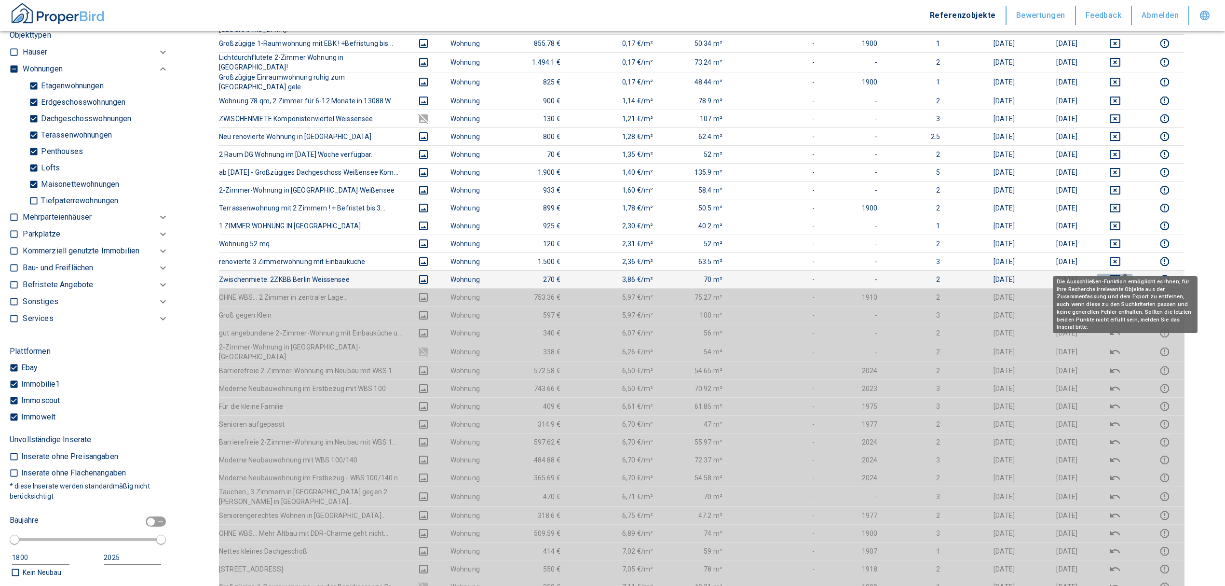
drag, startPoint x: 1124, startPoint y: 262, endPoint x: 1119, endPoint y: 226, distance: 36.5
click at [813, 274] on icon "deselect this listing" at bounding box center [1116, 280] width 12 height 12
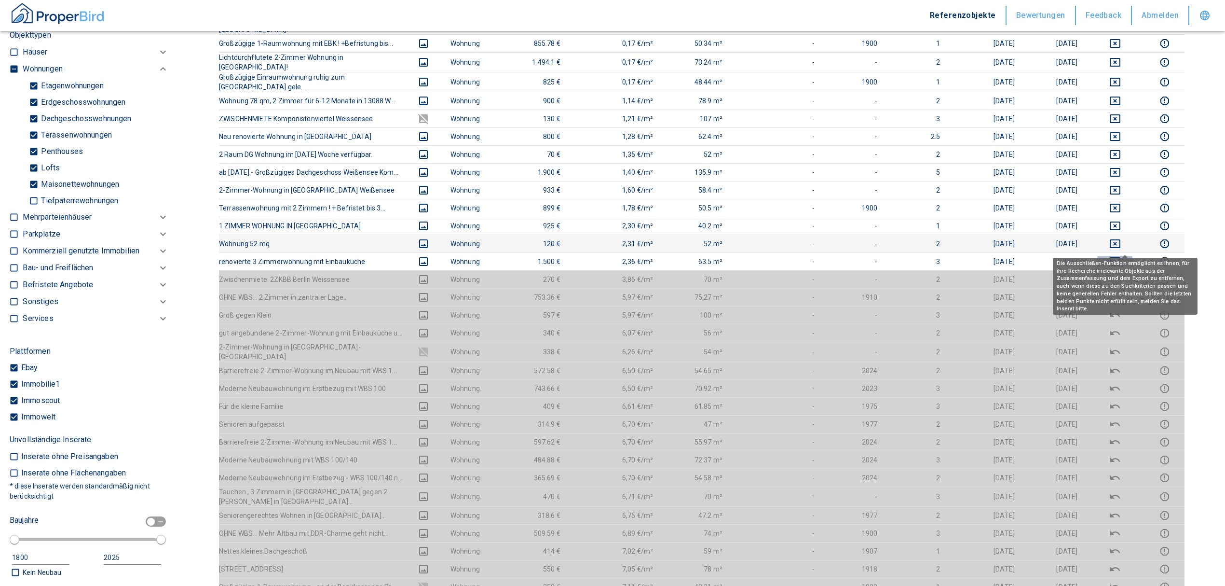
drag, startPoint x: 1127, startPoint y: 244, endPoint x: 1122, endPoint y: 225, distance: 20.0
click at [813, 256] on icon "deselect this listing" at bounding box center [1116, 262] width 12 height 12
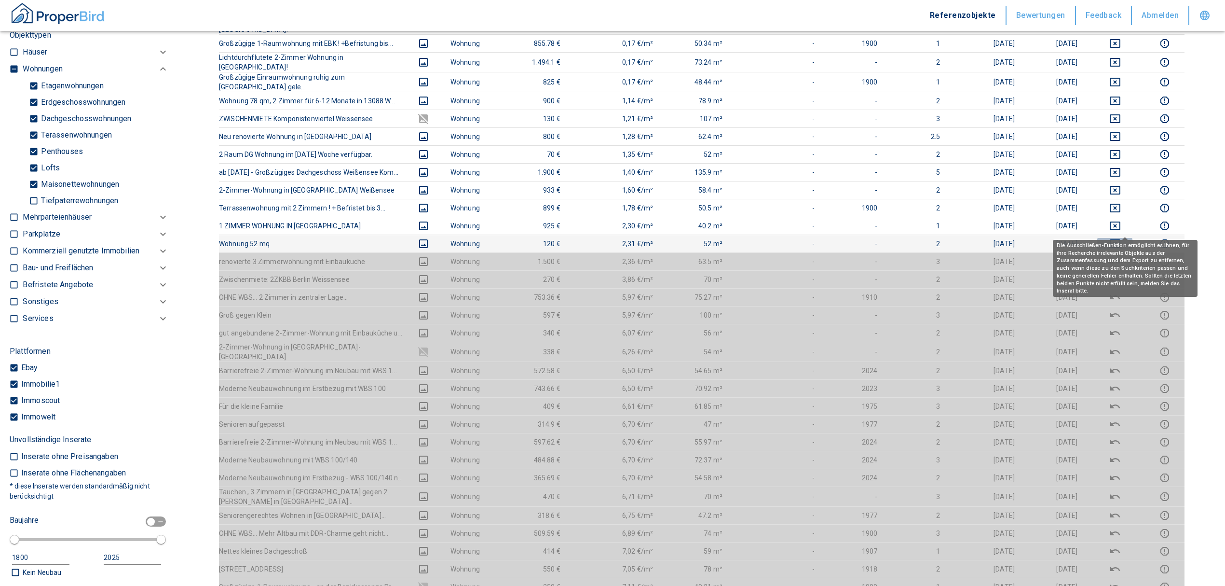
click at [813, 238] on icon "deselect this listing" at bounding box center [1116, 244] width 12 height 12
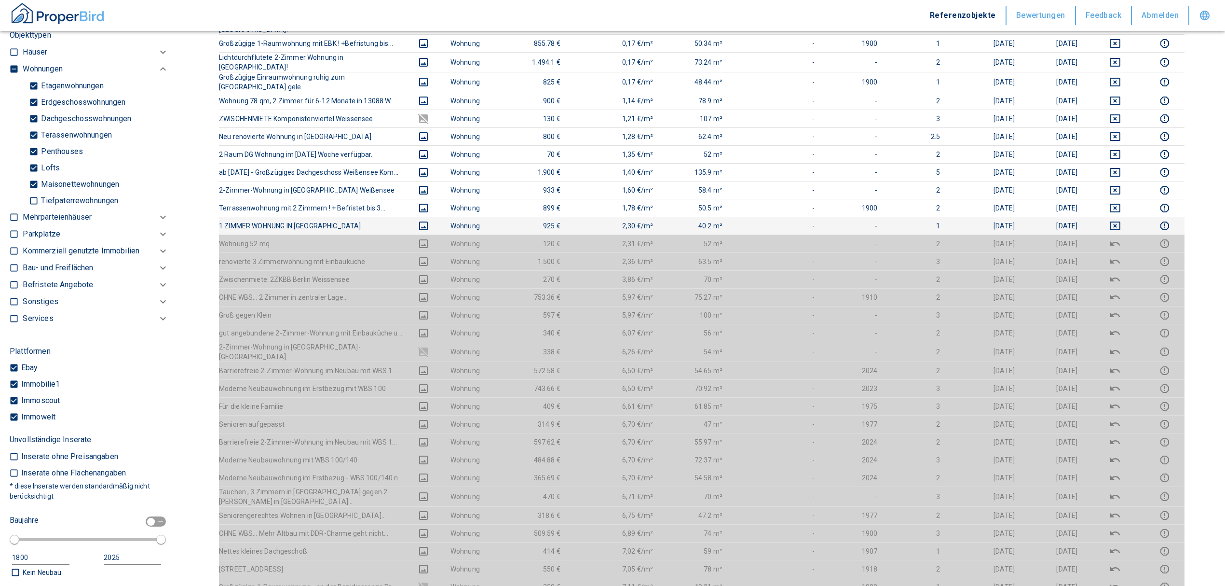
click at [813, 217] on td at bounding box center [1115, 226] width 60 height 18
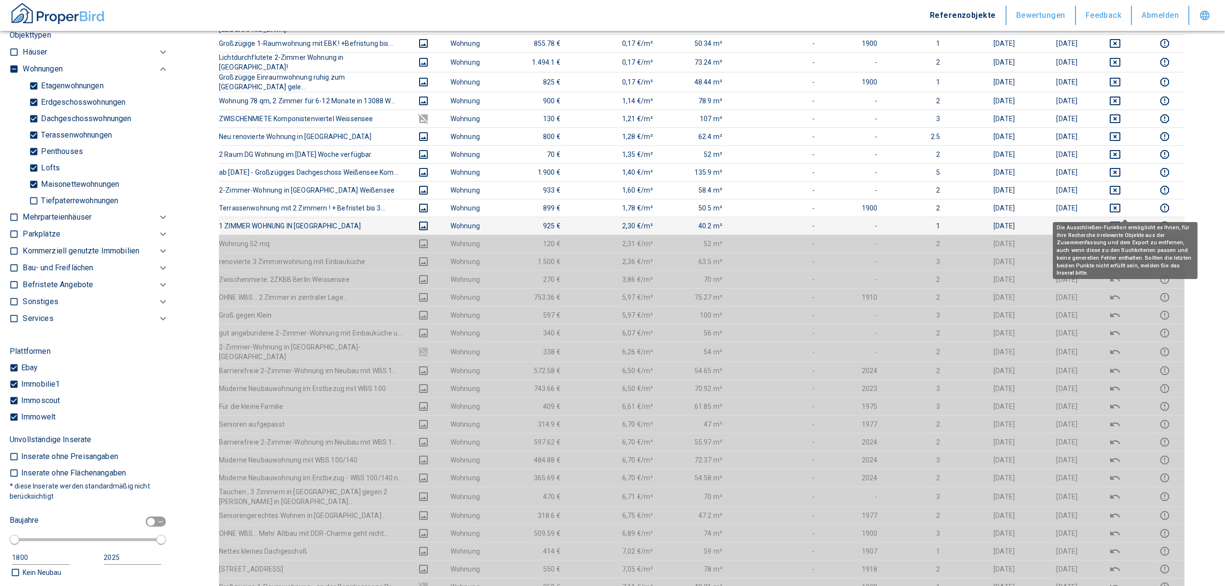
click at [813, 221] on icon "deselect this listing" at bounding box center [1115, 225] width 11 height 9
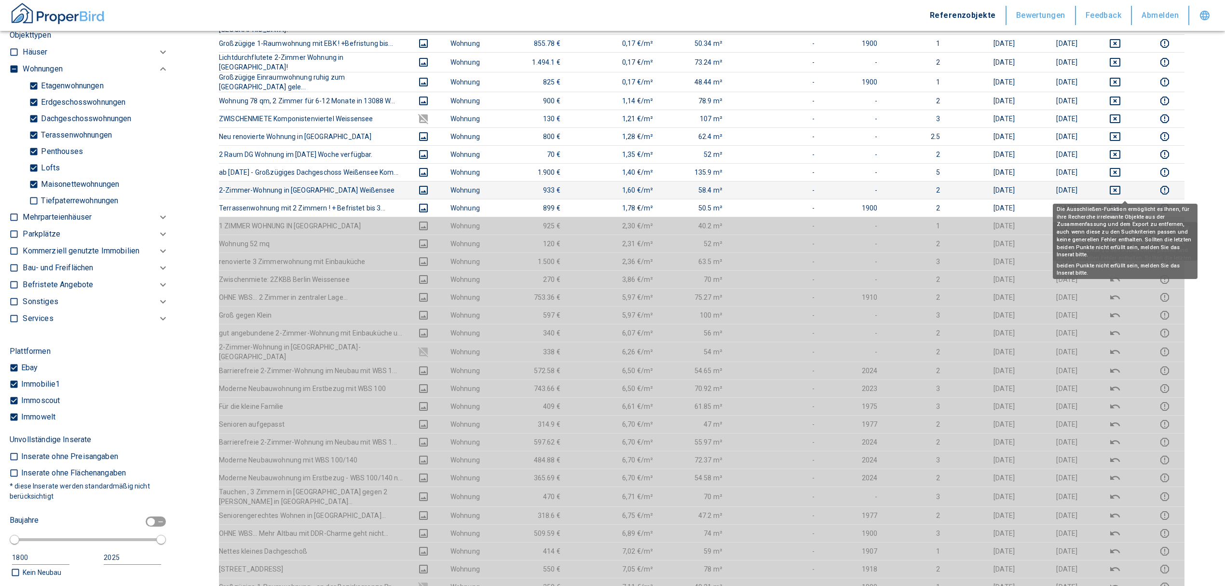
click at [813, 202] on icon "deselect this listing" at bounding box center [1116, 208] width 12 height 12
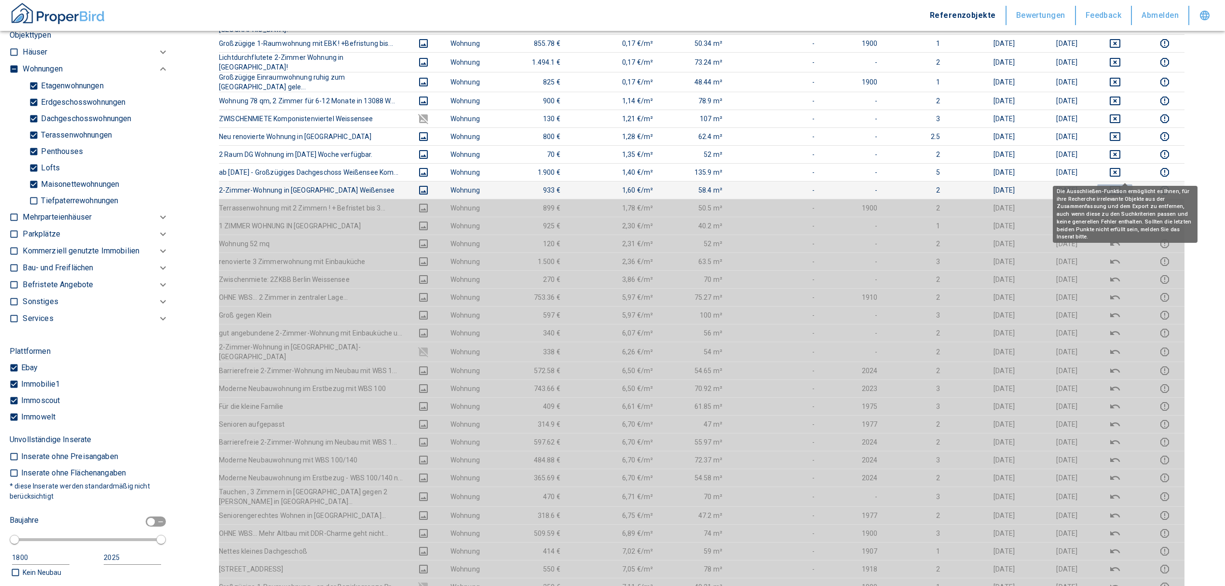
click at [813, 184] on icon "deselect this listing" at bounding box center [1116, 190] width 12 height 12
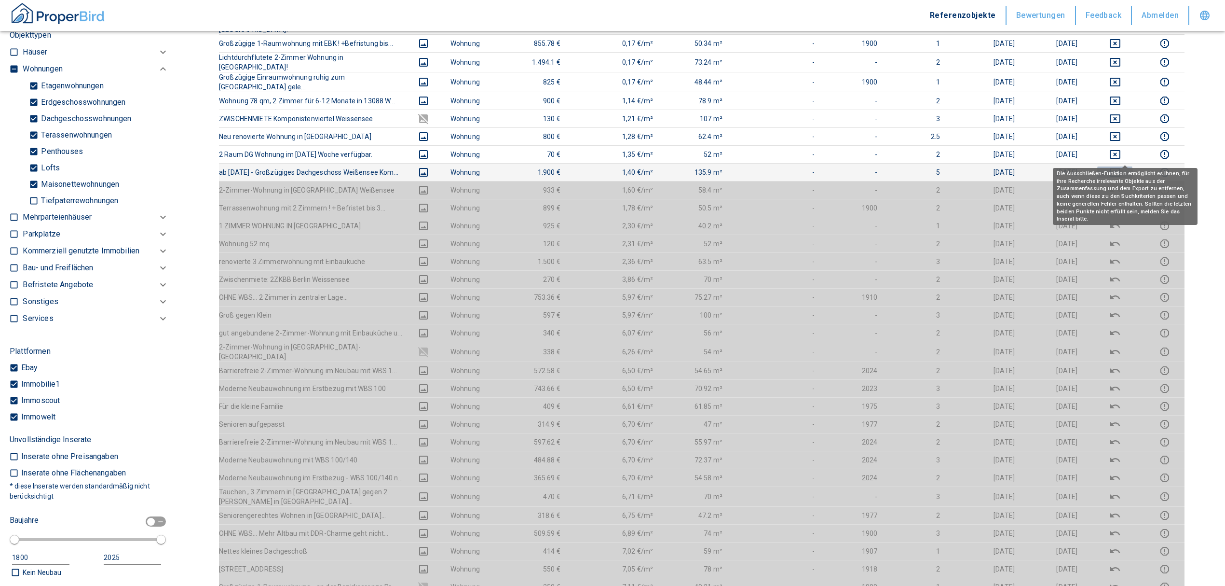
click at [813, 166] on icon "deselect this listing" at bounding box center [1116, 172] width 12 height 12
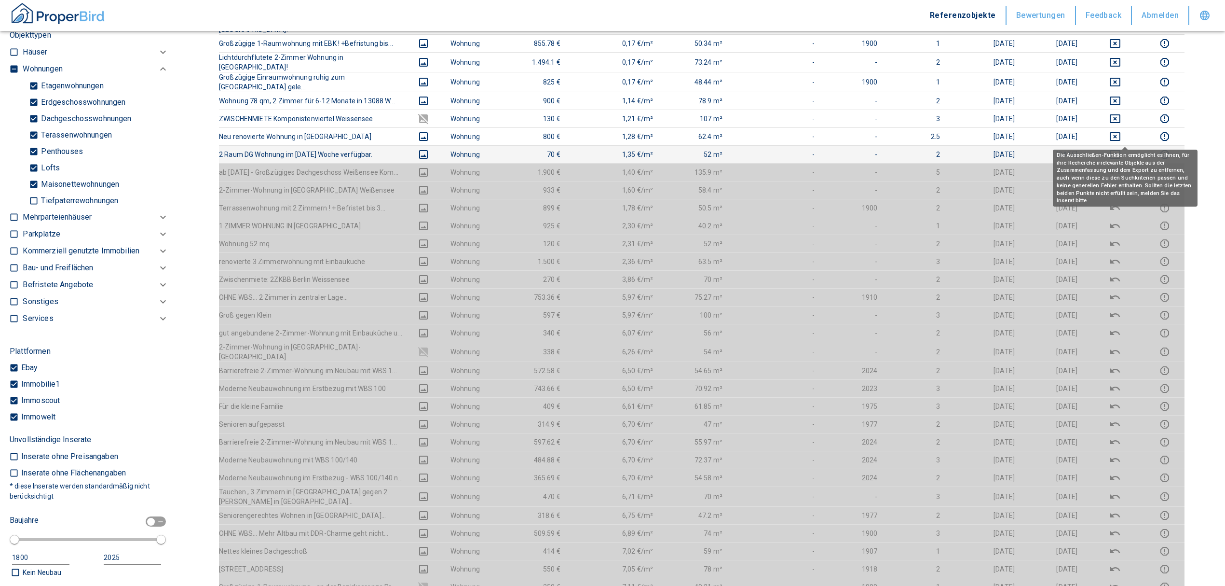
click at [813, 150] on icon "deselect this listing" at bounding box center [1115, 154] width 11 height 9
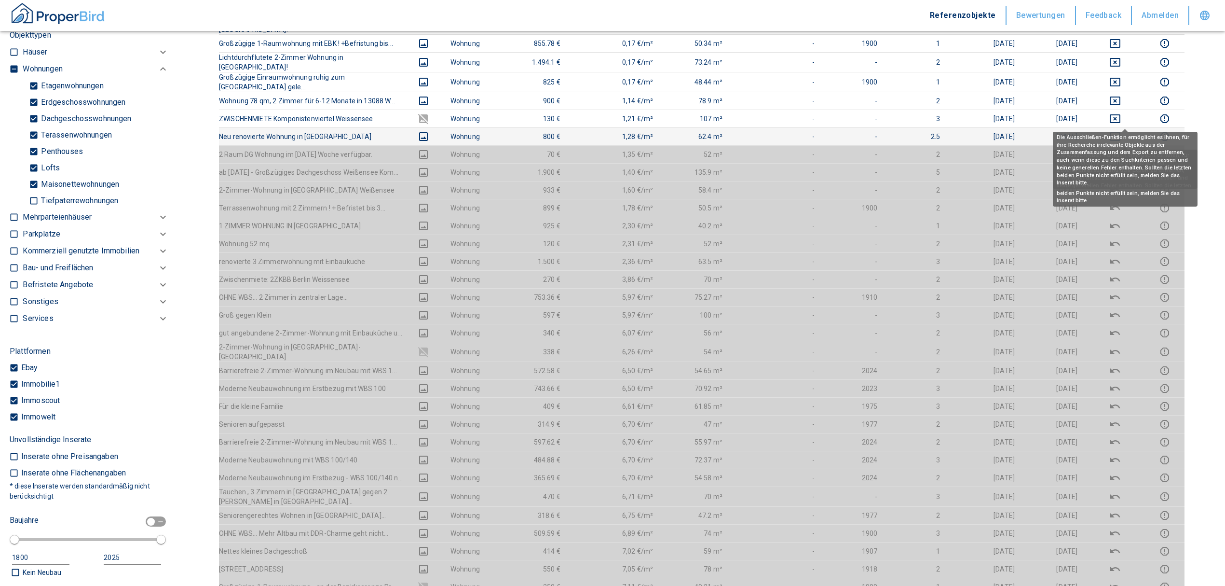
click at [813, 131] on icon "deselect this listing" at bounding box center [1116, 137] width 12 height 12
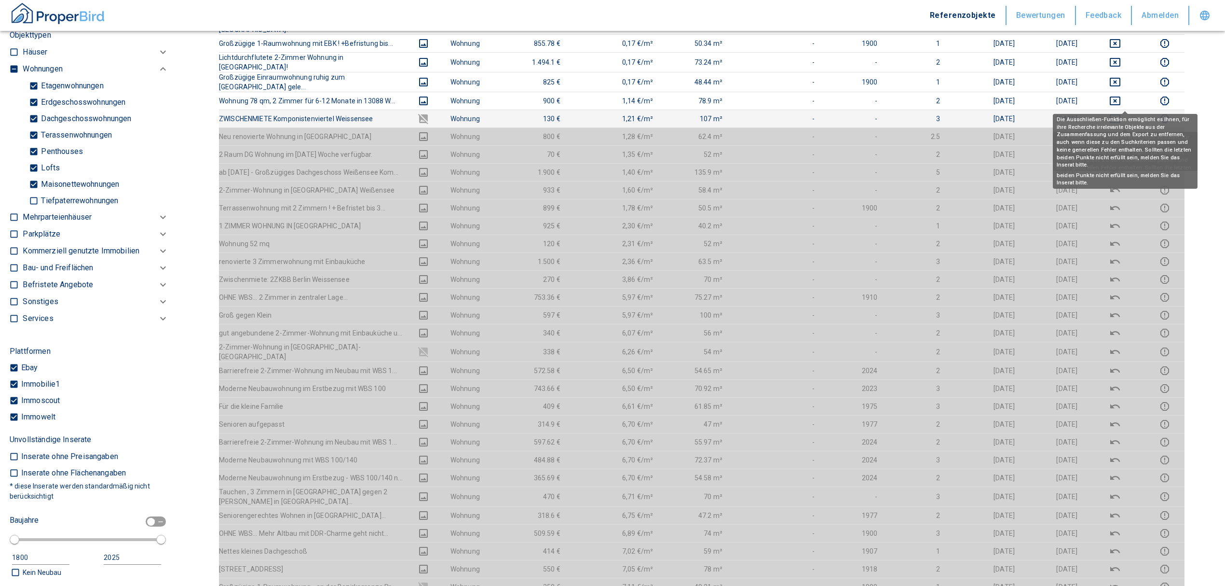
click at [813, 113] on icon "deselect this listing" at bounding box center [1116, 119] width 12 height 12
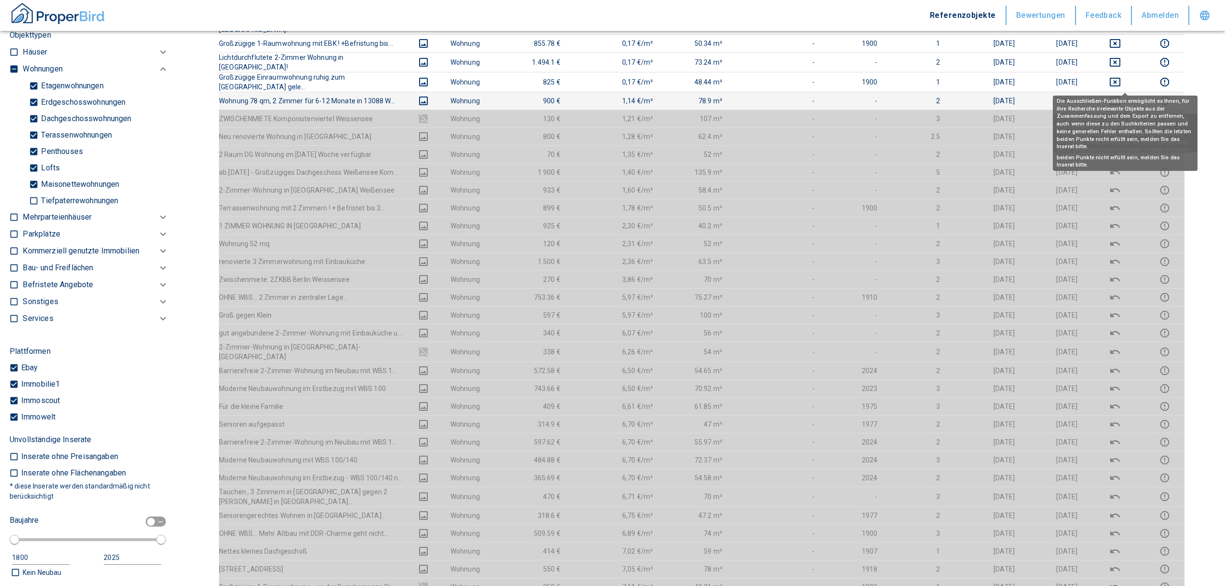
click at [813, 95] on icon "deselect this listing" at bounding box center [1116, 101] width 12 height 12
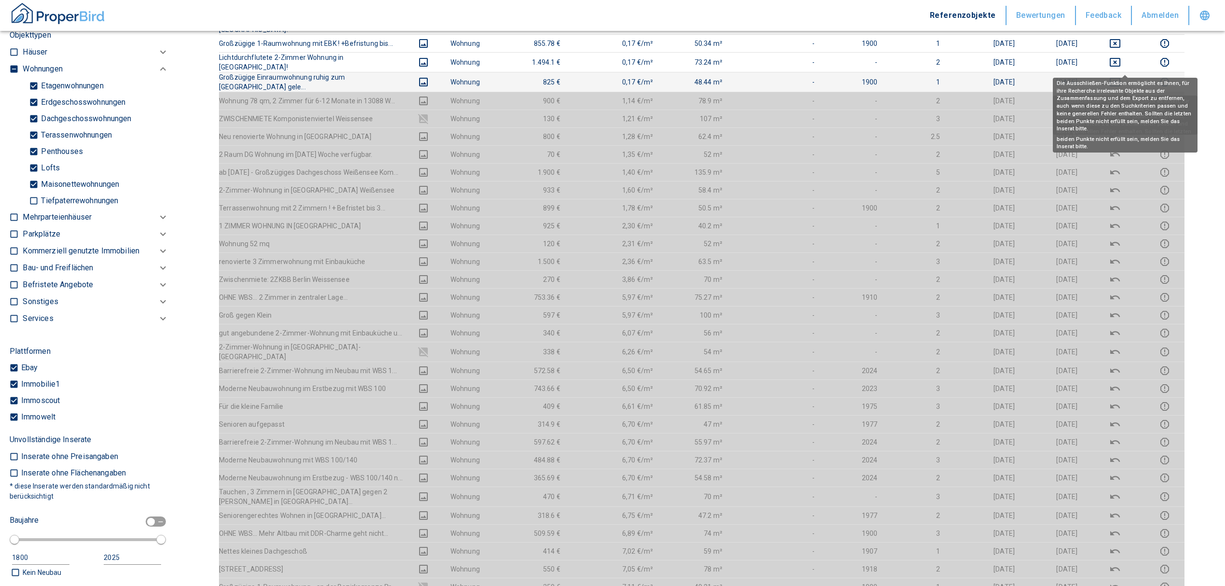
click at [813, 76] on icon "deselect this listing" at bounding box center [1116, 82] width 12 height 12
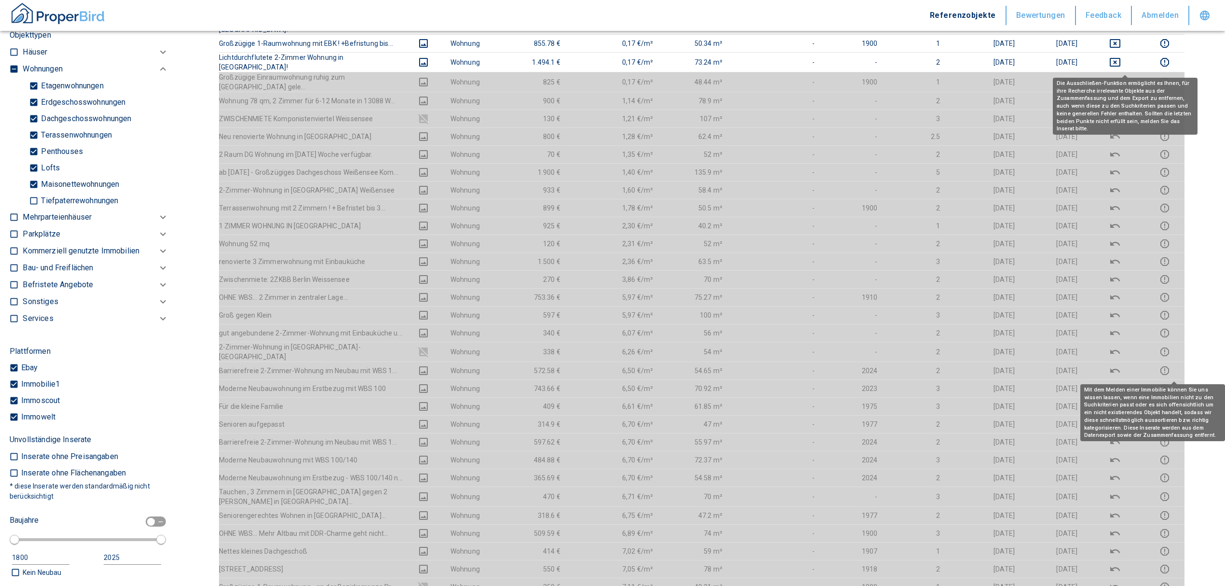
scroll to position [0, 0]
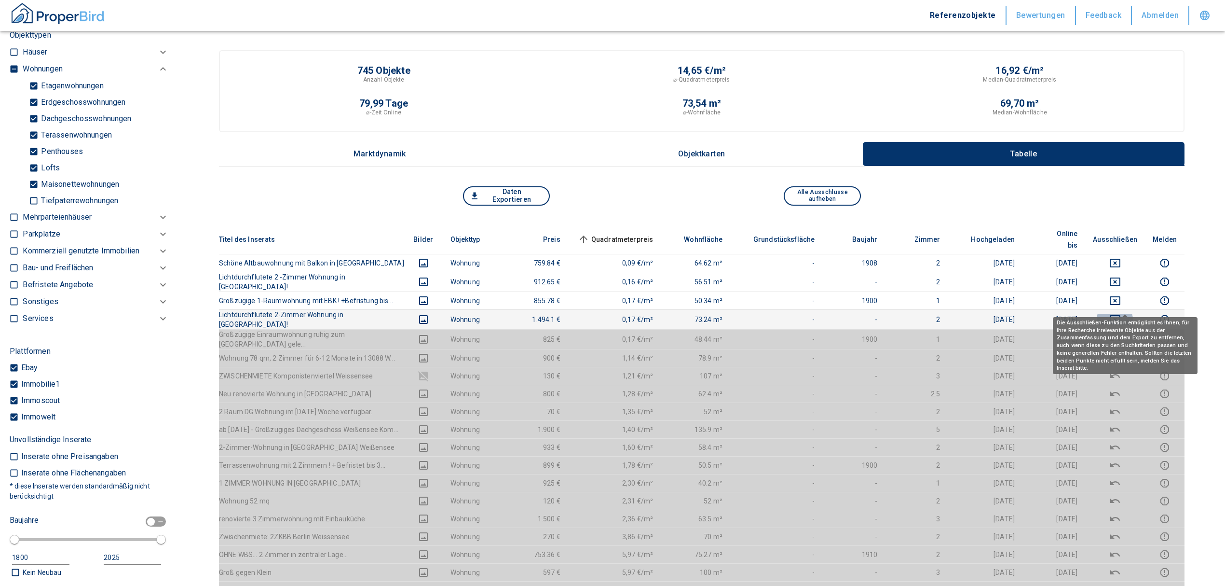
click at [813, 314] on icon "deselect this listing" at bounding box center [1116, 320] width 12 height 12
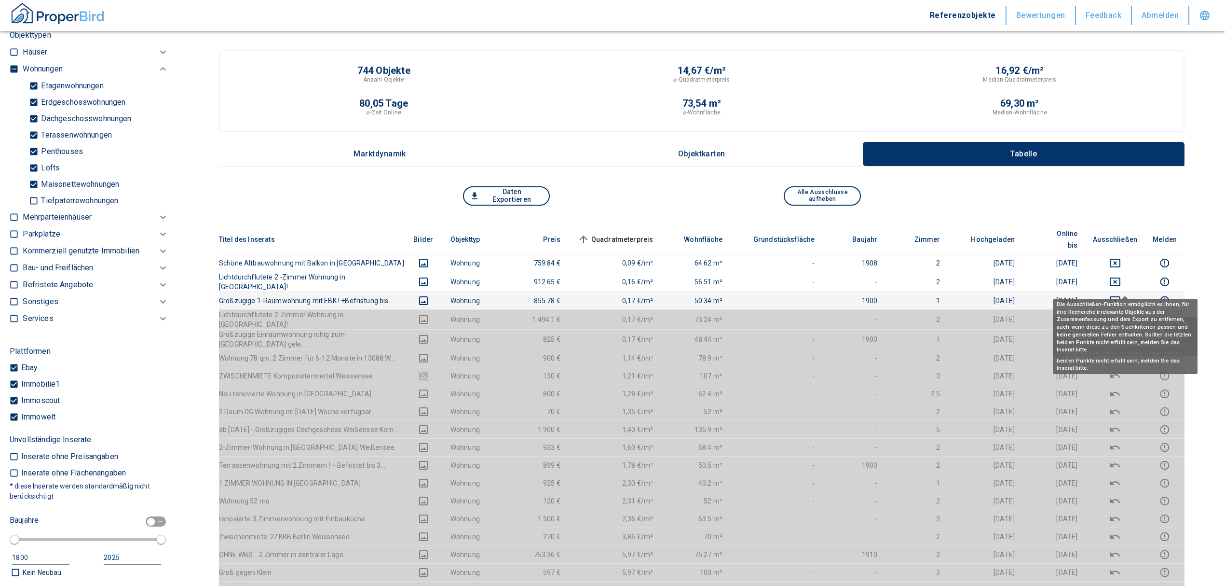
click at [813, 295] on icon "deselect this listing" at bounding box center [1116, 301] width 12 height 12
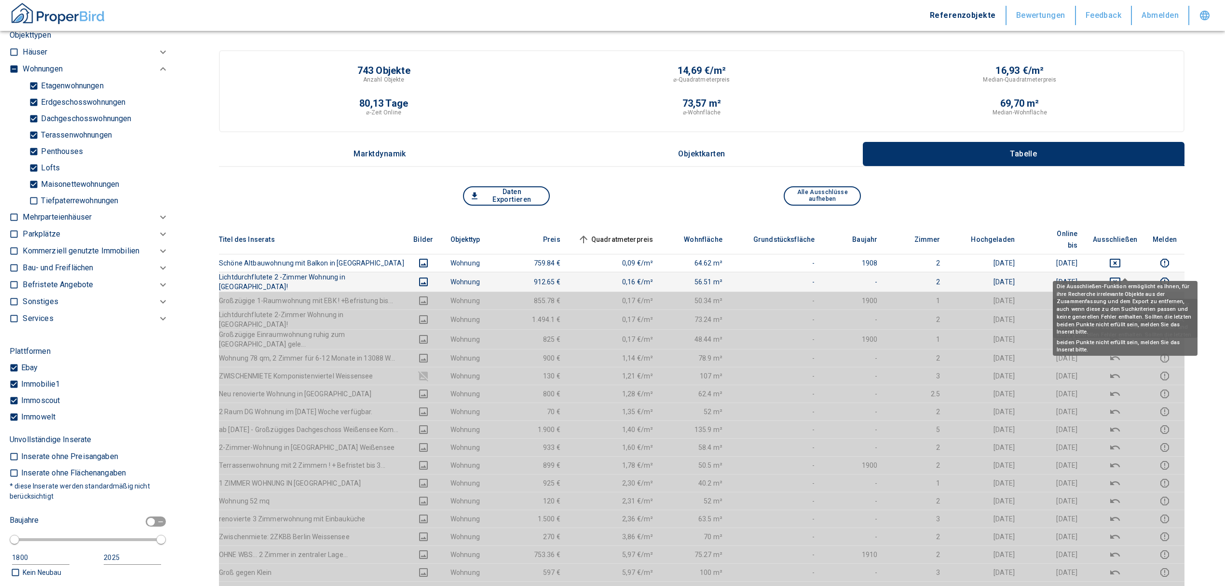
click at [813, 276] on icon "deselect this listing" at bounding box center [1116, 282] width 12 height 12
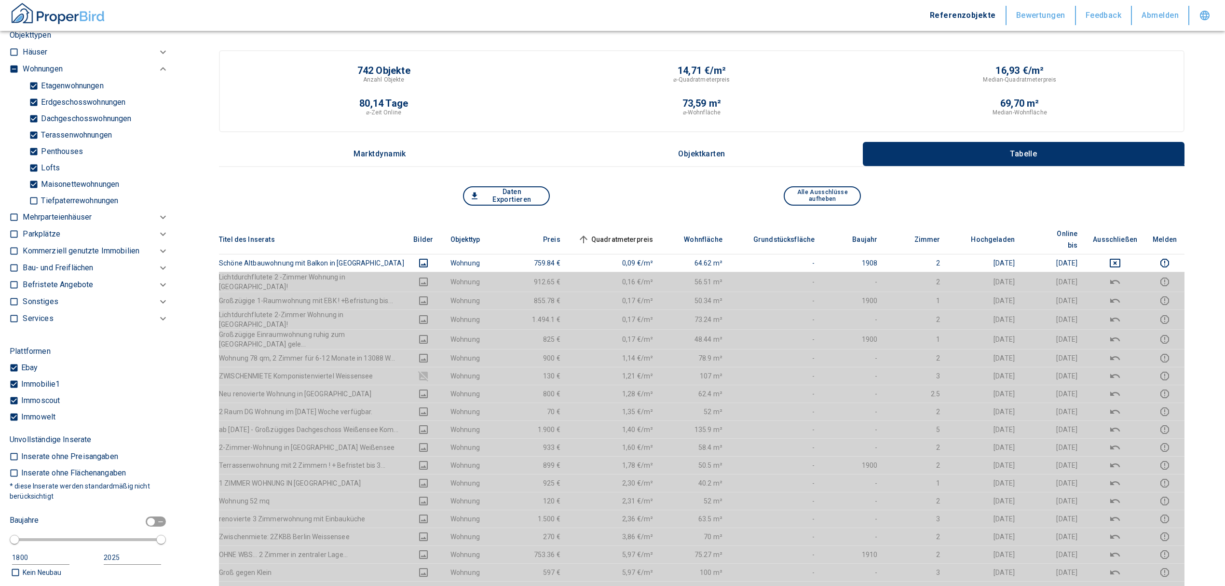
click at [813, 239] on th "Ausschließen" at bounding box center [1115, 239] width 60 height 29
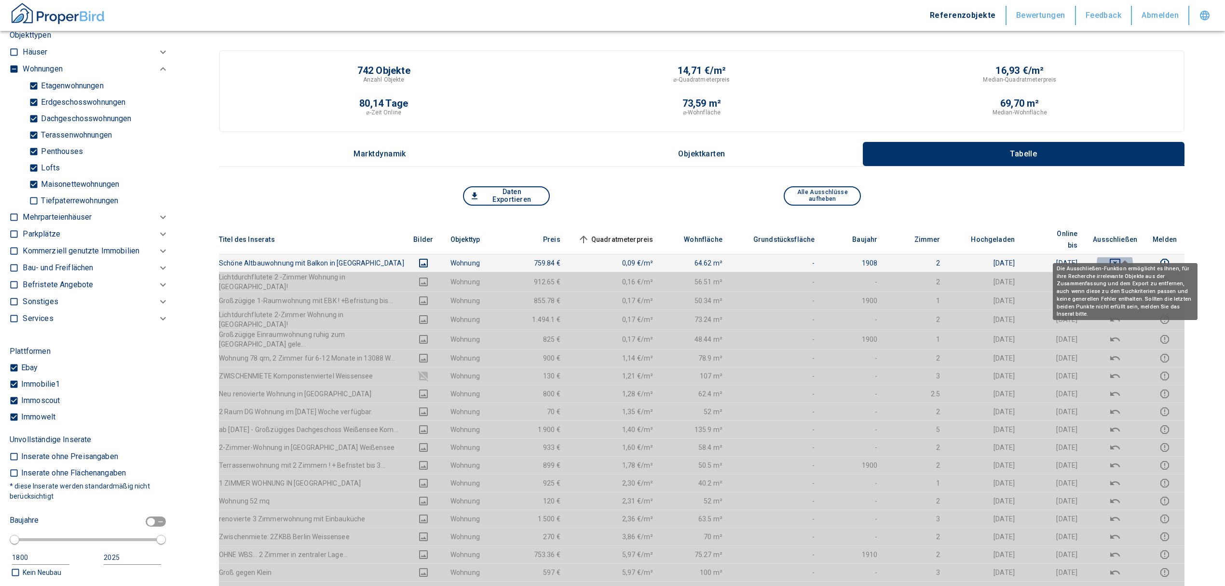
click at [813, 257] on icon "deselect this listing" at bounding box center [1116, 263] width 12 height 12
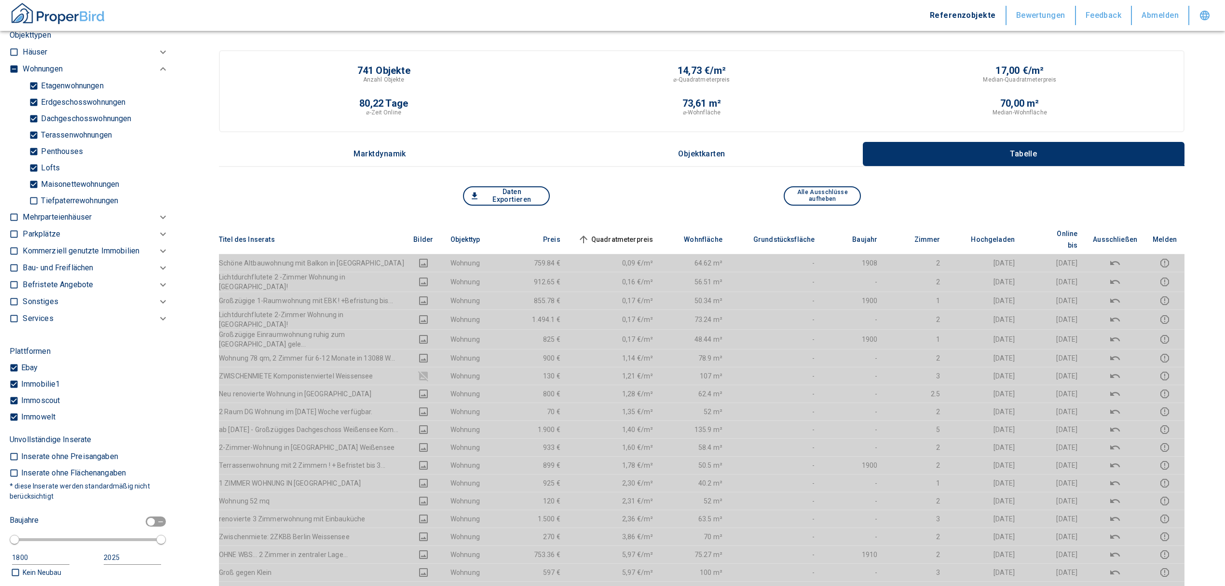
click at [653, 226] on th "Quadratmeterpreis sorted ascending" at bounding box center [614, 239] width 93 height 29
click at [649, 234] on span "Quadratmeterpreis sorted ascending" at bounding box center [615, 240] width 78 height 12
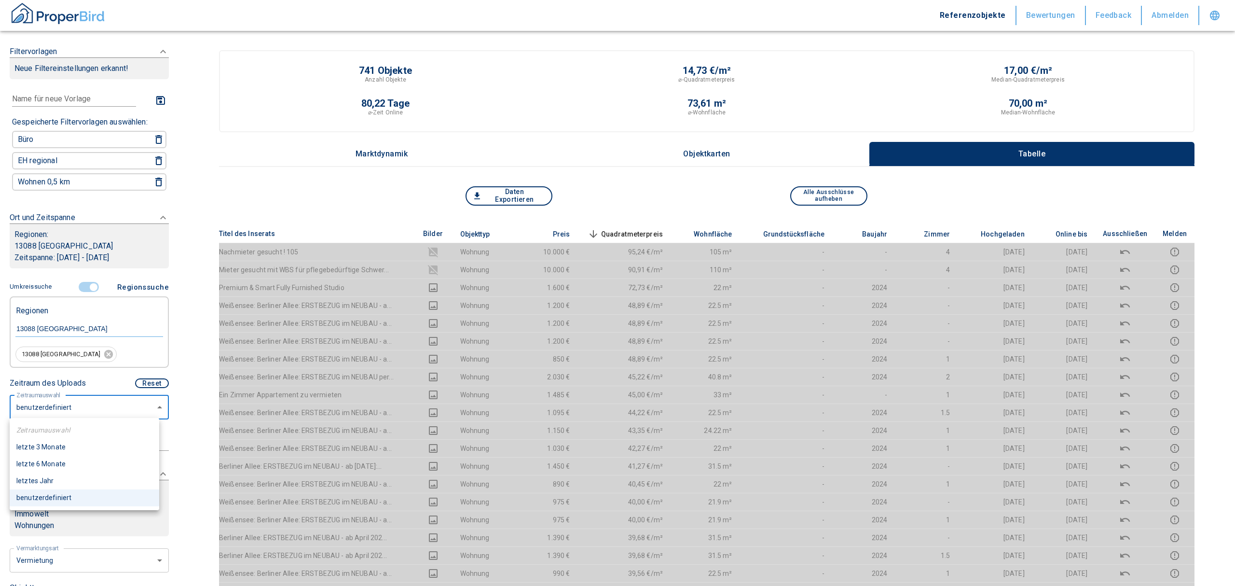
click at [70, 354] on li "letzte 6 Monate" at bounding box center [85, 463] width 150 height 17
type input "2020"
type input "6"
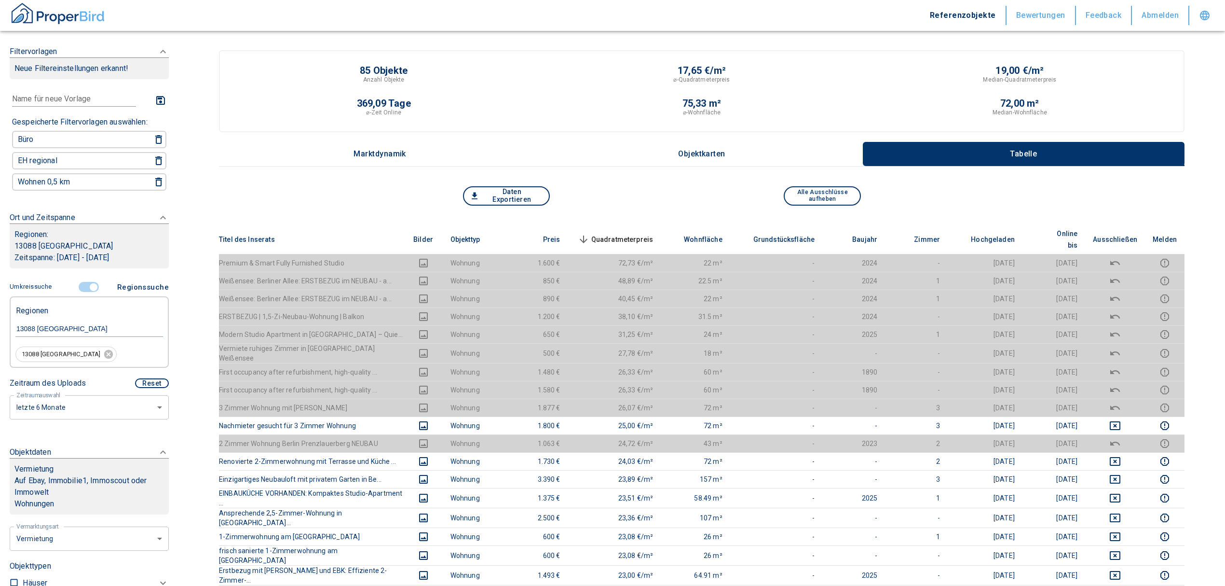
click at [654, 234] on span "Quadratmeterpreis sorted descending" at bounding box center [615, 240] width 78 height 12
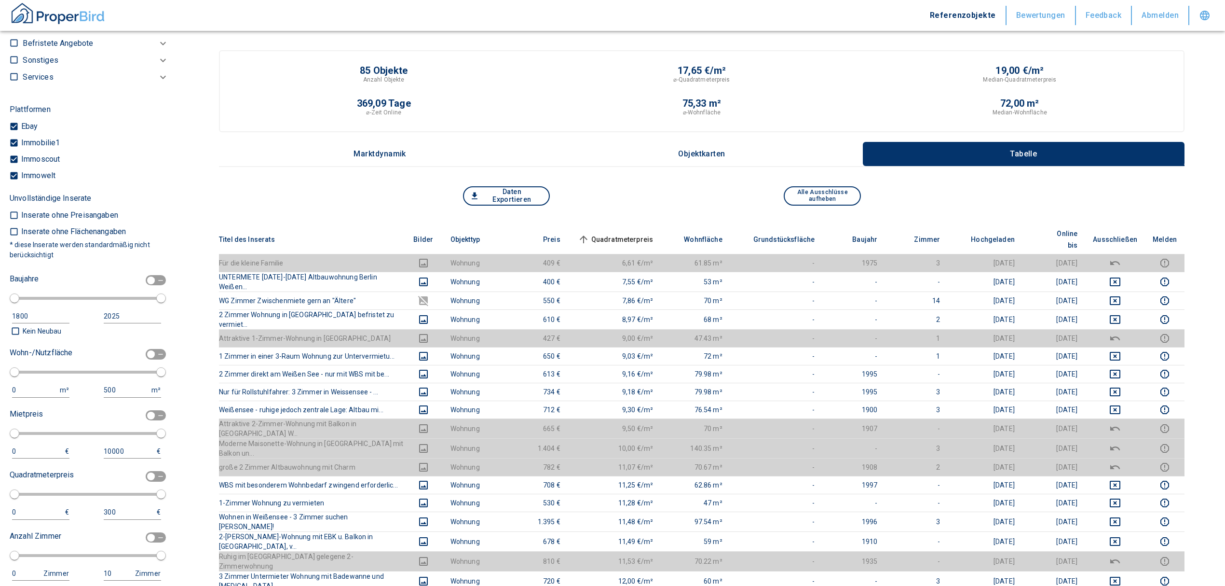
scroll to position [514, 0]
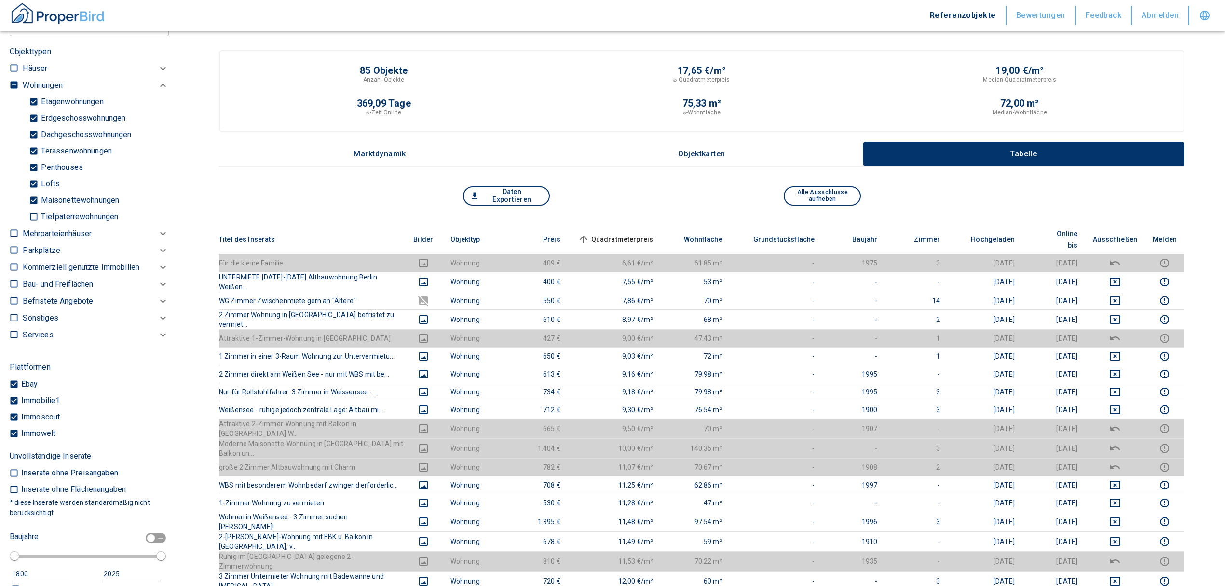
drag, startPoint x: 17, startPoint y: 81, endPoint x: 17, endPoint y: 111, distance: 29.9
click at [17, 81] on input "checkbox" at bounding box center [14, 85] width 10 height 10
checkbox input "true"
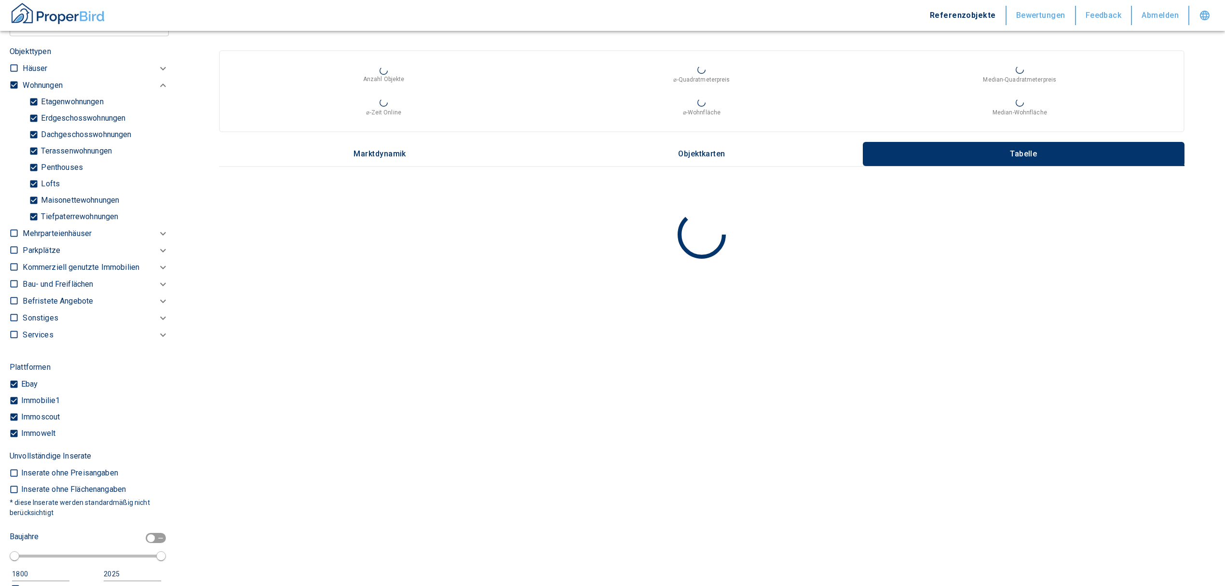
type input "2020"
click at [10, 80] on input "checkbox" at bounding box center [14, 85] width 10 height 10
checkbox input "false"
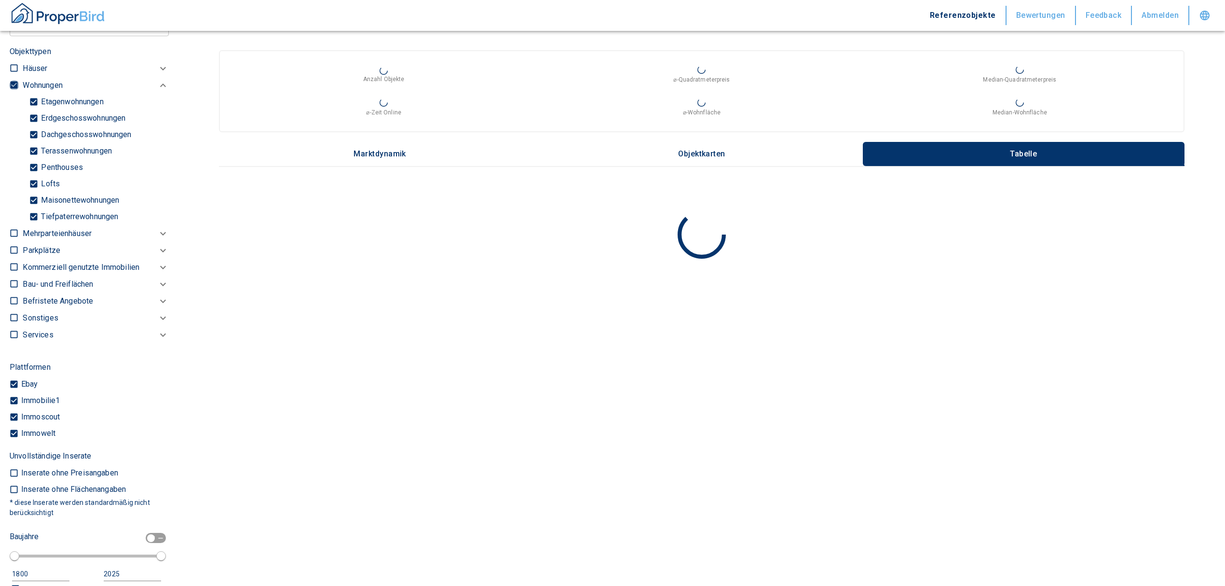
checkbox input "false"
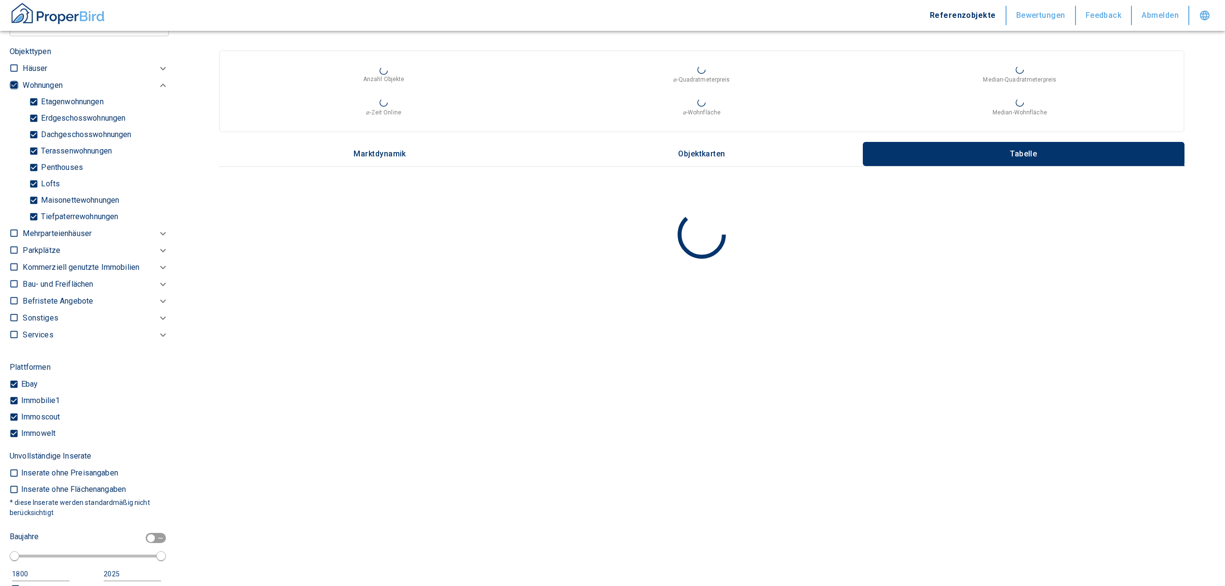
checkbox input "false"
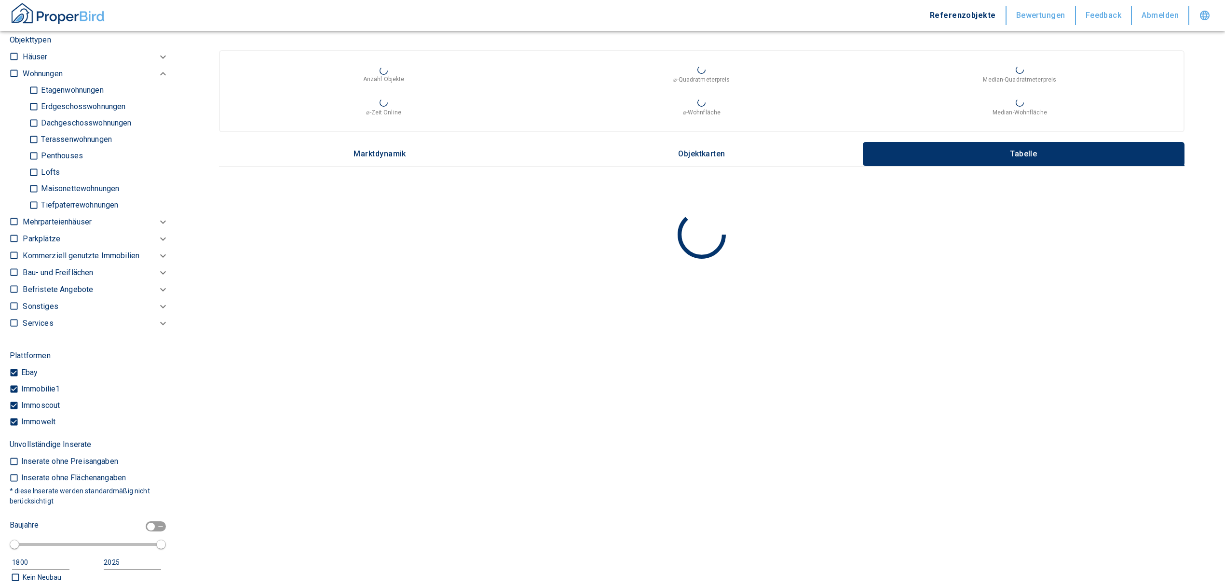
type input "2020"
click at [62, 80] on p "Kommerziell genutzte Immobilien" at bounding box center [43, 74] width 40 height 12
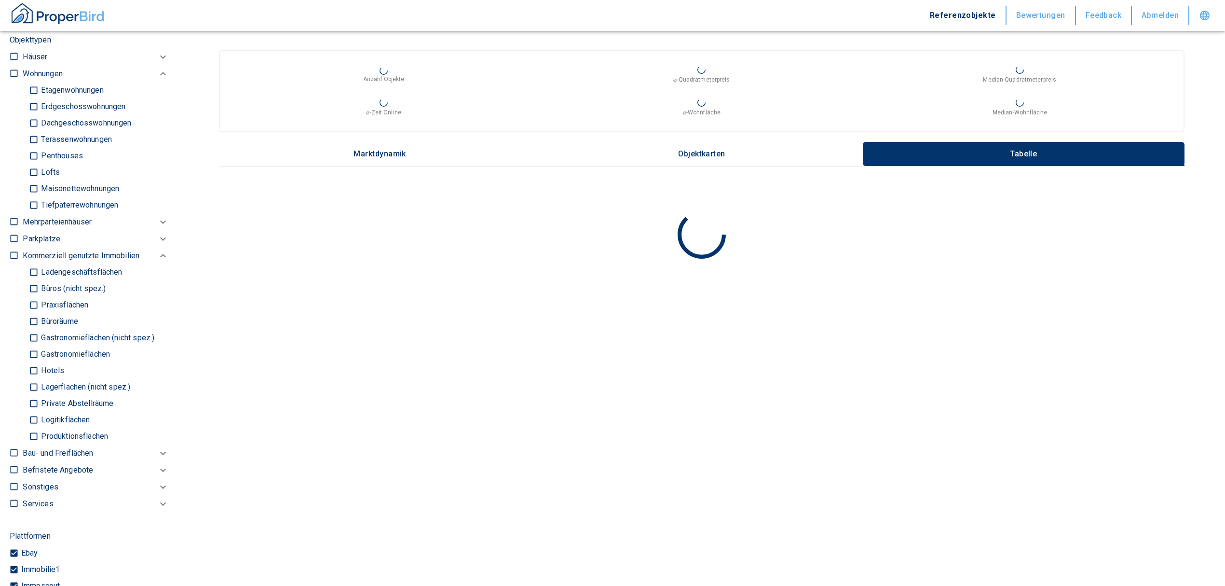
click at [66, 94] on p "Ladengeschäftsflächen" at bounding box center [71, 90] width 65 height 8
click at [39, 271] on input "Ladengeschäftsflächen" at bounding box center [34, 272] width 10 height 17
checkbox input "true"
type input "2020"
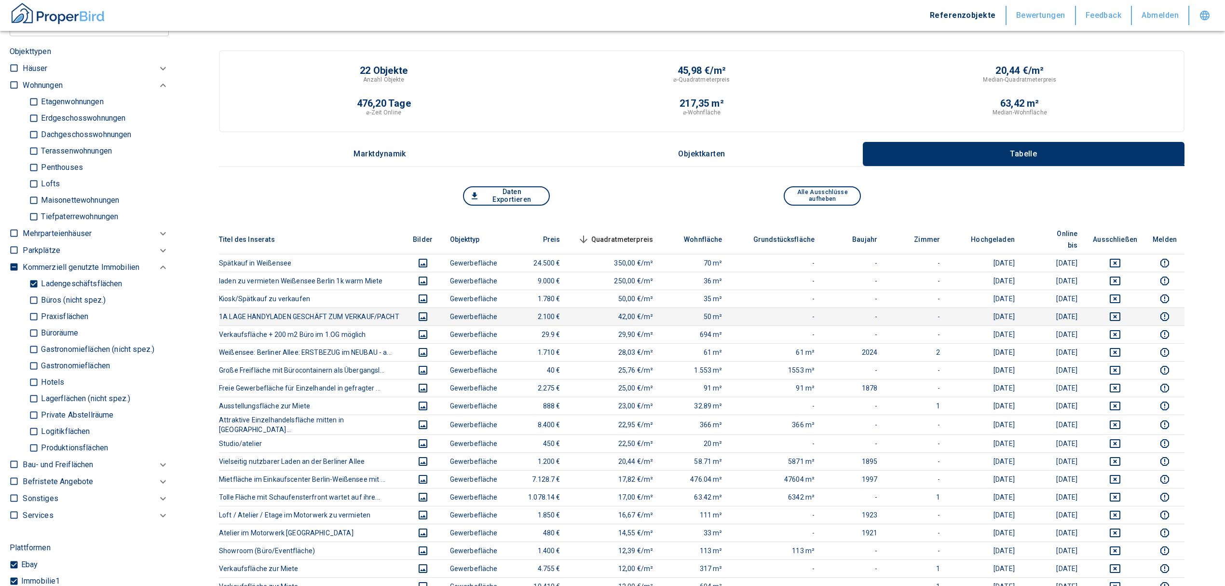
click at [813, 312] on icon "deselect this listing" at bounding box center [1115, 316] width 11 height 9
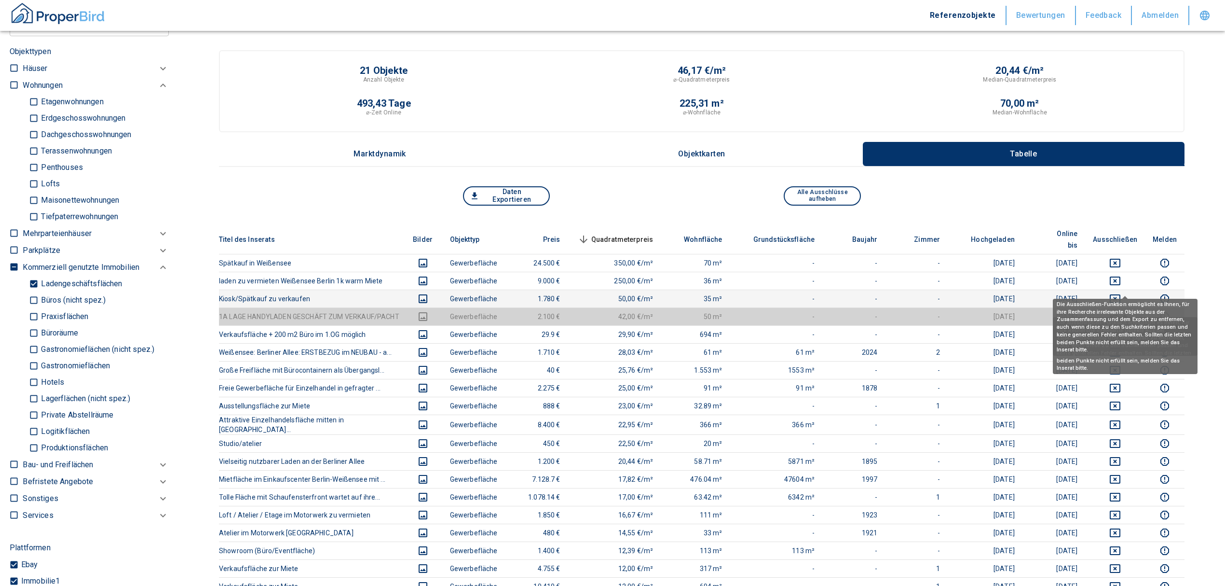
click at [813, 293] on icon "deselect this listing" at bounding box center [1116, 299] width 12 height 12
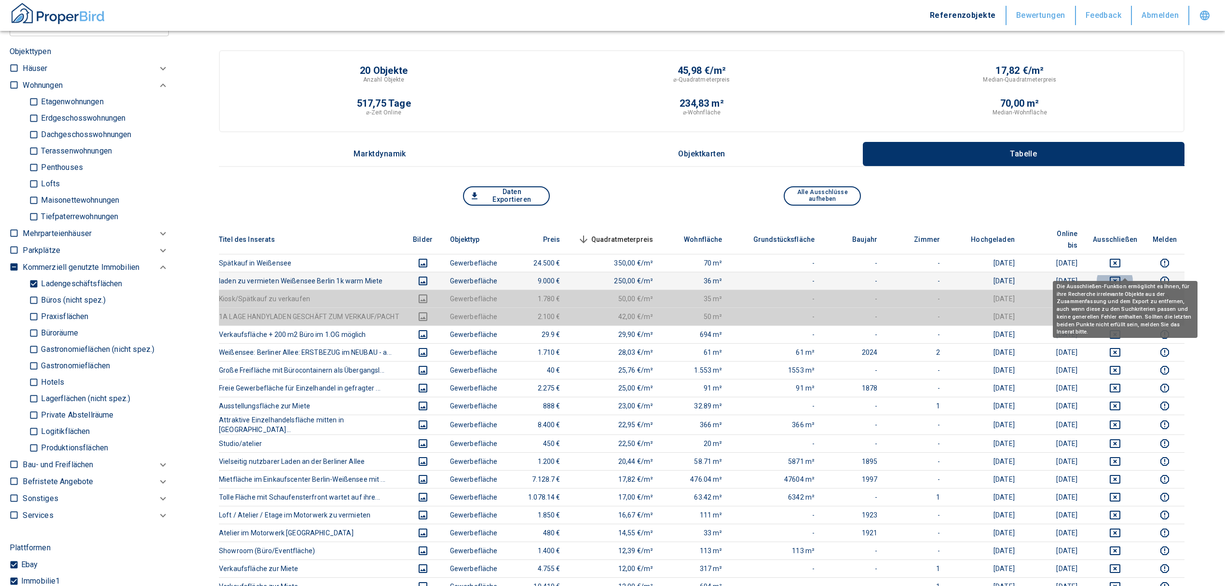
click at [813, 276] on icon "deselect this listing" at bounding box center [1115, 280] width 11 height 9
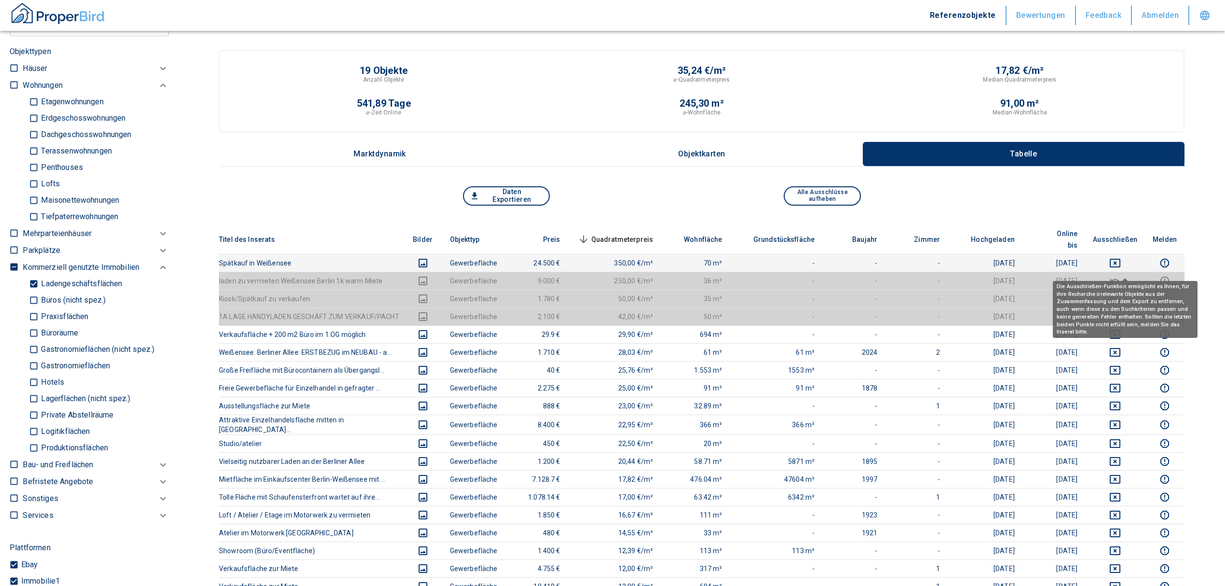
click at [813, 254] on td at bounding box center [1115, 263] width 60 height 18
click at [813, 257] on icon "deselect this listing" at bounding box center [1116, 263] width 12 height 12
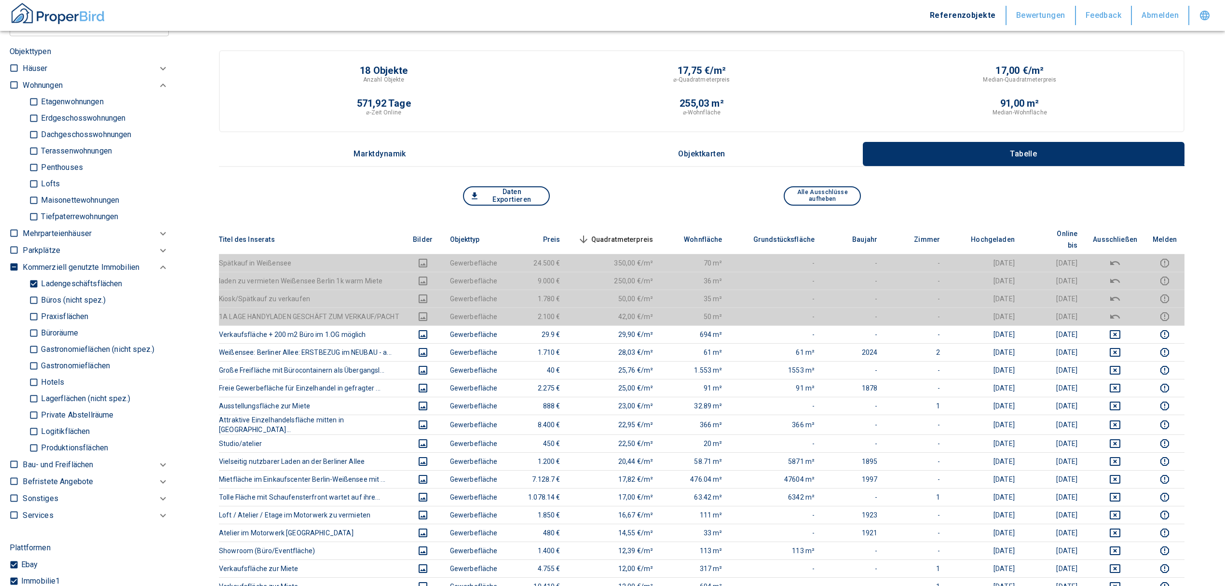
click at [626, 234] on span "Quadratmeterpreis sorted descending" at bounding box center [615, 240] width 78 height 12
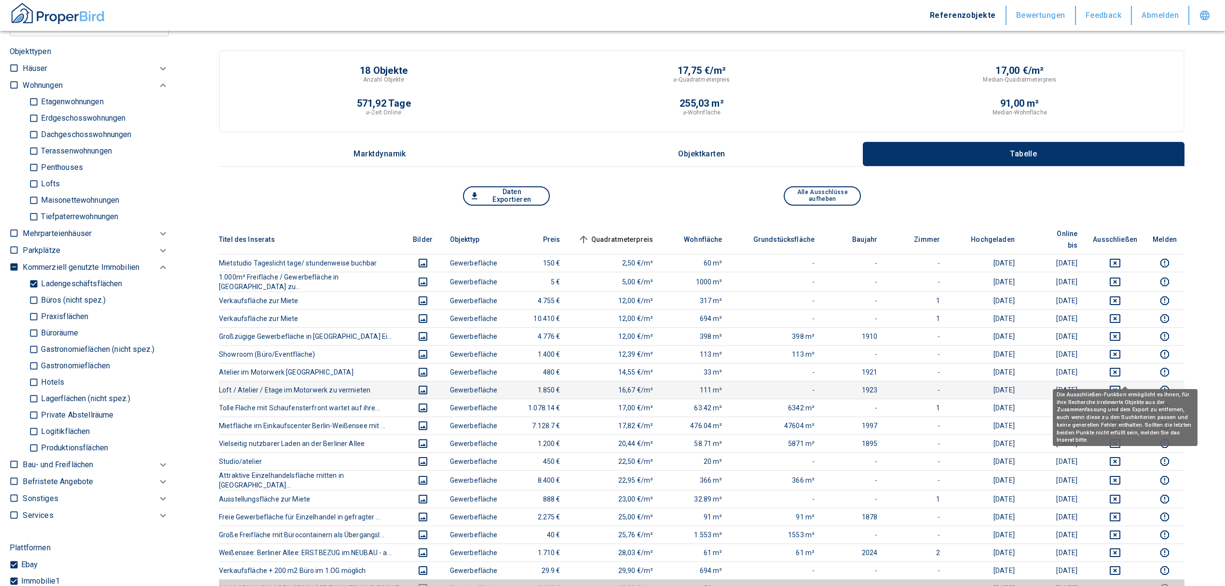
click at [813, 354] on icon "deselect this listing" at bounding box center [1116, 390] width 12 height 12
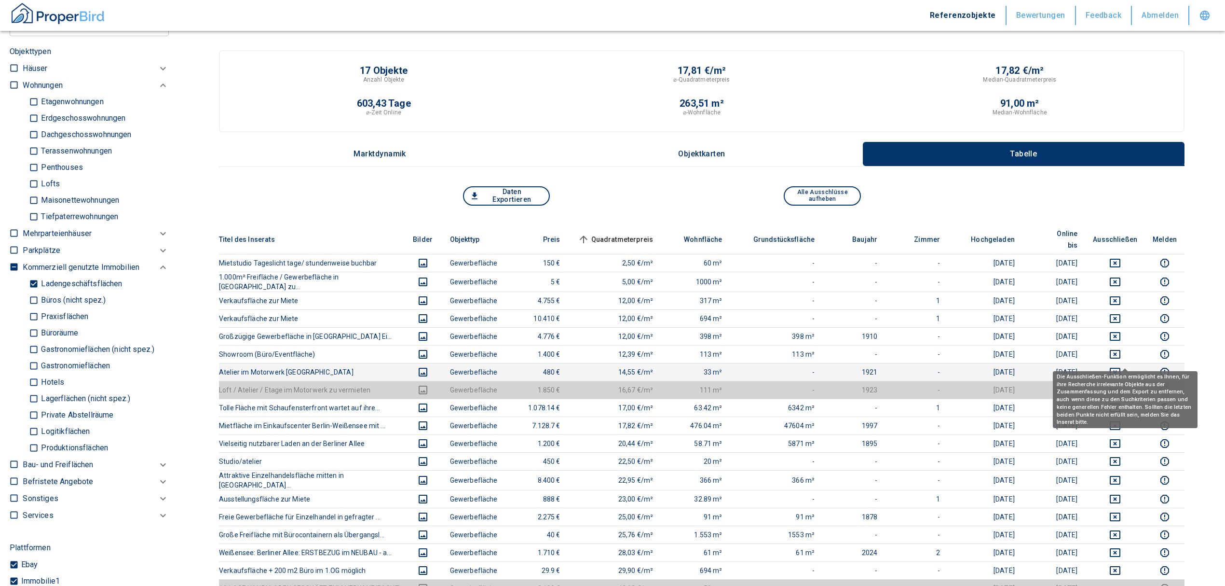
click at [813, 354] on icon "deselect this listing" at bounding box center [1115, 372] width 11 height 9
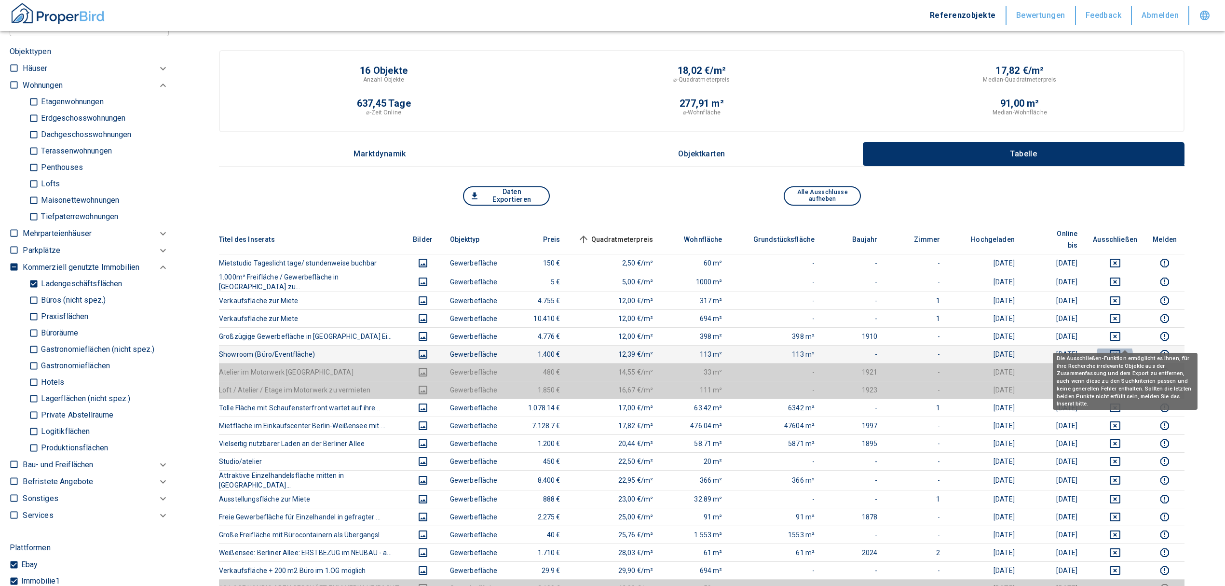
click at [813, 348] on icon "deselect this listing" at bounding box center [1116, 354] width 12 height 12
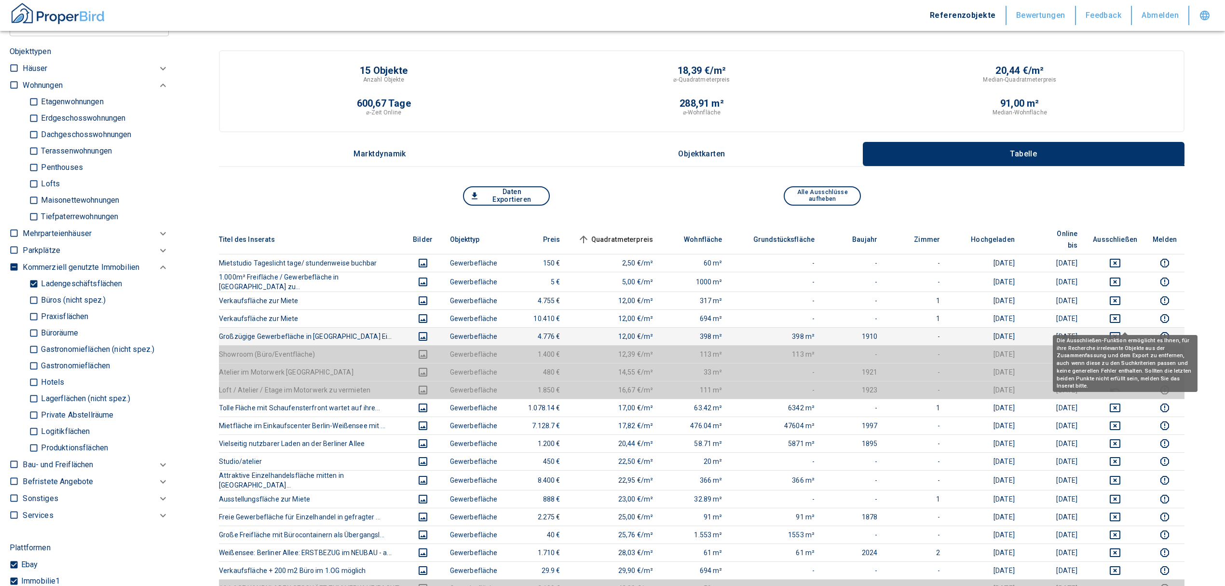
click at [813, 327] on td at bounding box center [1115, 336] width 60 height 18
click at [813, 330] on icon "deselect this listing" at bounding box center [1116, 336] width 12 height 12
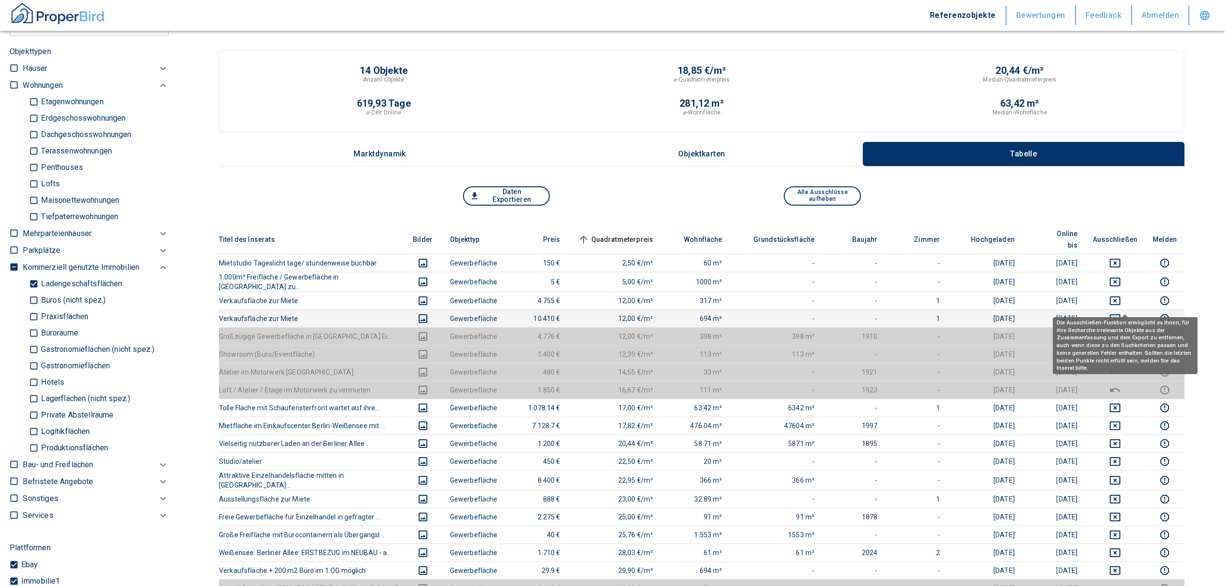
click at [813, 313] on icon "deselect this listing" at bounding box center [1116, 319] width 12 height 12
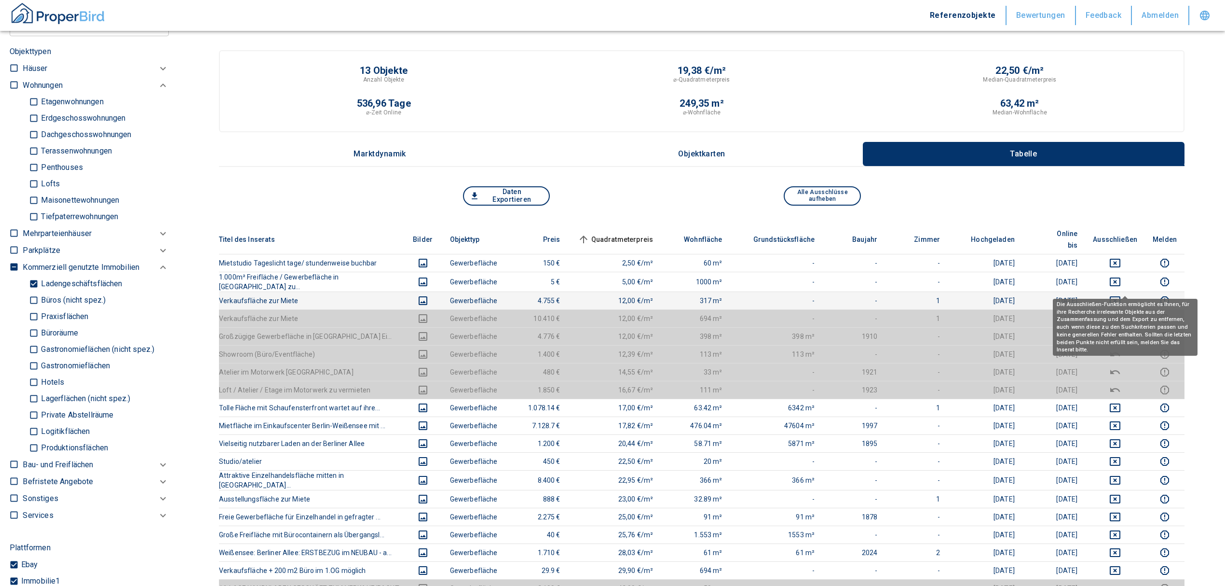
click at [813, 295] on icon "deselect this listing" at bounding box center [1116, 301] width 12 height 12
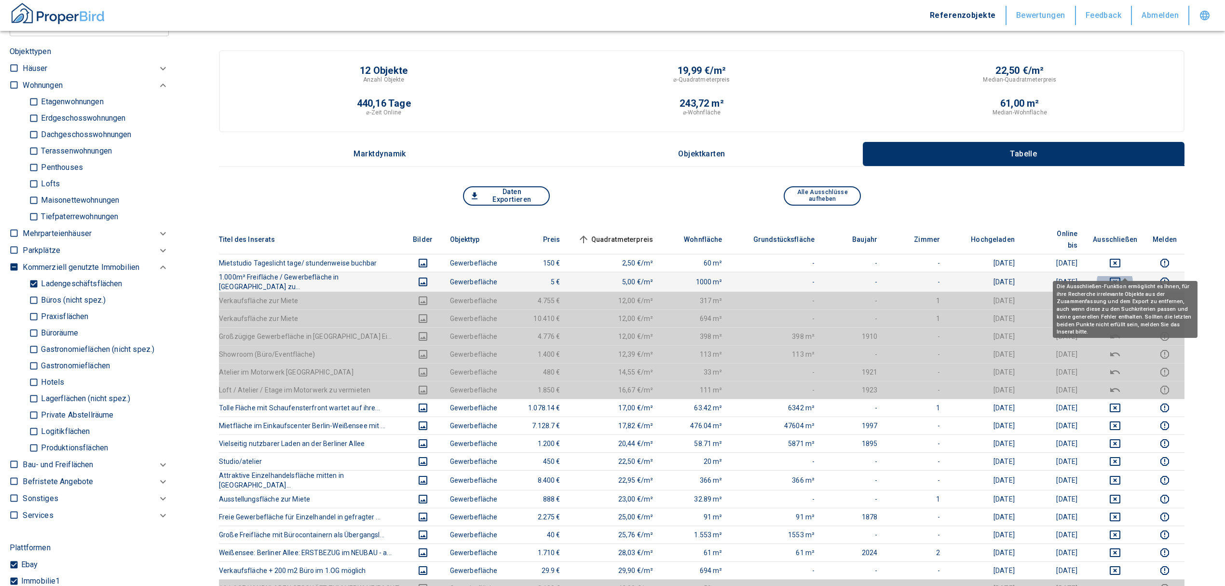
click at [813, 276] on icon "deselect this listing" at bounding box center [1116, 282] width 12 height 12
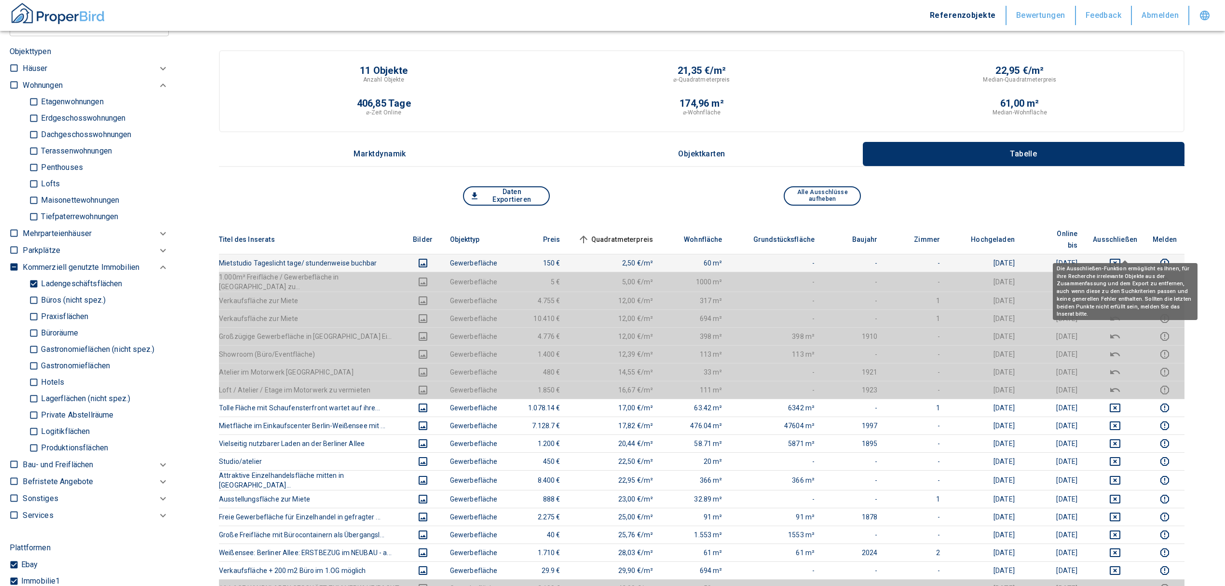
click at [813, 259] on icon "deselect this listing" at bounding box center [1115, 263] width 11 height 9
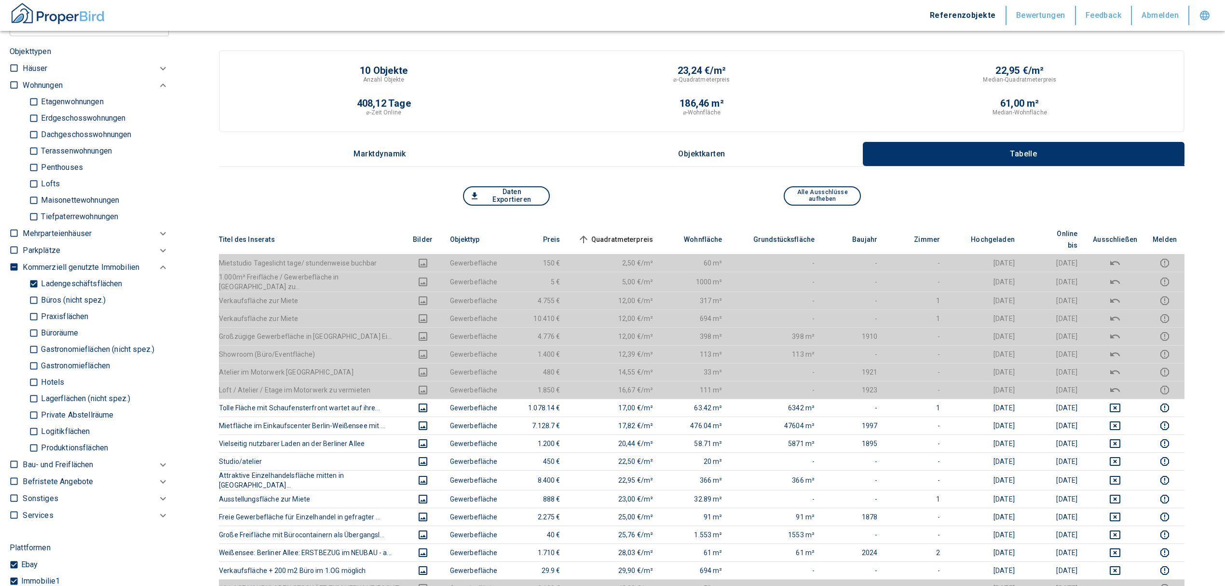
click at [45, 106] on p "Ladengeschäftsflächen" at bounding box center [71, 102] width 65 height 8
click at [39, 279] on input "Ladengeschäftsflächen" at bounding box center [34, 283] width 10 height 17
checkbox input "false"
type input "2020"
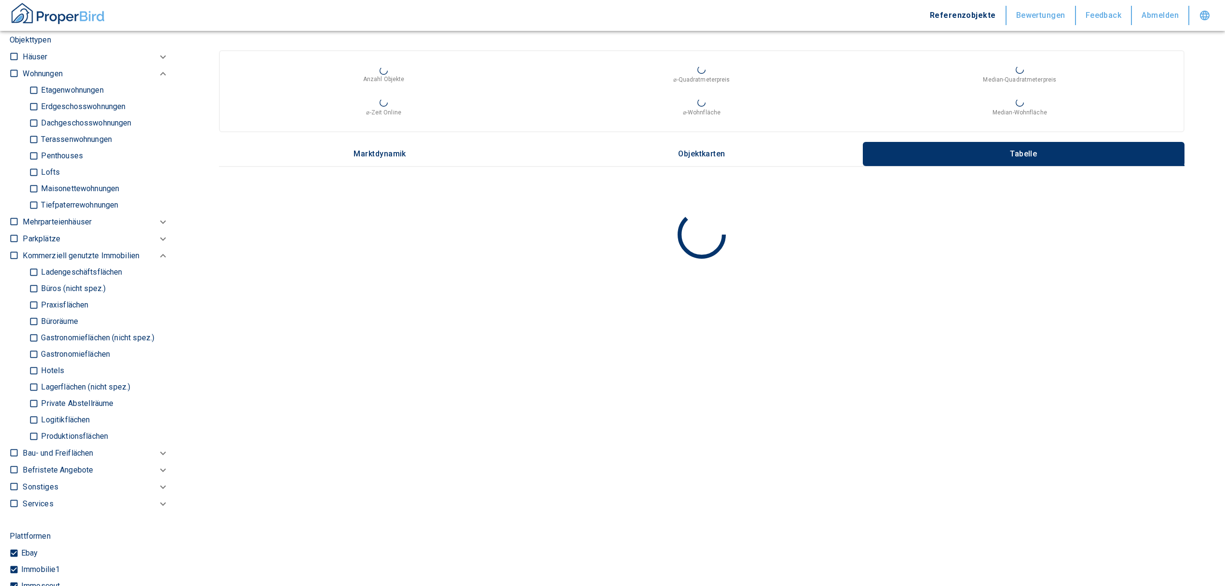
click at [53, 110] on p "Büros (nicht spez.)" at bounding box center [82, 107] width 87 height 8
click at [39, 285] on input "Büros (nicht spez.)" at bounding box center [34, 288] width 10 height 17
checkbox input "true"
type input "2020"
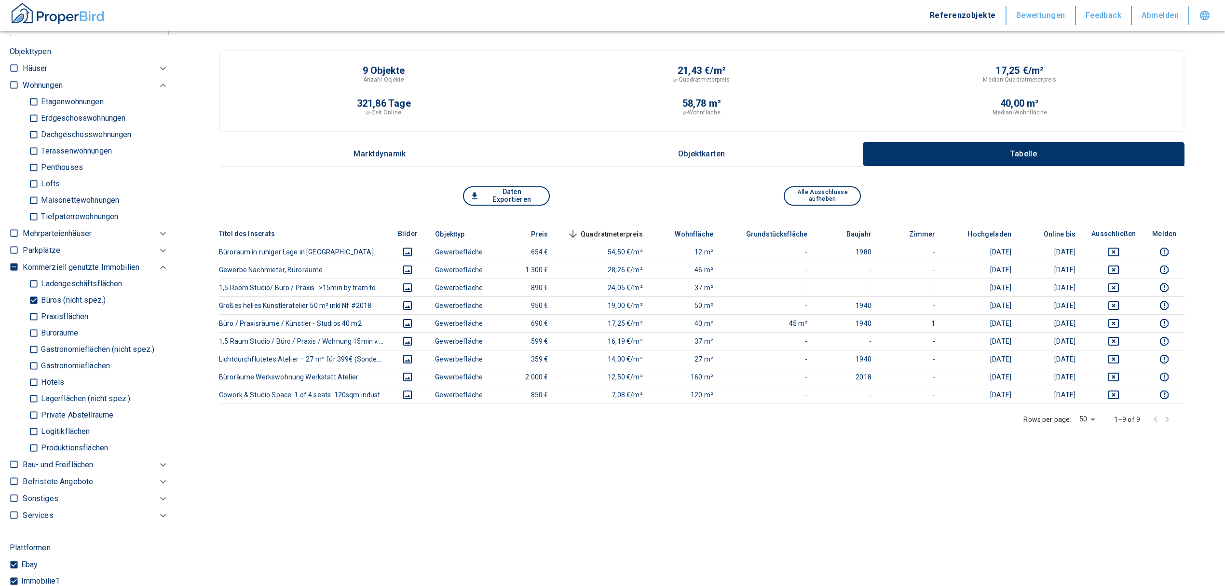
click at [52, 138] on p "Praxisflächen" at bounding box center [85, 135] width 93 height 8
click at [39, 312] on input "Praxisflächen" at bounding box center [34, 316] width 10 height 17
checkbox input "true"
type input "2020"
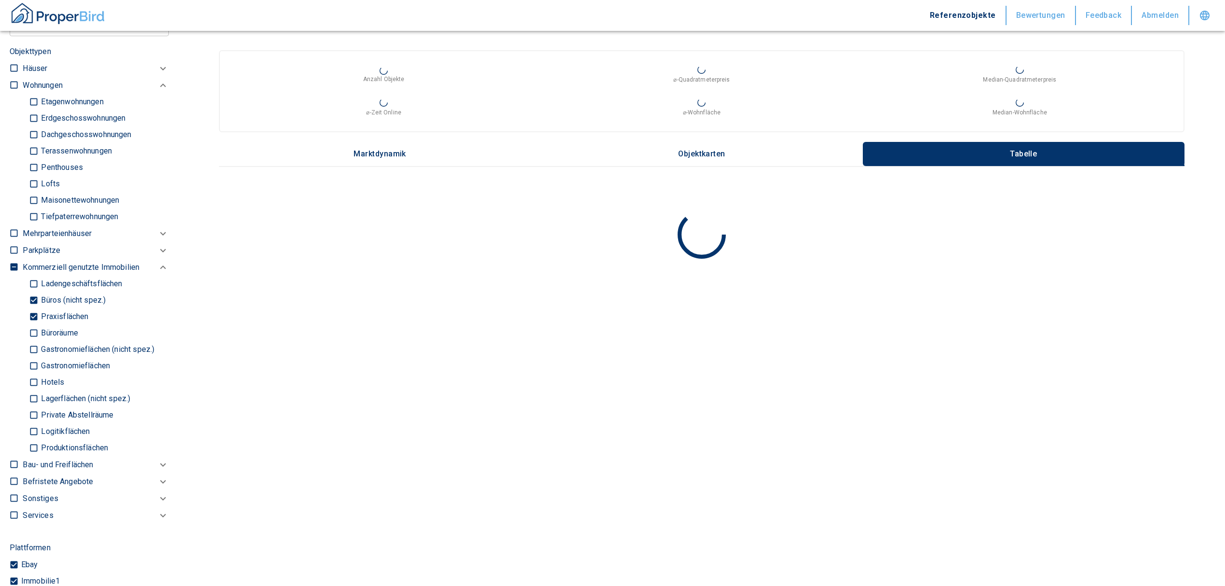
click at [49, 155] on p "Büroräume" at bounding box center [75, 151] width 73 height 8
click at [39, 328] on input "Büroräume" at bounding box center [34, 333] width 10 height 17
checkbox input "true"
type input "2020"
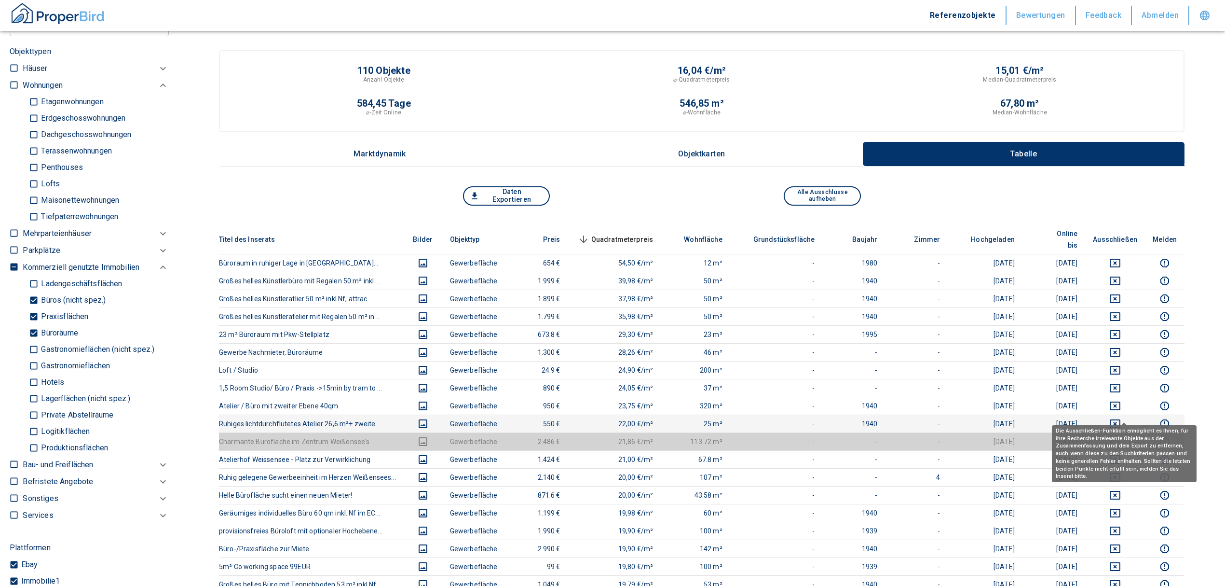
click at [813, 354] on icon "deselect this listing" at bounding box center [1116, 424] width 12 height 12
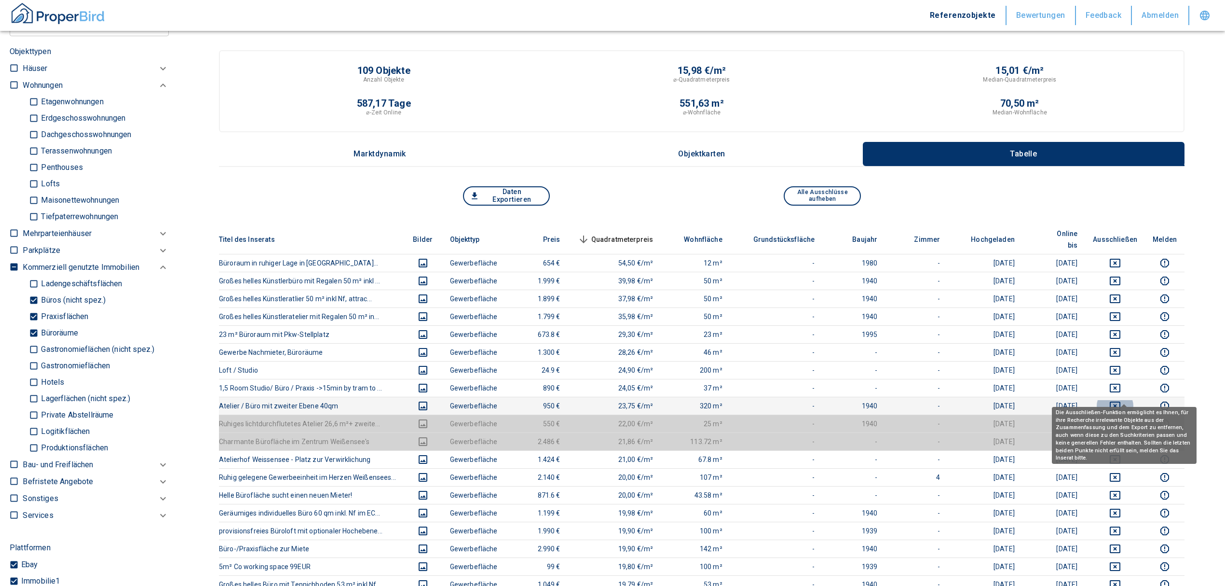
click at [813, 354] on icon "deselect this listing" at bounding box center [1116, 406] width 12 height 12
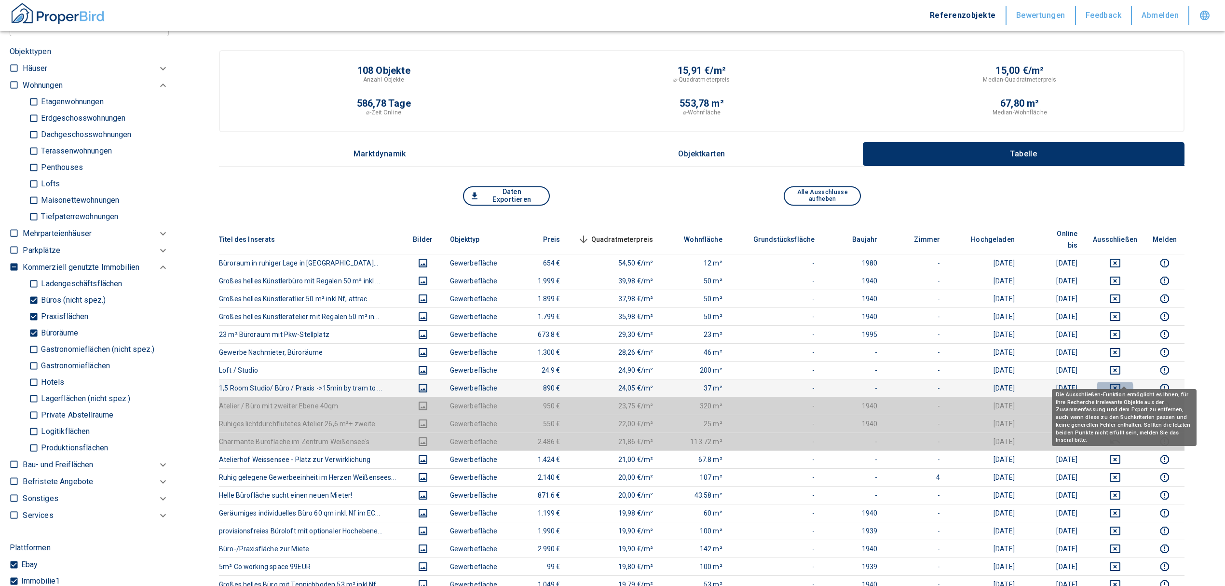
click at [813, 354] on icon "deselect this listing" at bounding box center [1116, 388] width 12 height 12
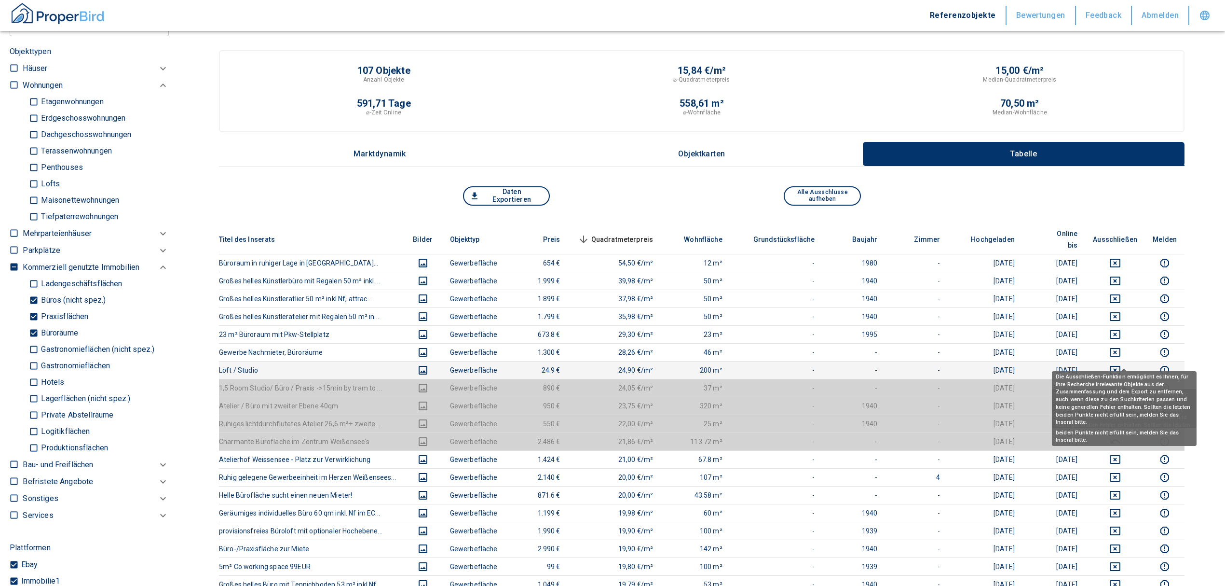
click at [813, 354] on icon "deselect this listing" at bounding box center [1115, 370] width 11 height 9
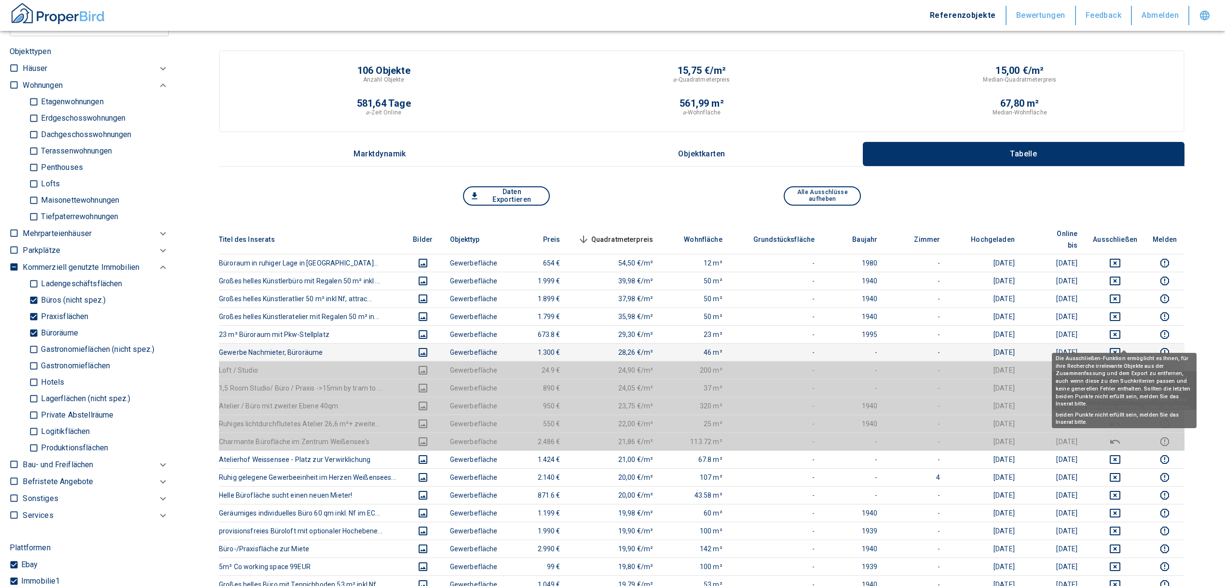
click at [813, 348] on icon "deselect this listing" at bounding box center [1115, 352] width 11 height 9
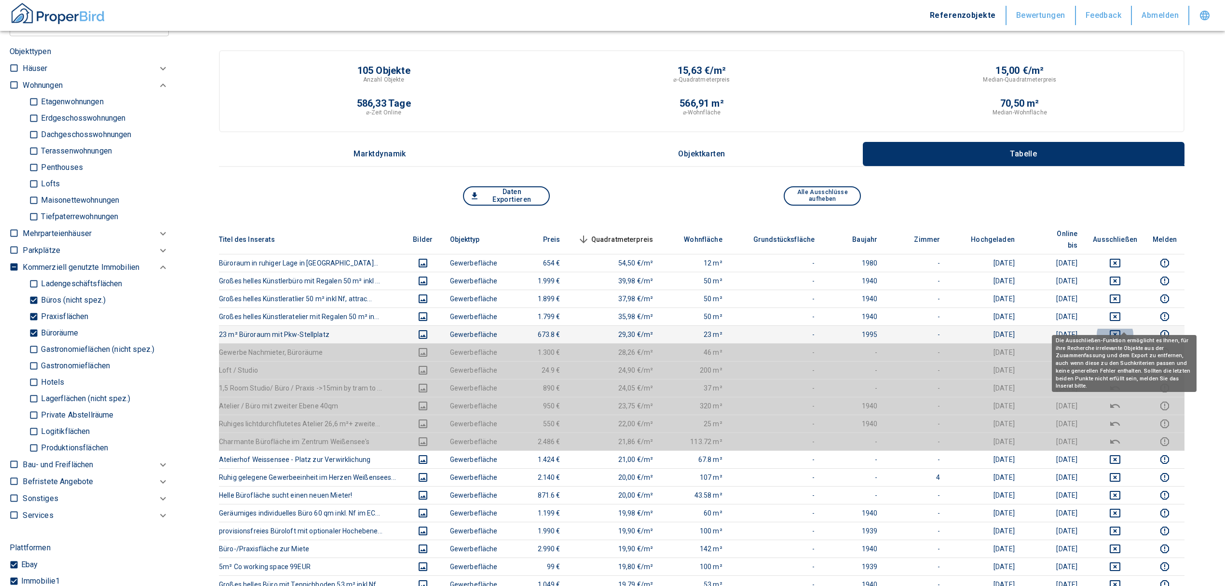
click at [813, 329] on icon "deselect this listing" at bounding box center [1116, 335] width 12 height 12
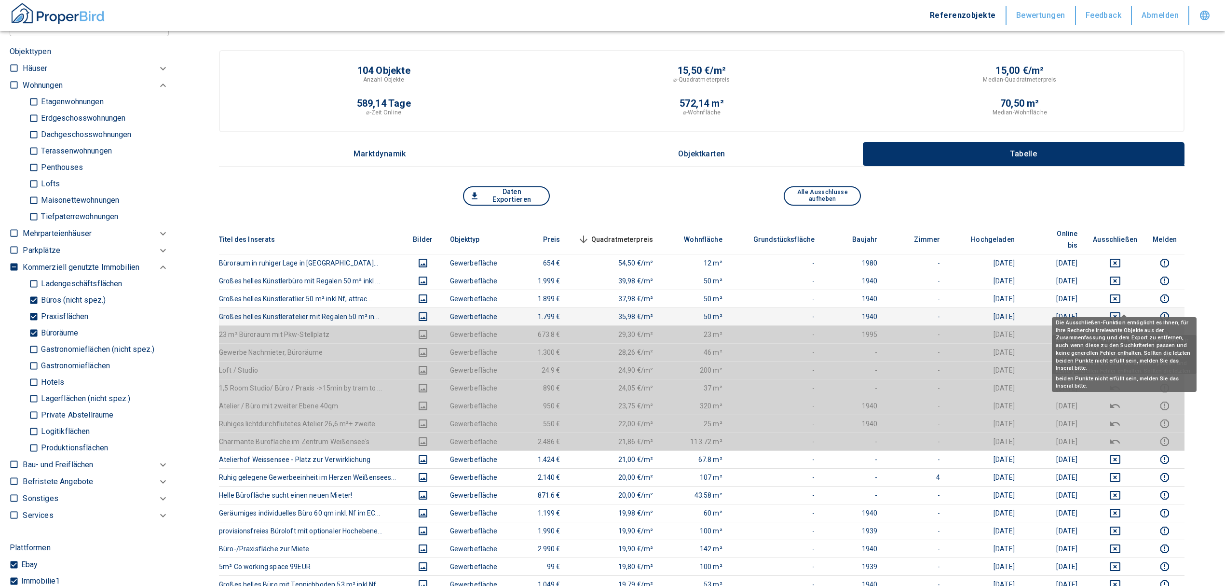
click at [813, 311] on icon "deselect this listing" at bounding box center [1116, 317] width 12 height 12
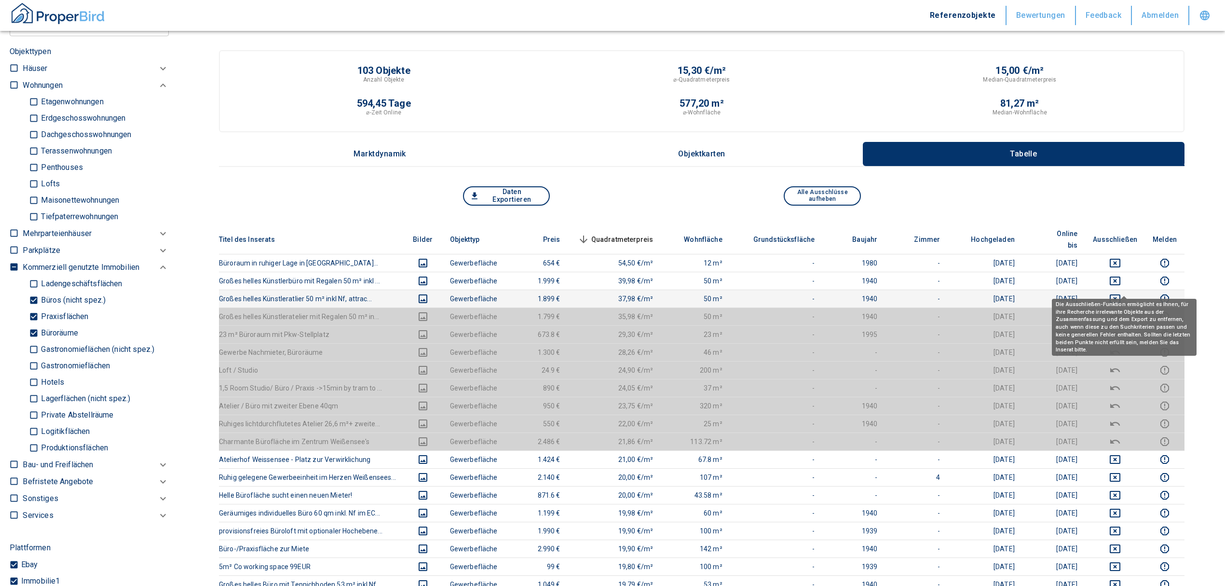
click at [813, 293] on icon "deselect this listing" at bounding box center [1116, 299] width 12 height 12
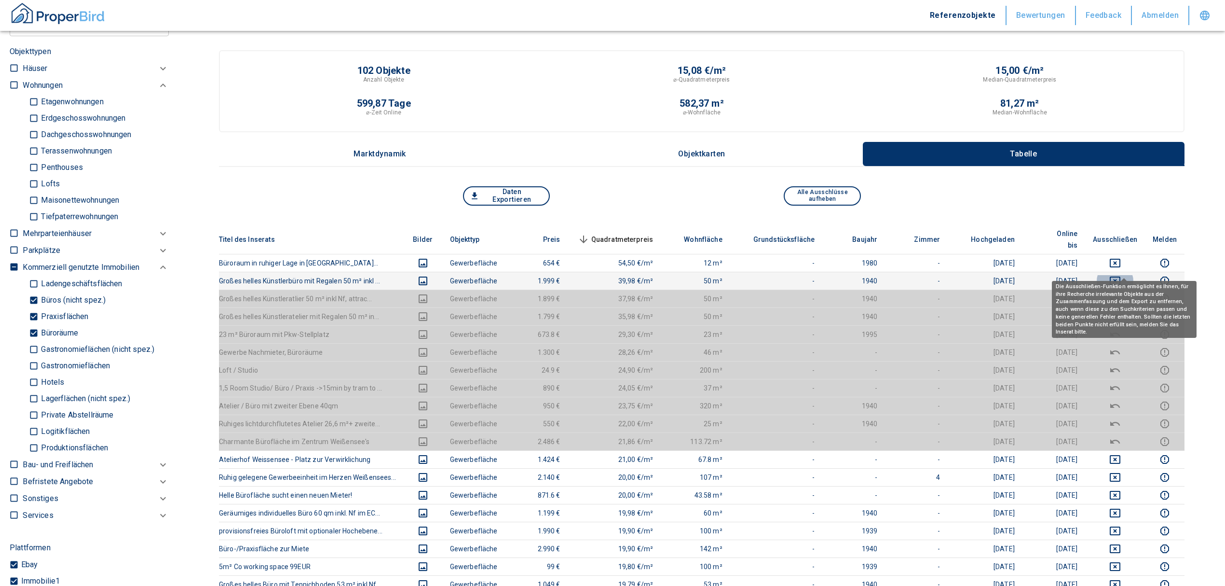
click at [813, 276] on icon "deselect this listing" at bounding box center [1115, 280] width 11 height 9
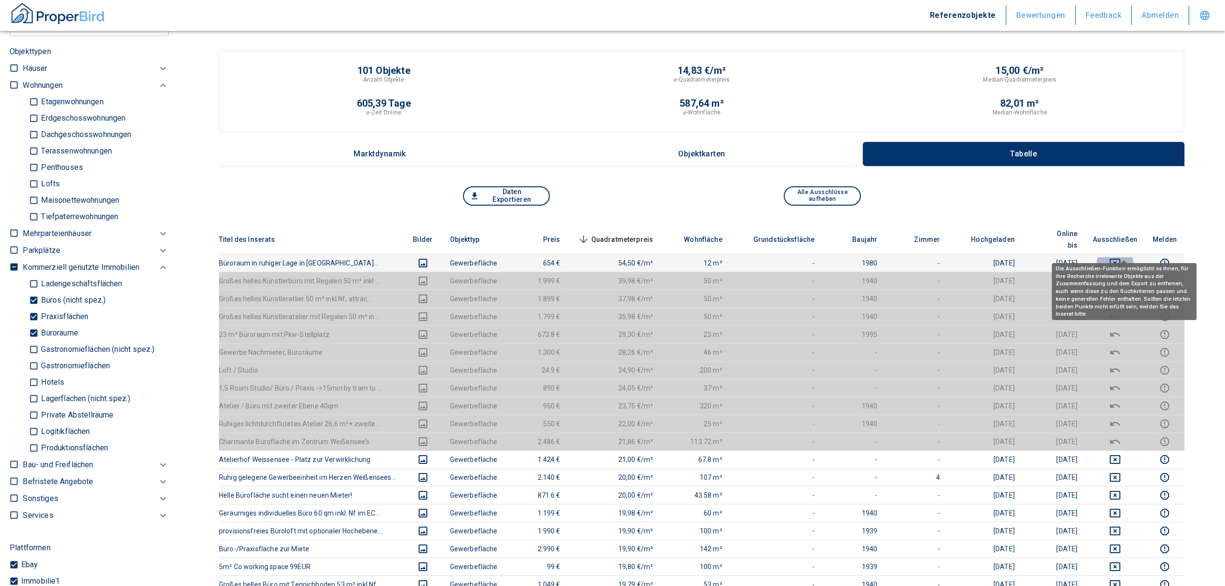
click at [813, 257] on icon "deselect this listing" at bounding box center [1116, 263] width 12 height 12
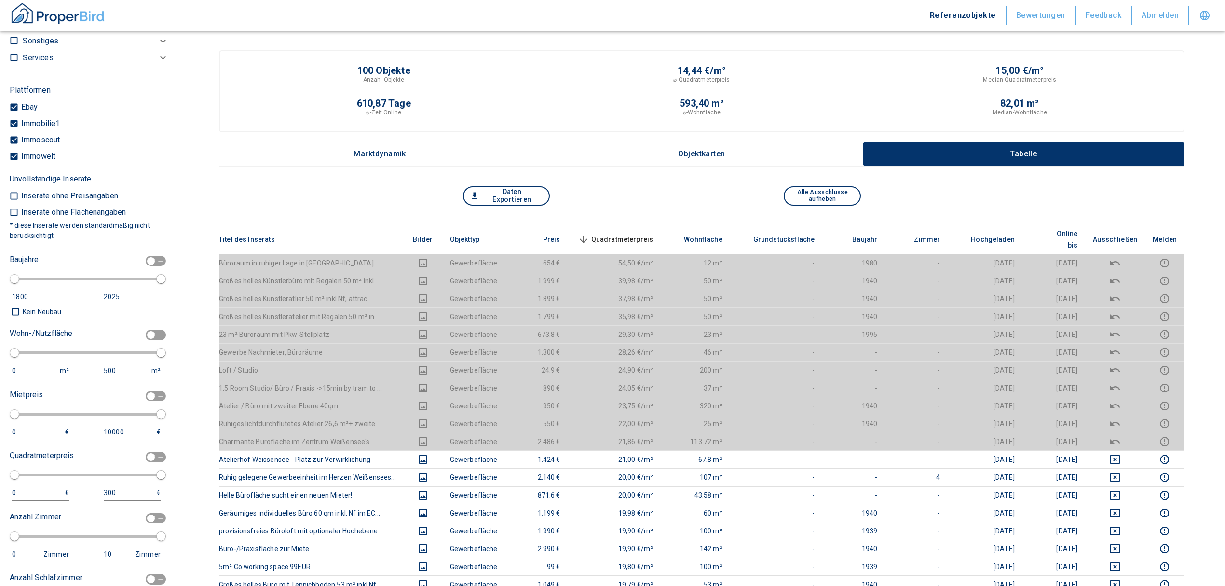
scroll to position [974, 0]
click at [20, 354] on div "0 m²" at bounding box center [43, 369] width 62 height 14
click at [18, 354] on div "0 m²" at bounding box center [43, 369] width 62 height 14
click at [10, 354] on div "0 m² 500 m²" at bounding box center [85, 369] width 151 height 14
drag, startPoint x: 143, startPoint y: 326, endPoint x: 35, endPoint y: 363, distance: 114.1
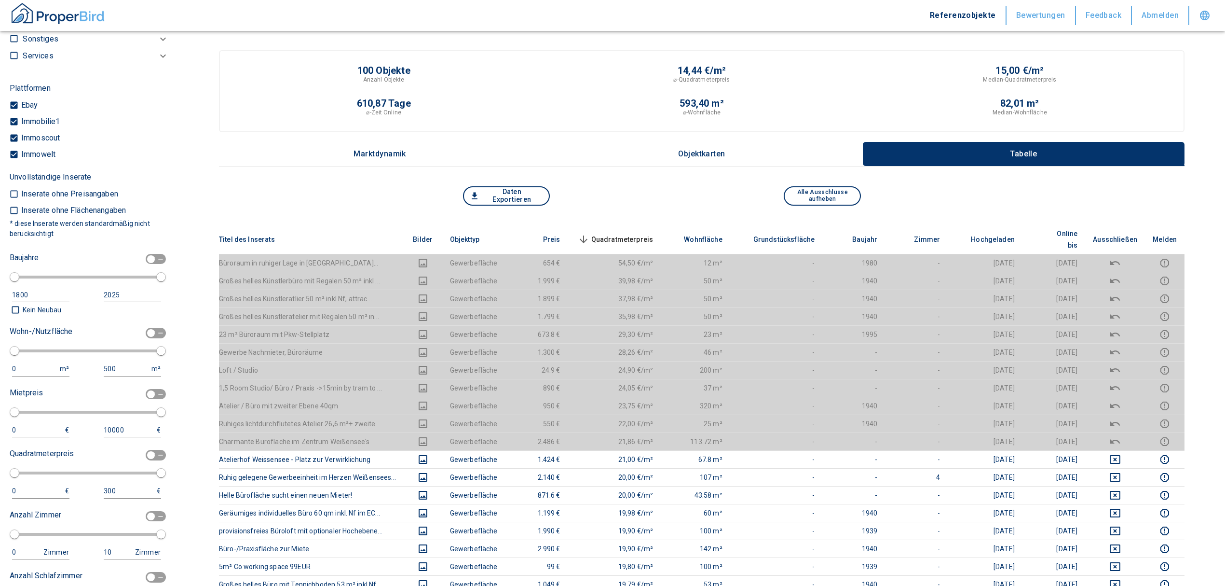
click at [145, 328] on input "checkbox" at bounding box center [151, 333] width 29 height 11
checkbox input "true"
type input "2020"
type input "50"
type input "150"
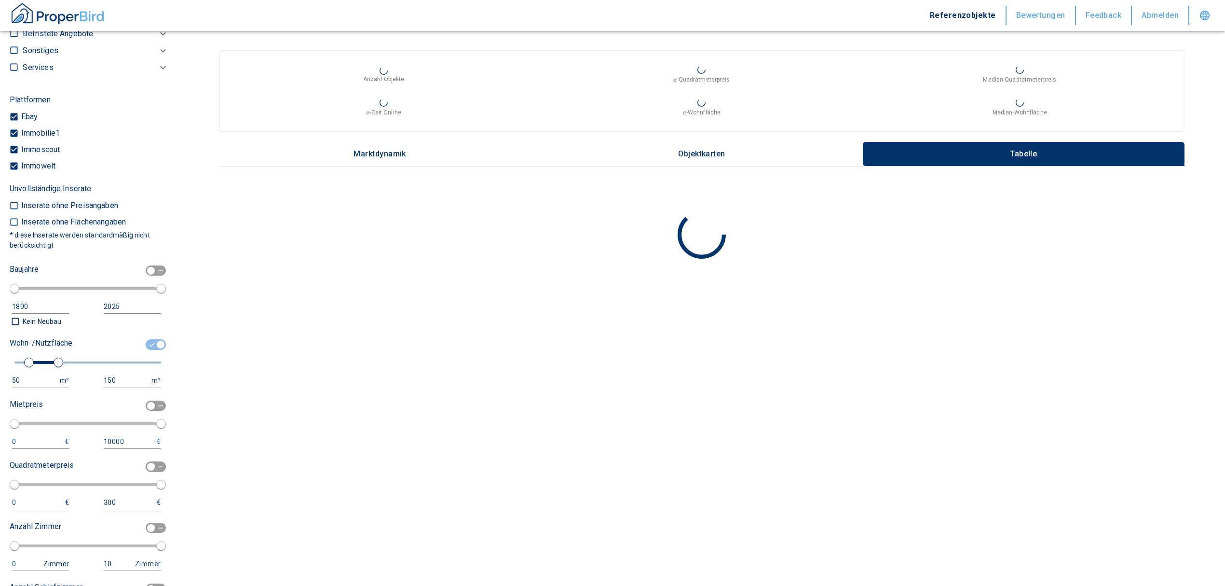
click at [22, 354] on button "50 m²" at bounding box center [40, 380] width 57 height 14
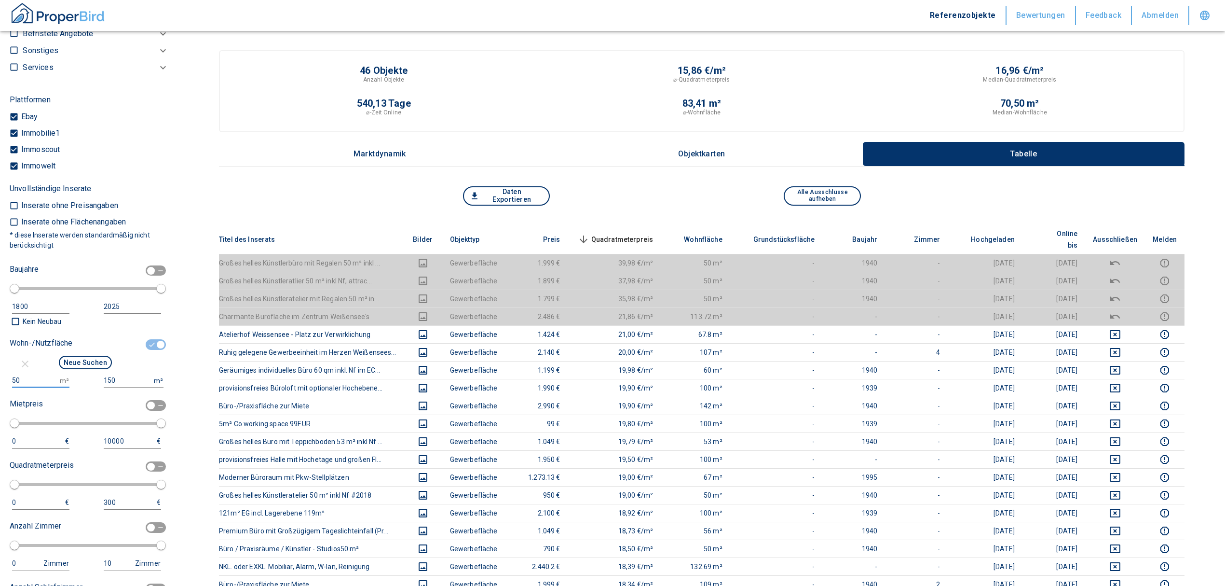
drag, startPoint x: 23, startPoint y: 373, endPoint x: -40, endPoint y: 383, distance: 63.9
type input "100"
click at [121, 354] on input "150" at bounding box center [127, 380] width 46 height 14
type input "1500000"
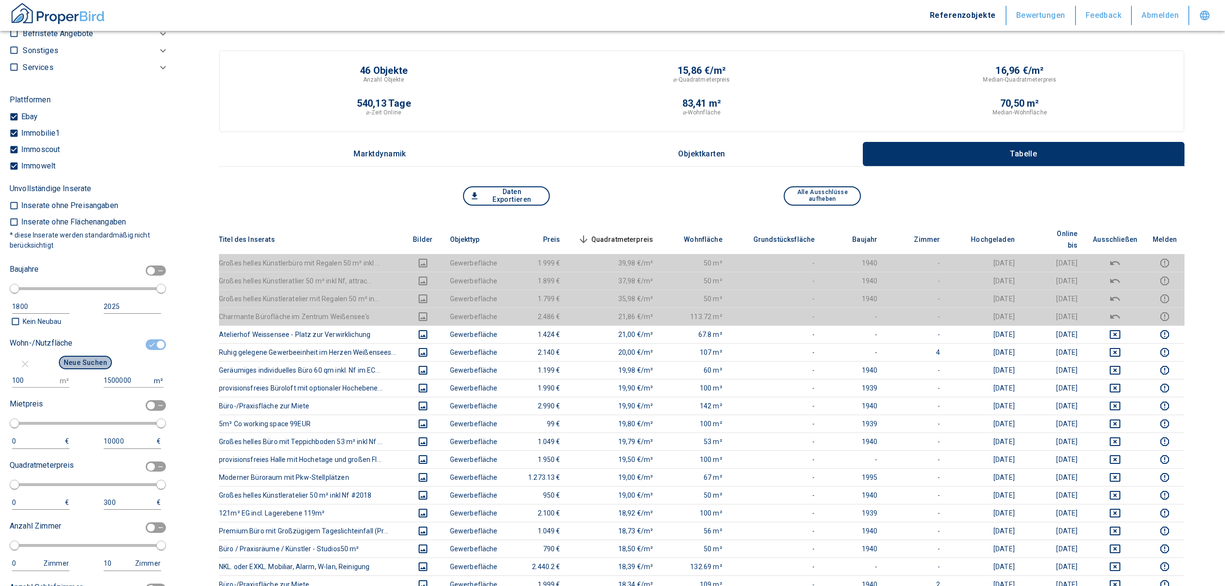
click at [83, 354] on button "Neue Suchen" at bounding box center [85, 363] width 53 height 14
type input "2020"
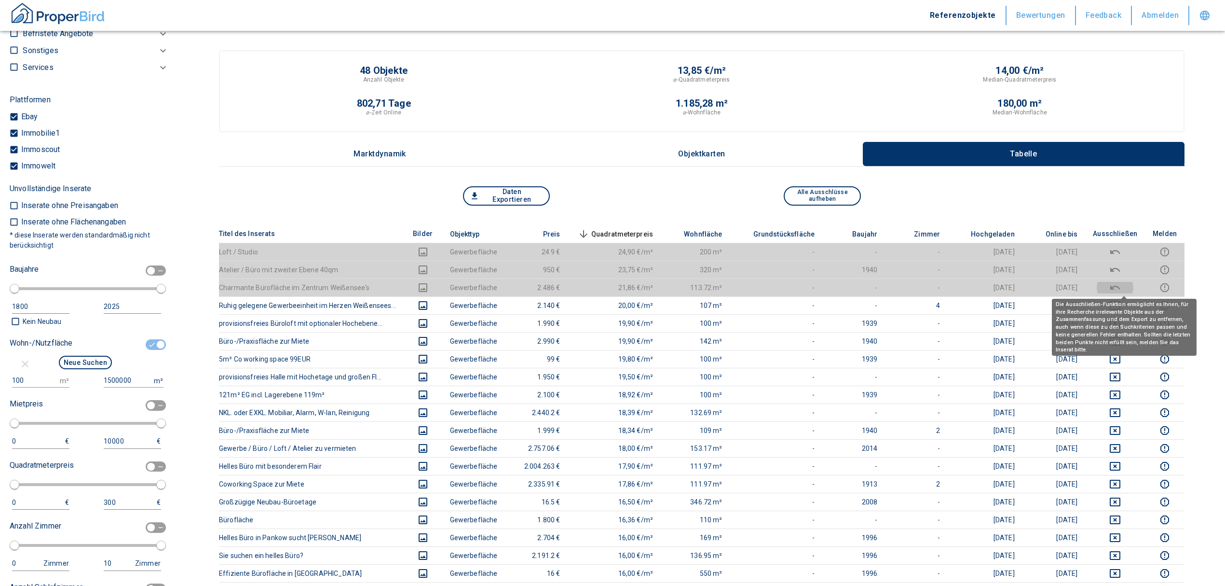
click at [813, 288] on icon "deselect this listing" at bounding box center [1116, 287] width 10 height 4
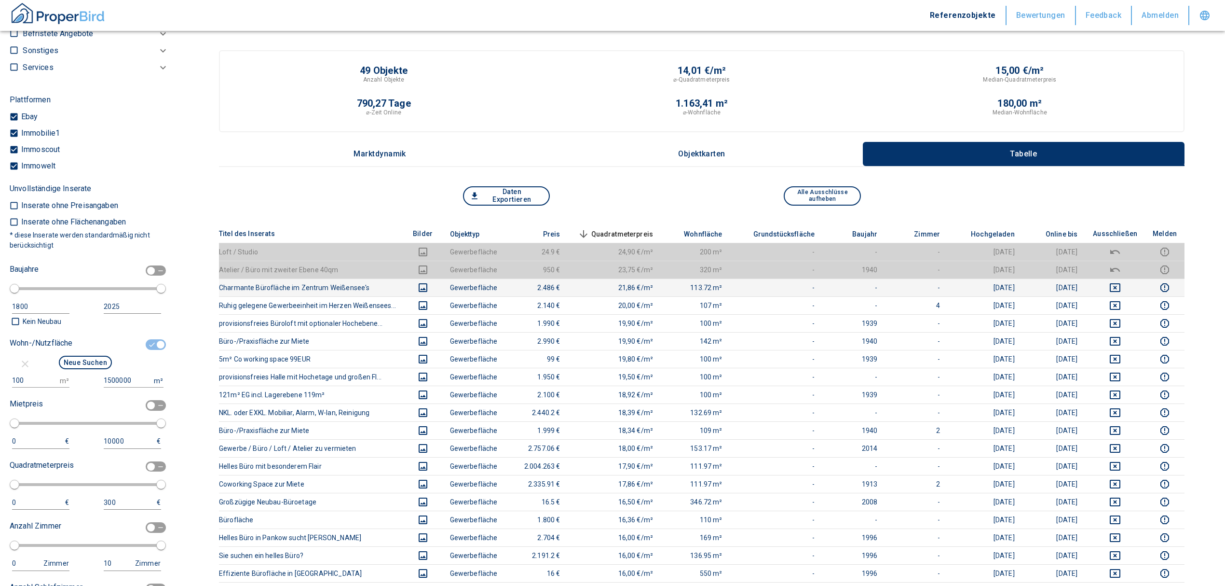
click at [629, 236] on span "Quadratmeterpreis sorted descending" at bounding box center [615, 234] width 78 height 12
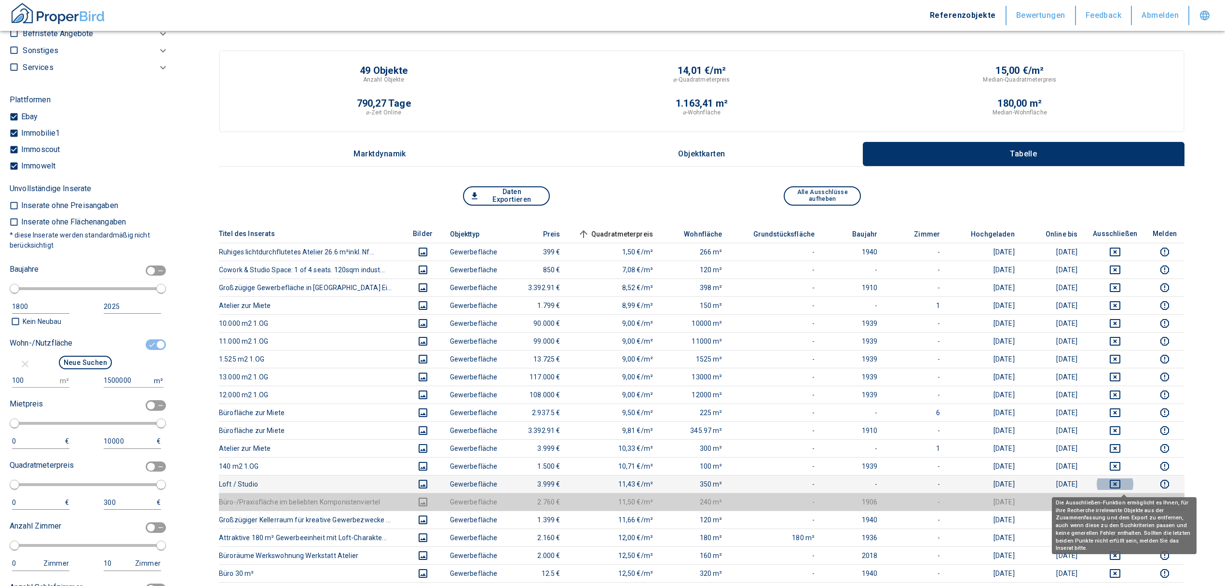
click at [813, 354] on button "deselect this listing" at bounding box center [1115, 484] width 44 height 12
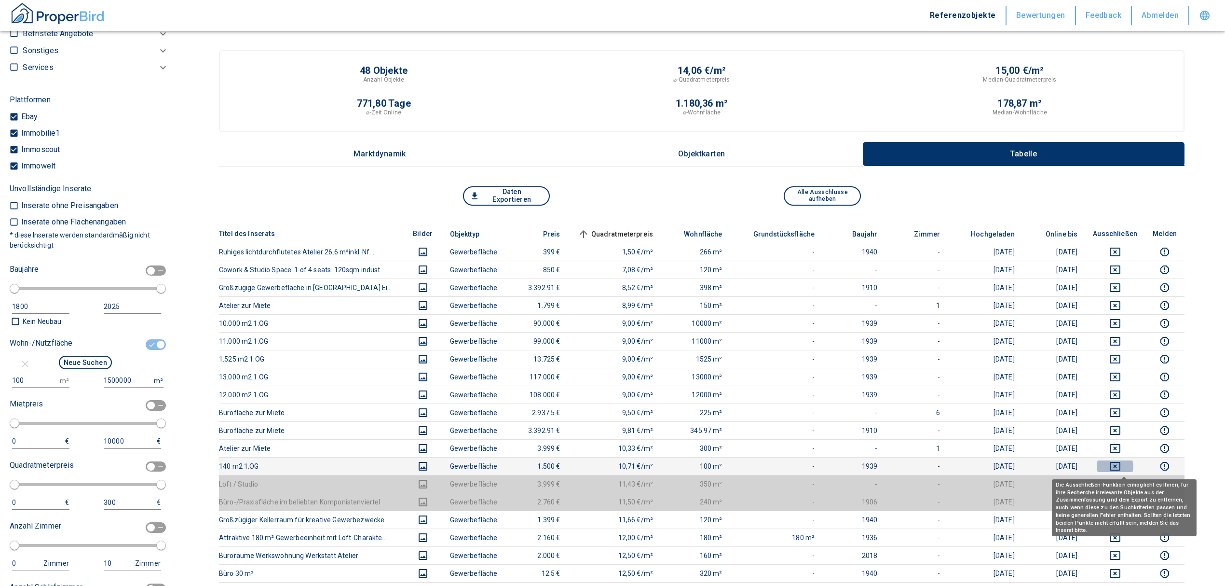
click at [813, 354] on icon "deselect this listing" at bounding box center [1115, 466] width 11 height 9
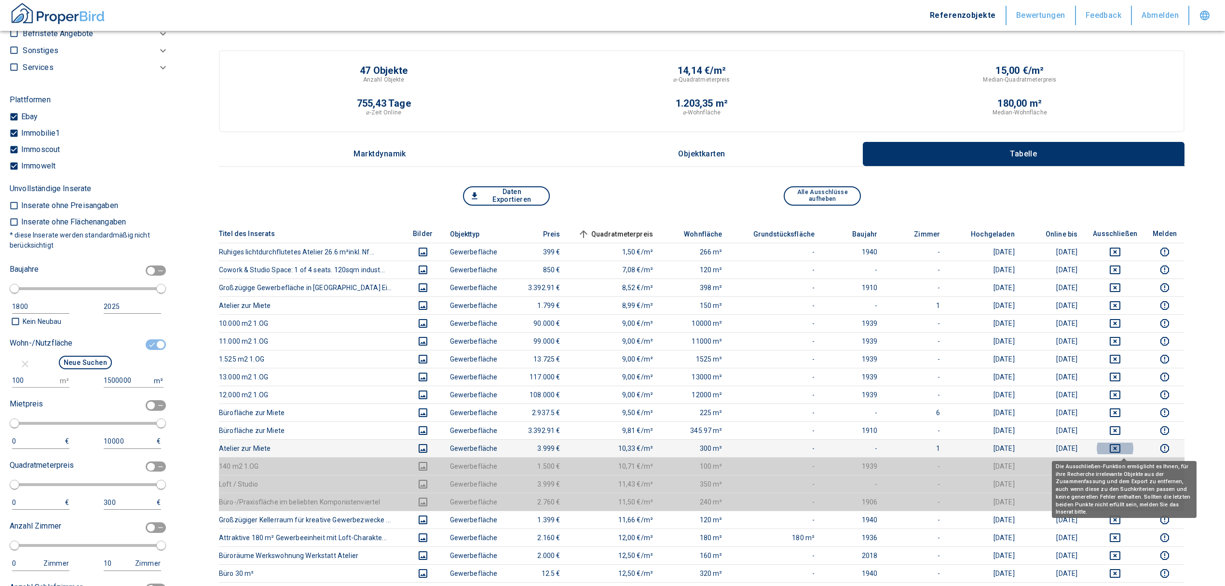
click at [813, 354] on icon "deselect this listing" at bounding box center [1116, 448] width 12 height 12
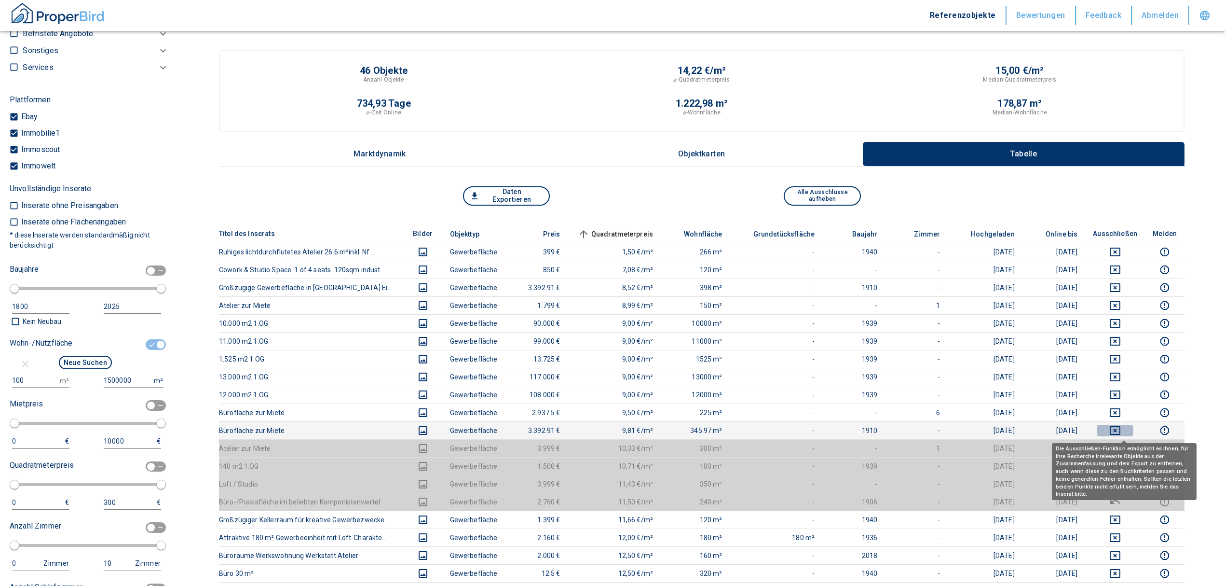
click at [813, 354] on icon "deselect this listing" at bounding box center [1115, 430] width 11 height 9
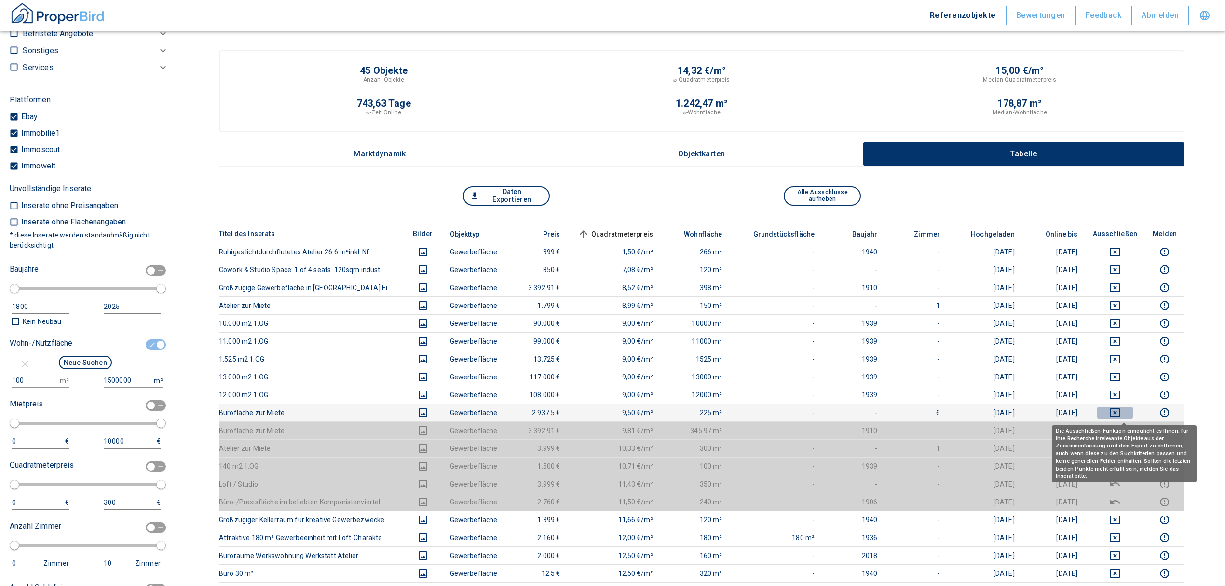
click at [813, 354] on icon "deselect this listing" at bounding box center [1116, 413] width 12 height 12
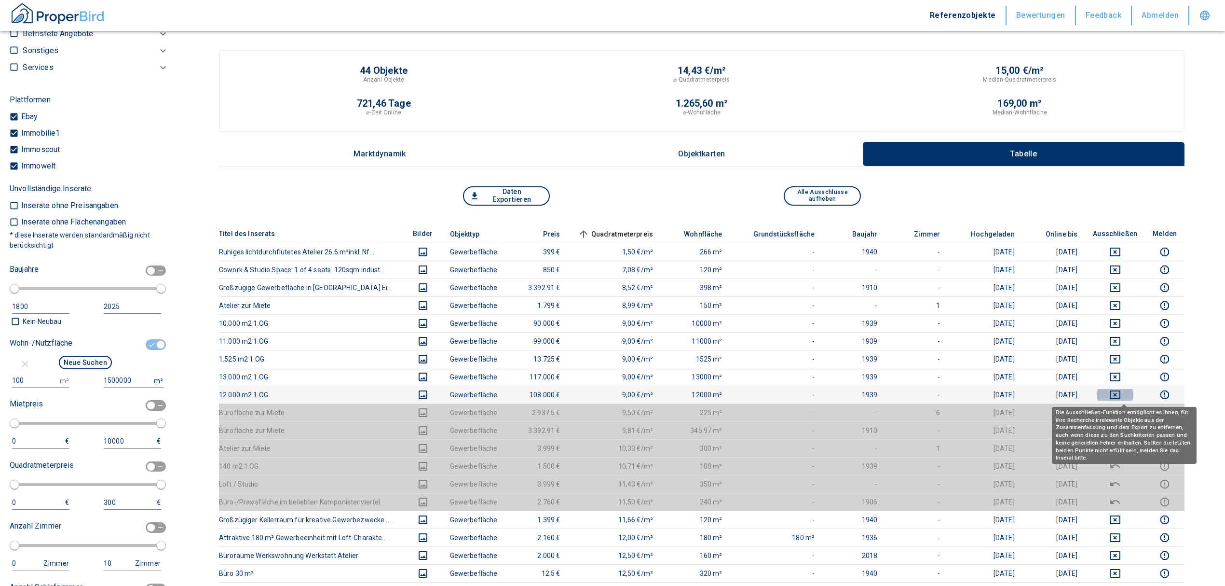
click at [813, 354] on icon "deselect this listing" at bounding box center [1116, 395] width 12 height 12
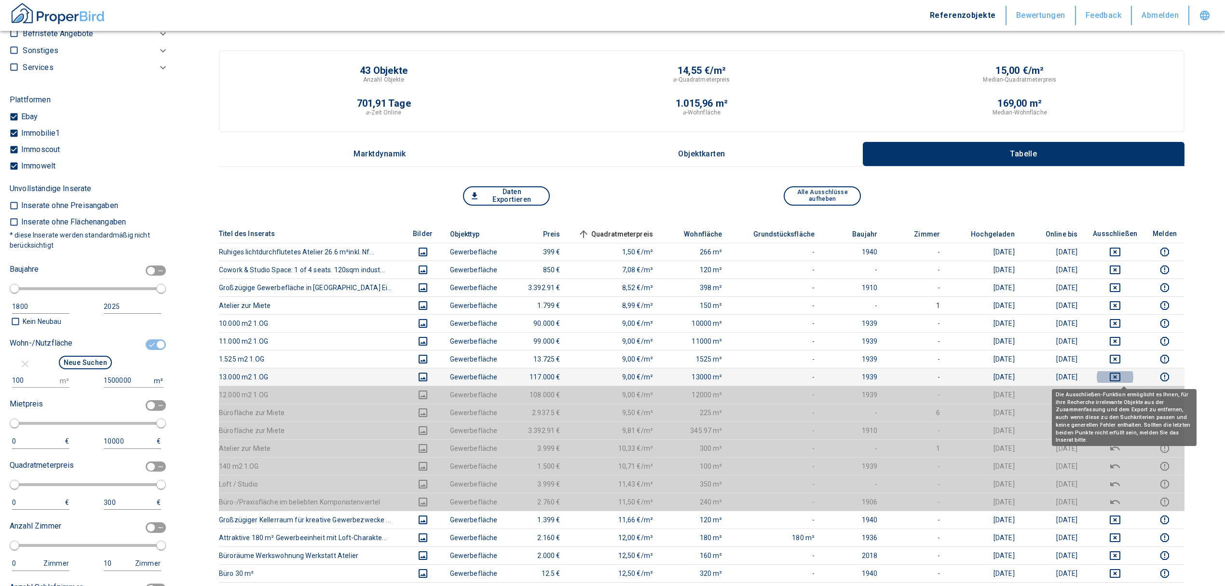
click at [813, 354] on icon "deselect this listing" at bounding box center [1115, 376] width 11 height 9
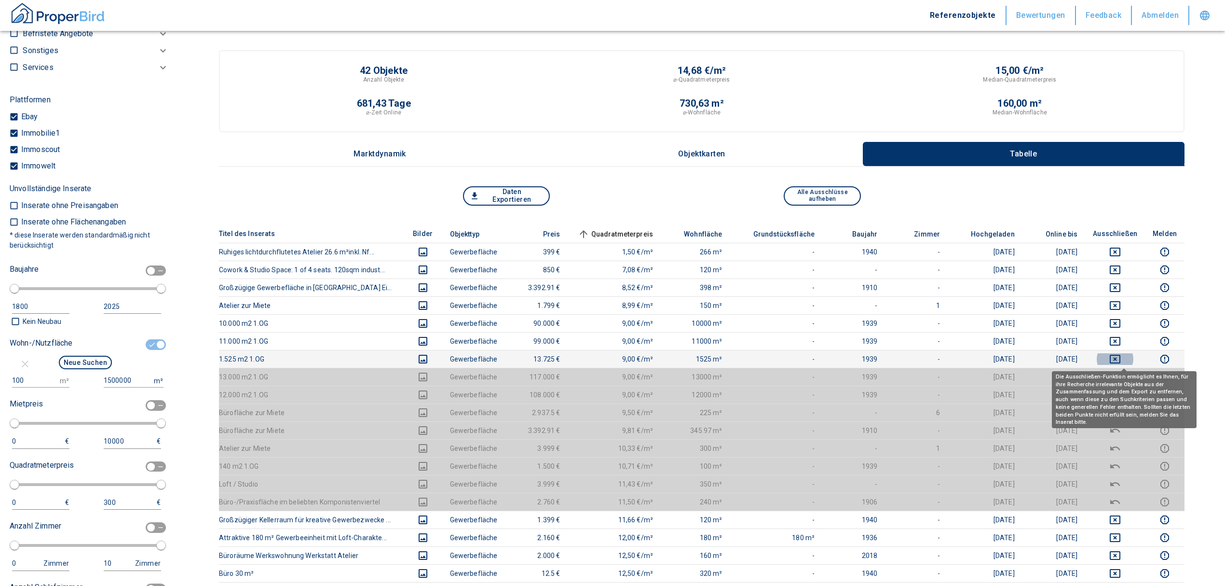
click at [813, 354] on icon "deselect this listing" at bounding box center [1115, 359] width 11 height 9
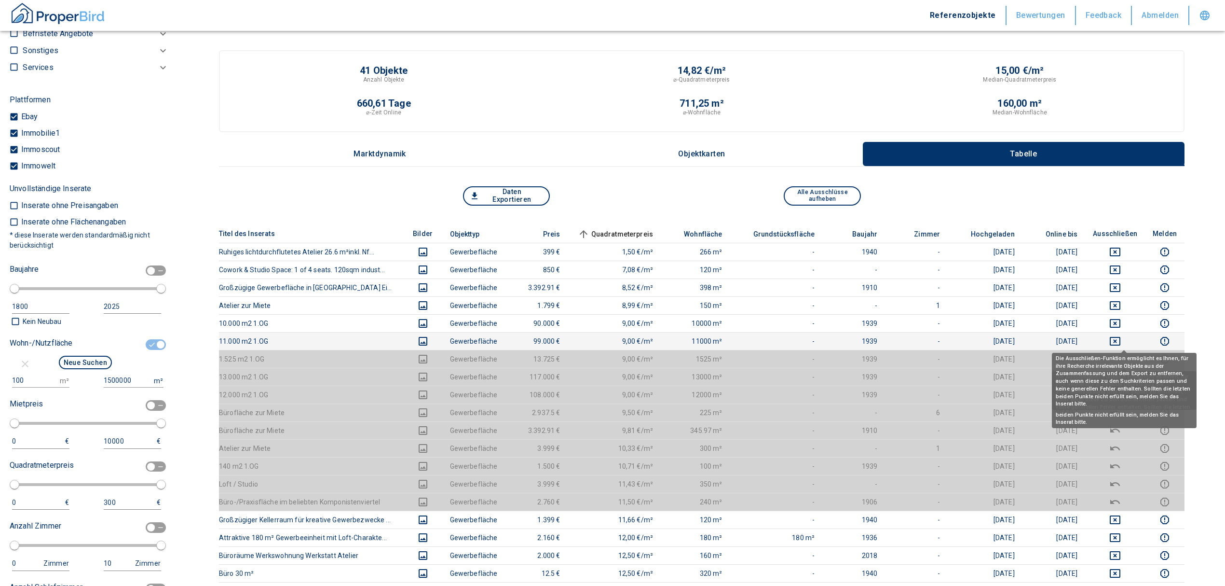
click at [813, 337] on icon "deselect this listing" at bounding box center [1115, 341] width 11 height 9
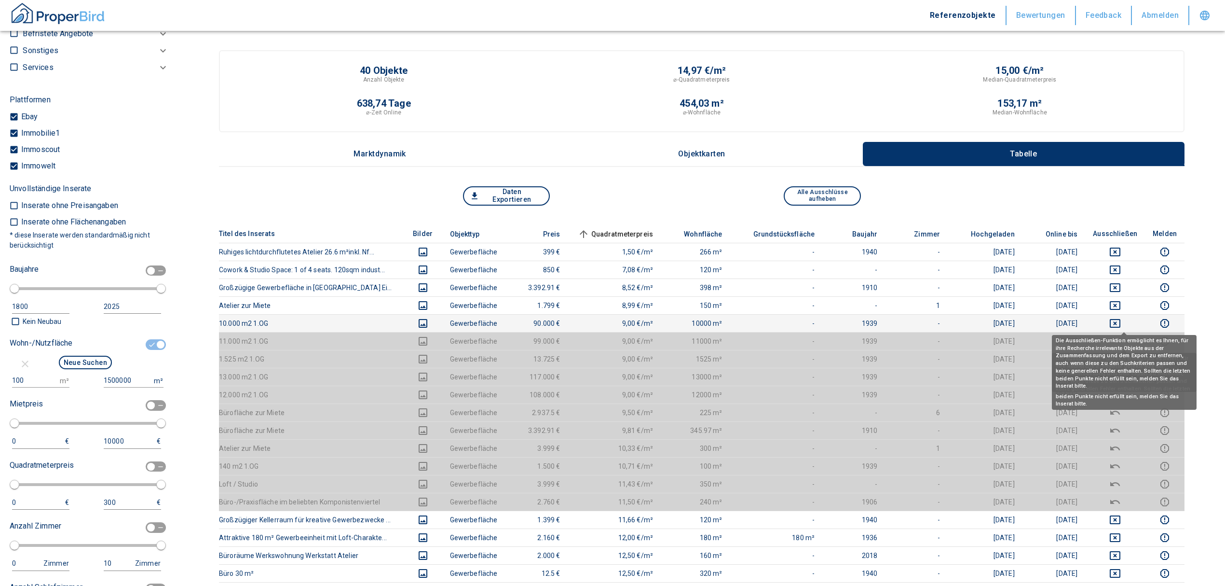
click at [813, 323] on icon "deselect this listing" at bounding box center [1116, 323] width 12 height 12
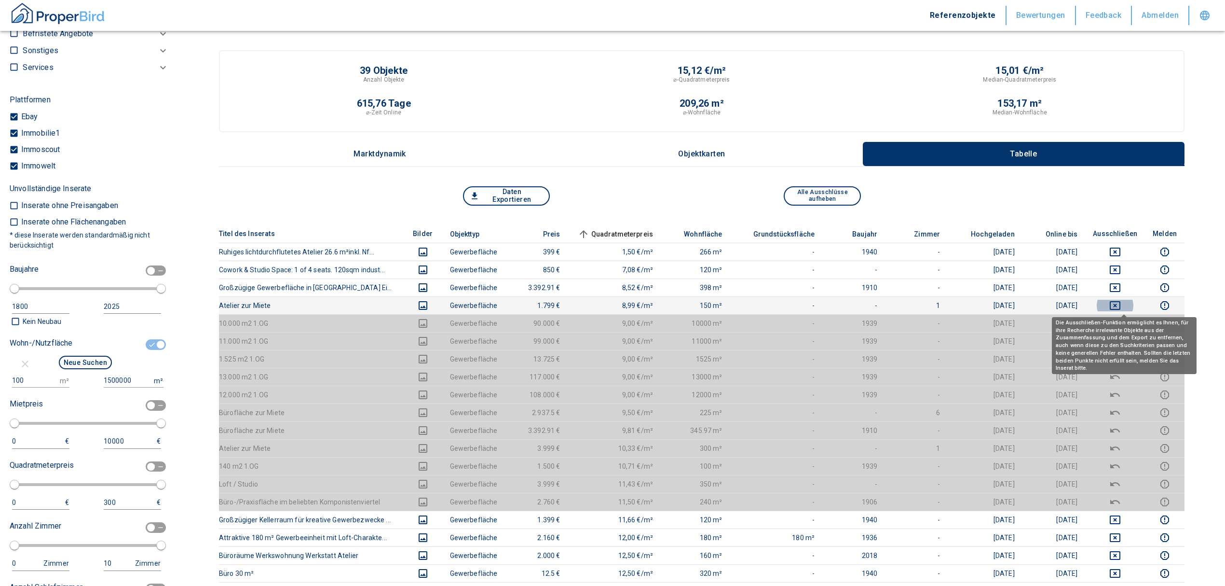
click at [813, 301] on icon "deselect this listing" at bounding box center [1115, 305] width 11 height 9
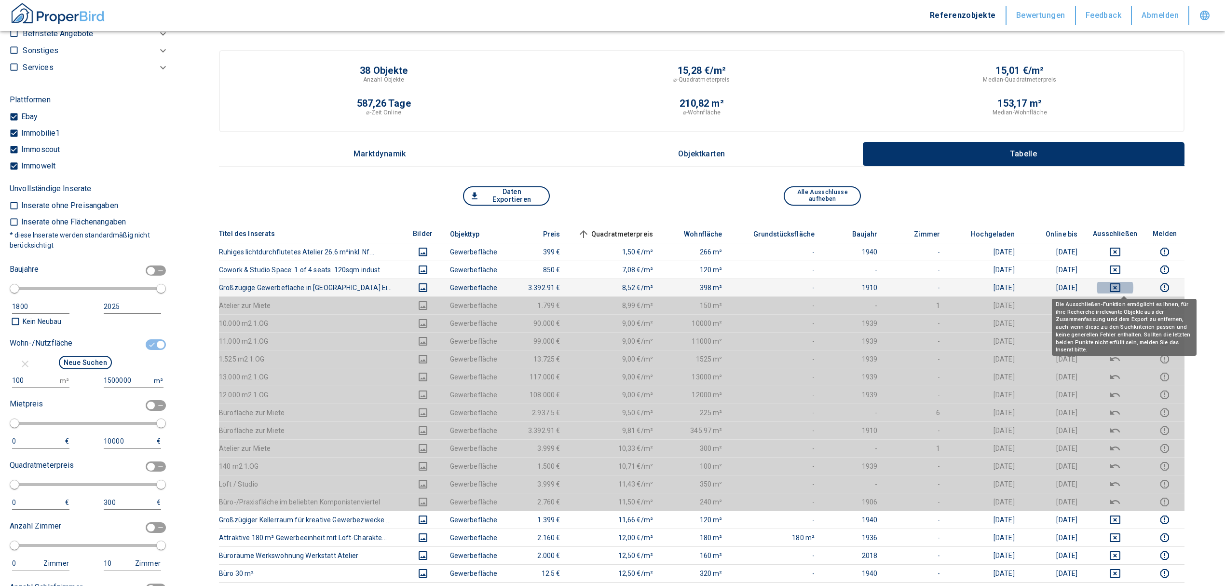
drag, startPoint x: 1124, startPoint y: 286, endPoint x: 1124, endPoint y: 265, distance: 20.3
click at [813, 284] on icon "deselect this listing" at bounding box center [1116, 288] width 12 height 12
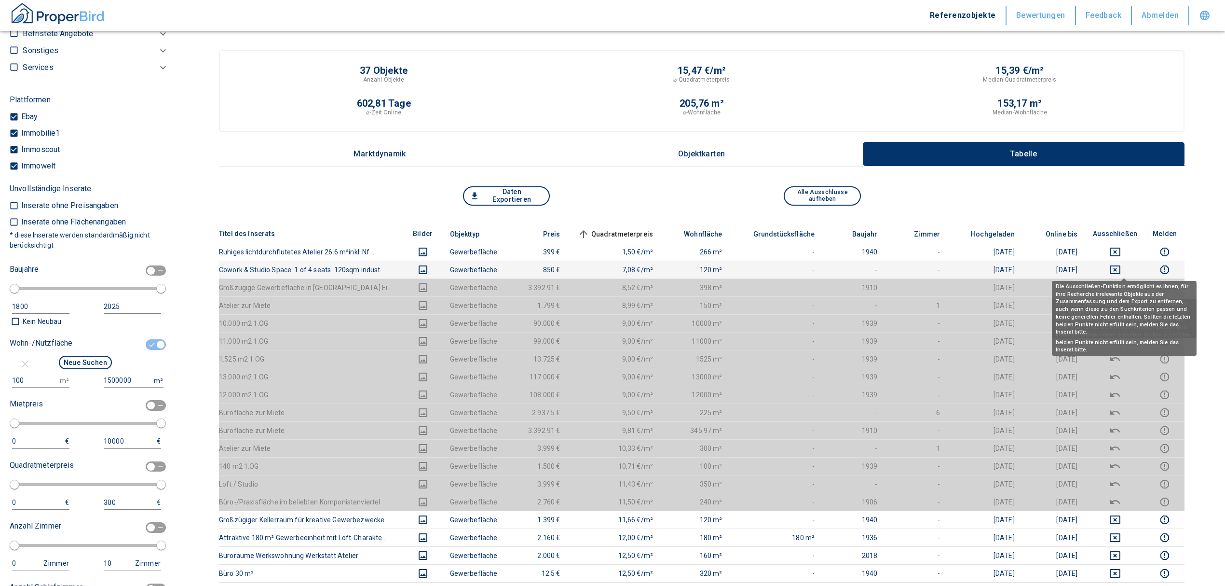
click at [813, 265] on icon "deselect this listing" at bounding box center [1116, 270] width 12 height 12
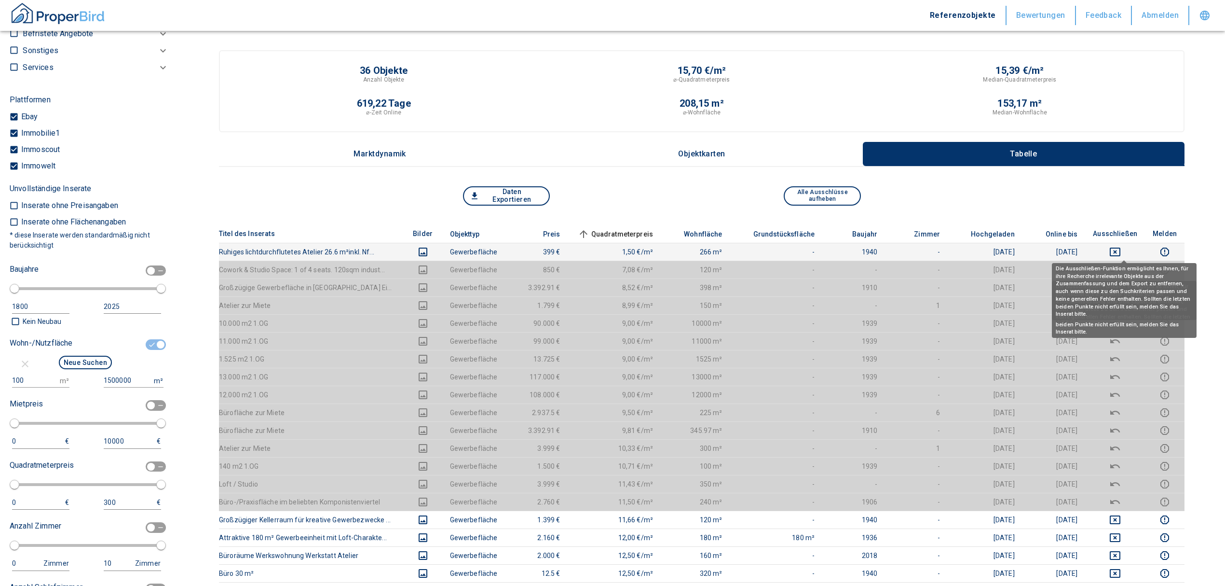
click at [813, 248] on icon "deselect this listing" at bounding box center [1116, 252] width 12 height 12
